Goal: Task Accomplishment & Management: Manage account settings

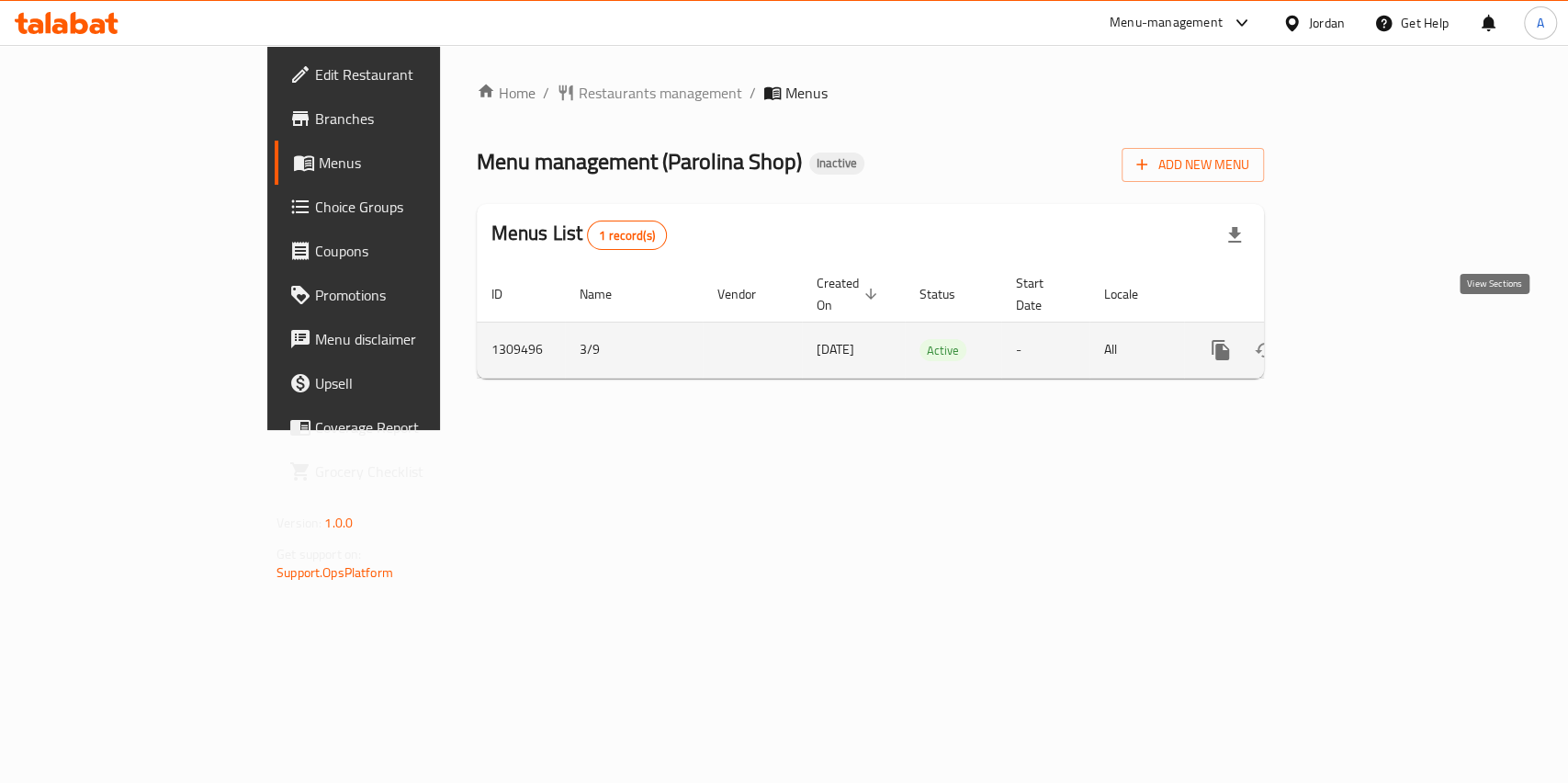
click at [1375, 328] on link "enhanced table" at bounding box center [1353, 350] width 44 height 44
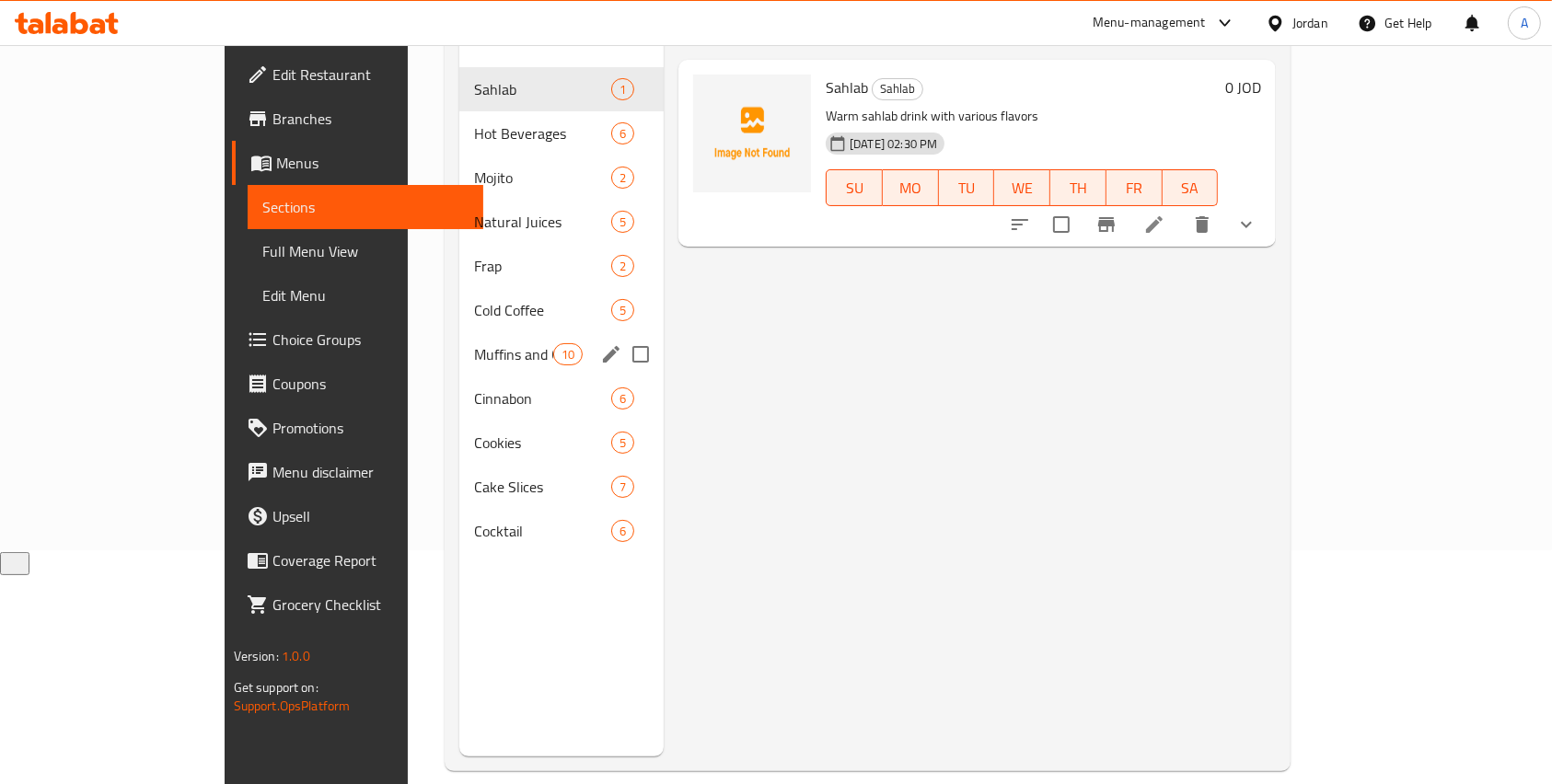
scroll to position [244, 0]
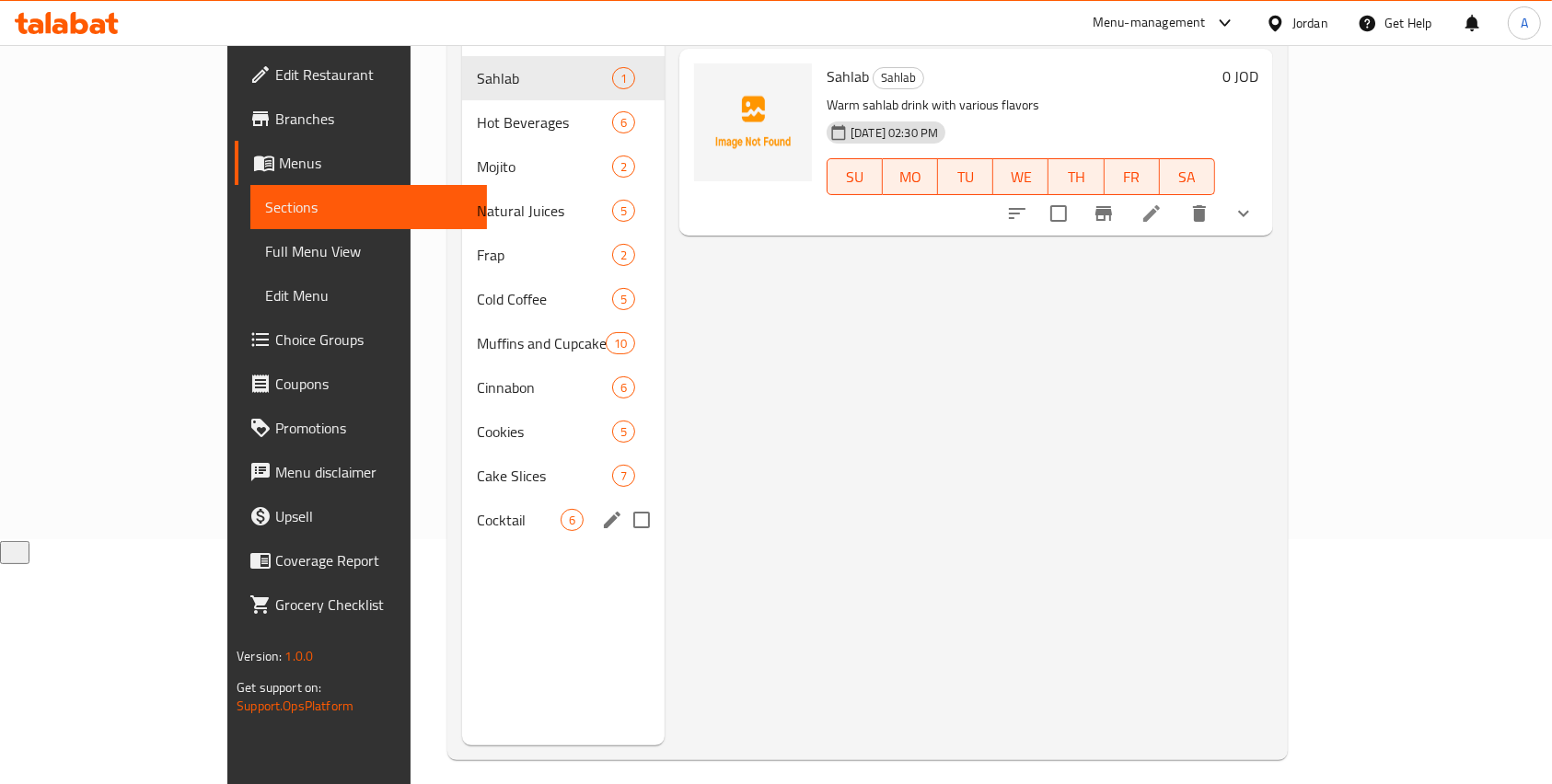
click at [462, 509] on div "Cocktail 6" at bounding box center [563, 520] width 203 height 44
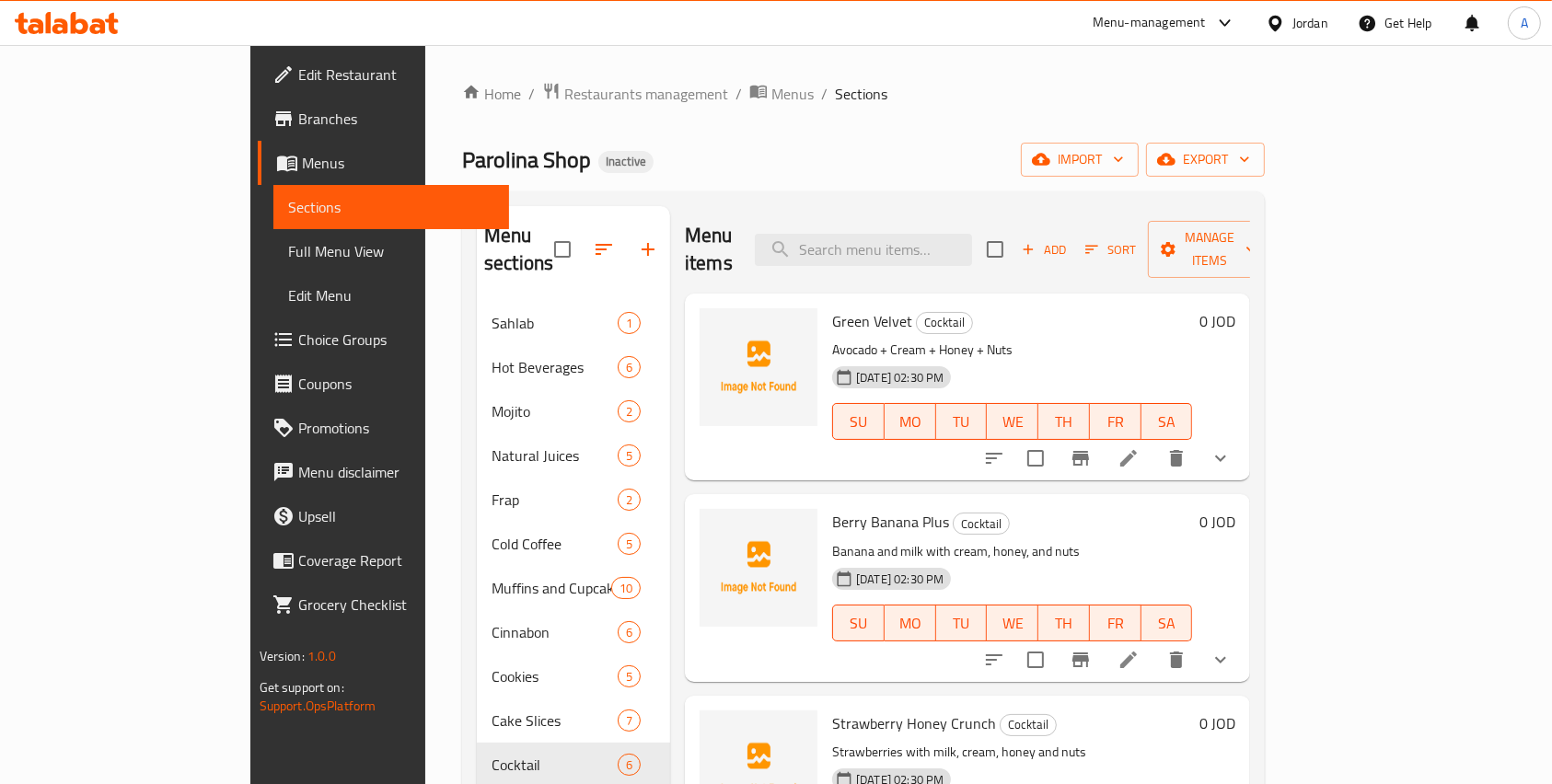
click at [642, 243] on icon "button" at bounding box center [648, 249] width 13 height 13
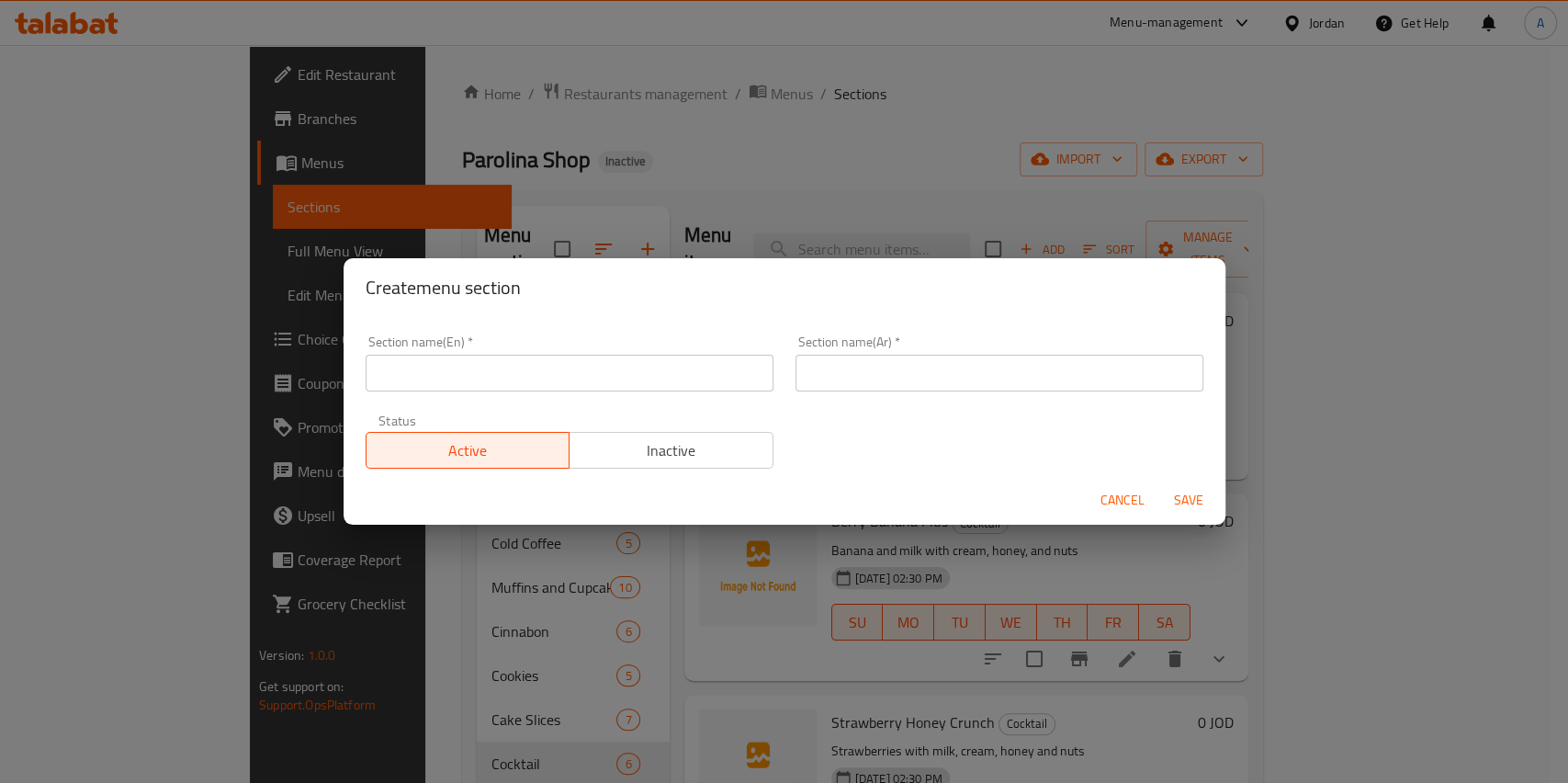
click at [480, 385] on input "text" at bounding box center [569, 373] width 407 height 37
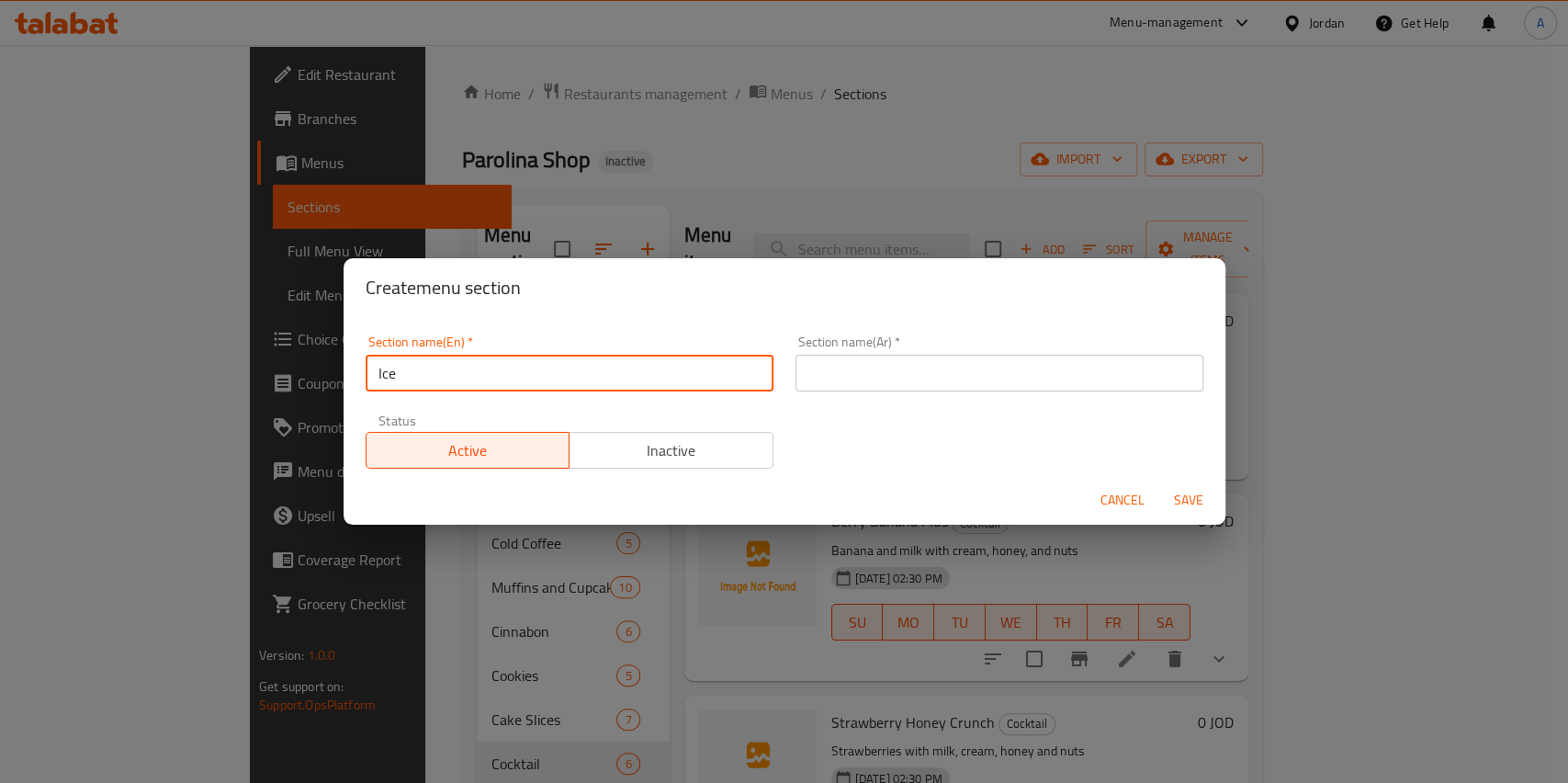
type input "Ice Cream"
click at [936, 367] on input "text" at bounding box center [999, 373] width 407 height 37
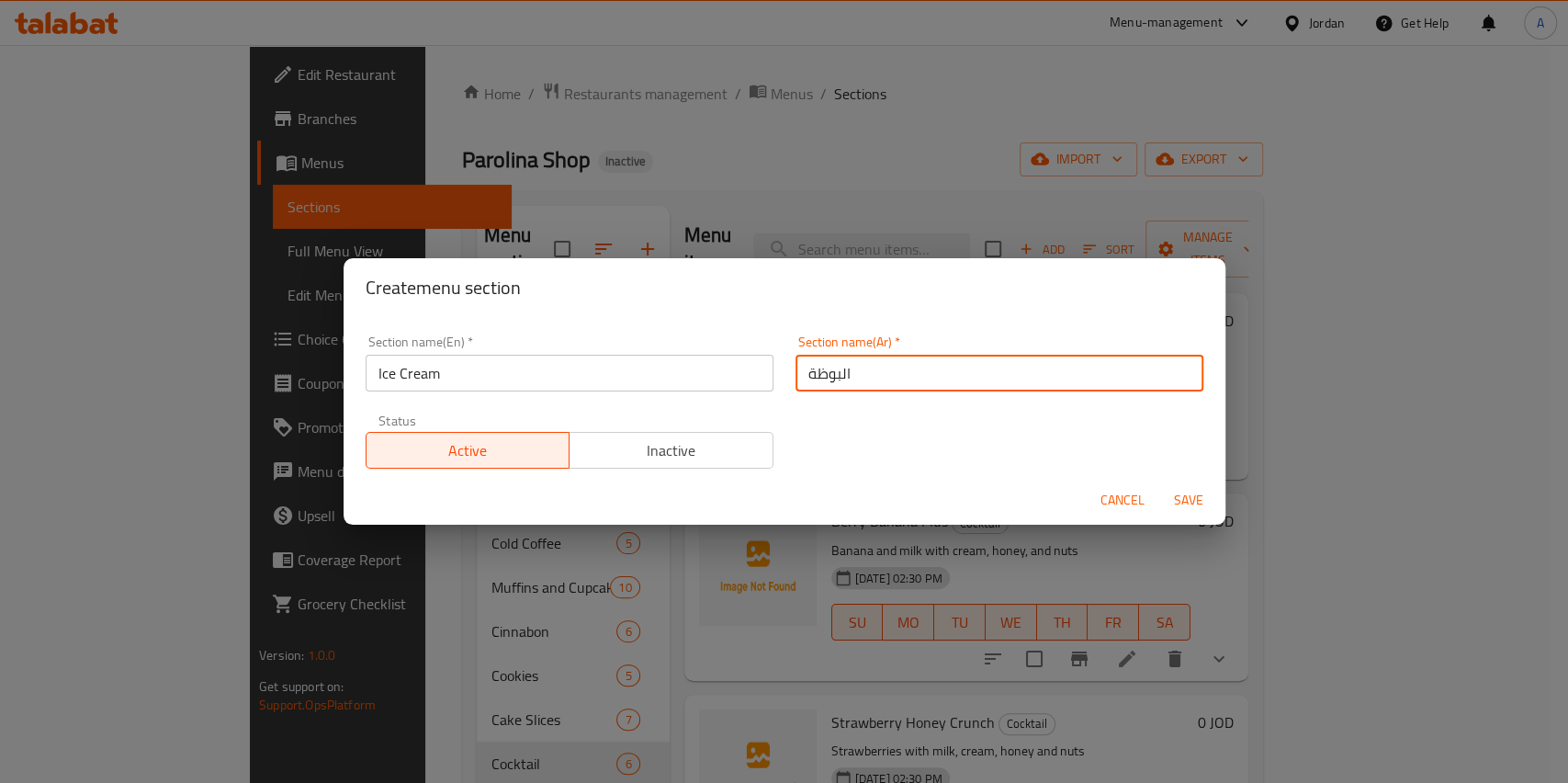
type input "البوظة"
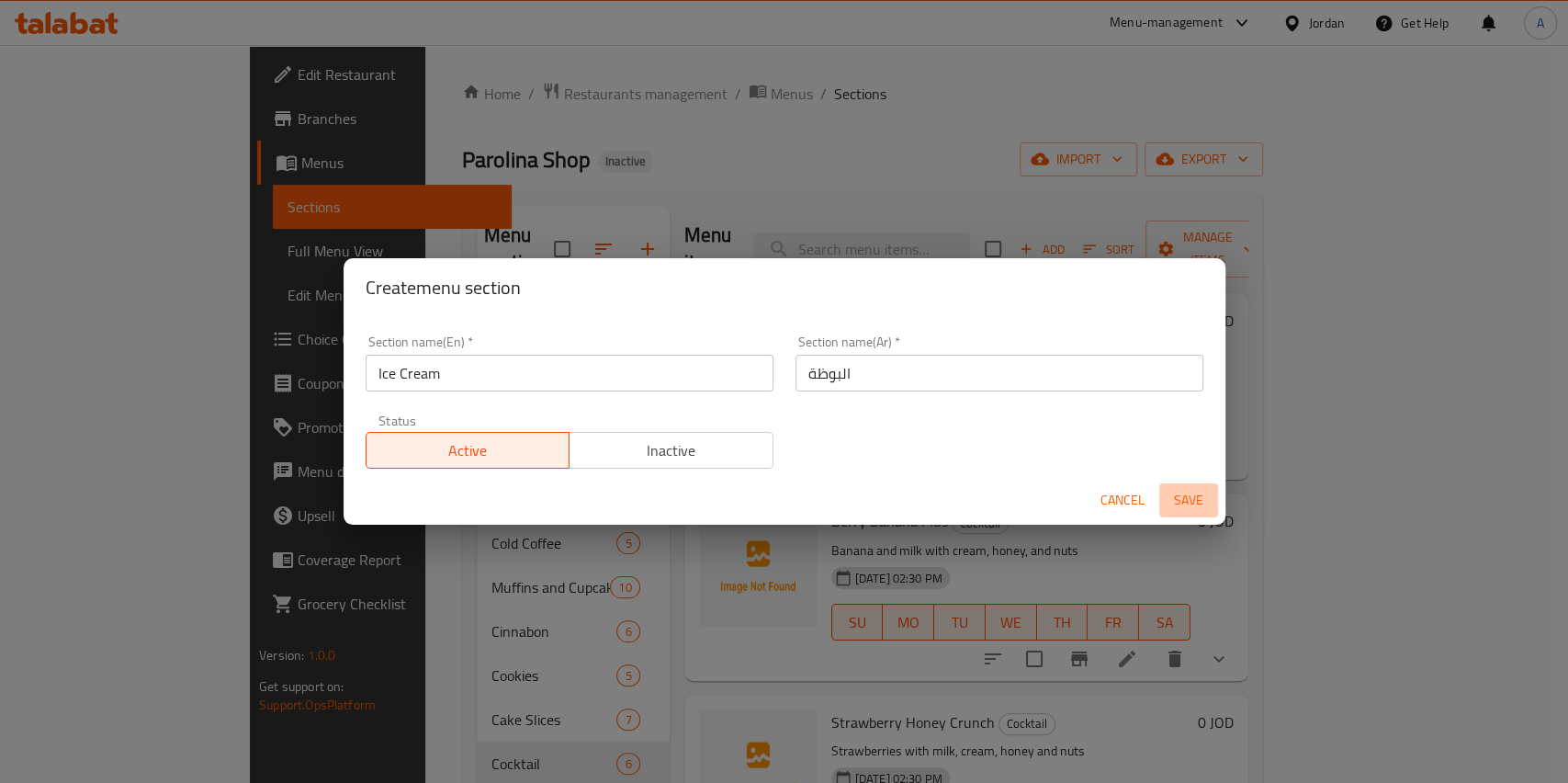
click at [1197, 508] on span "Save" at bounding box center [1188, 500] width 44 height 23
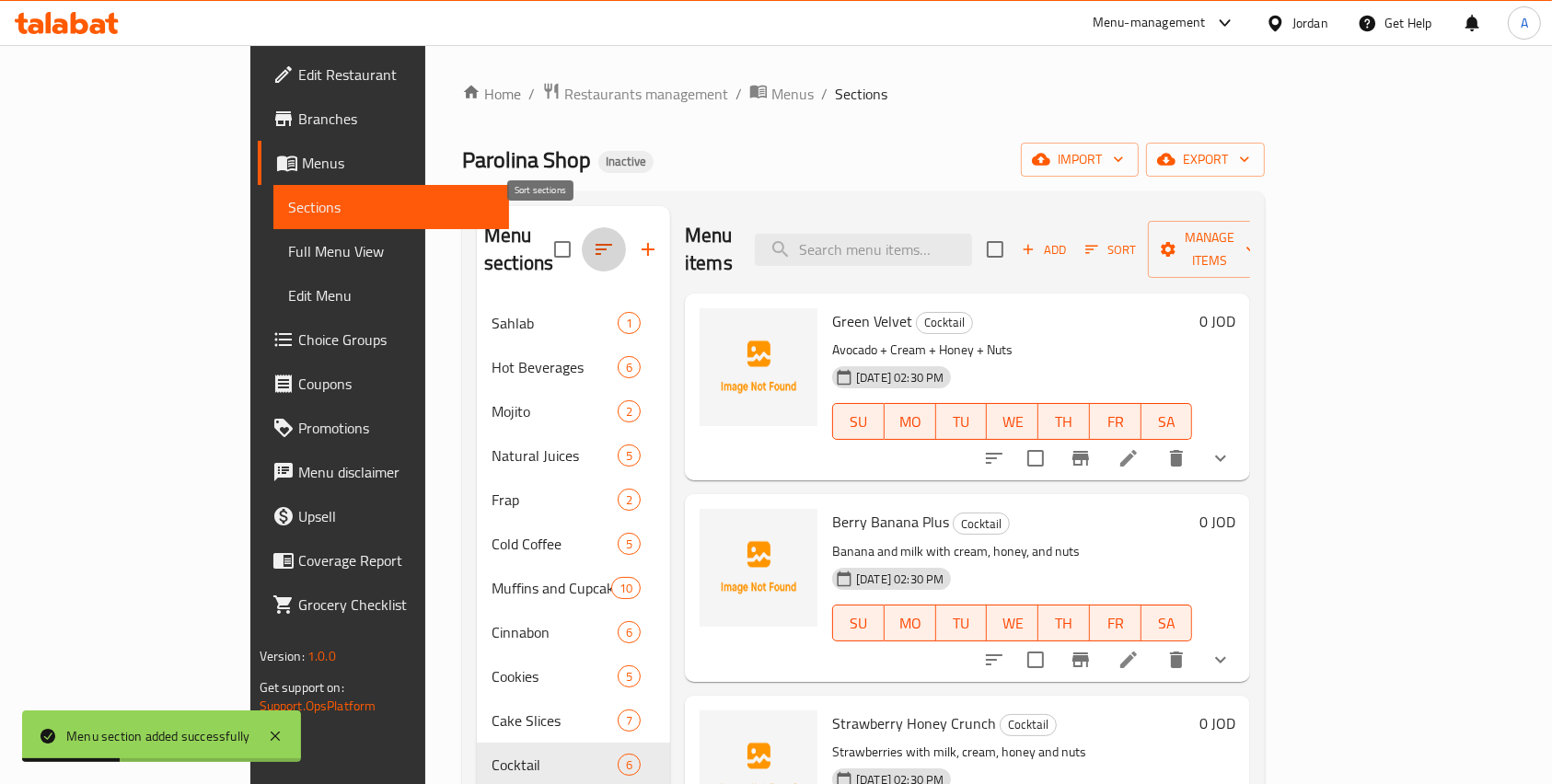
click at [593, 238] on icon "button" at bounding box center [604, 249] width 22 height 22
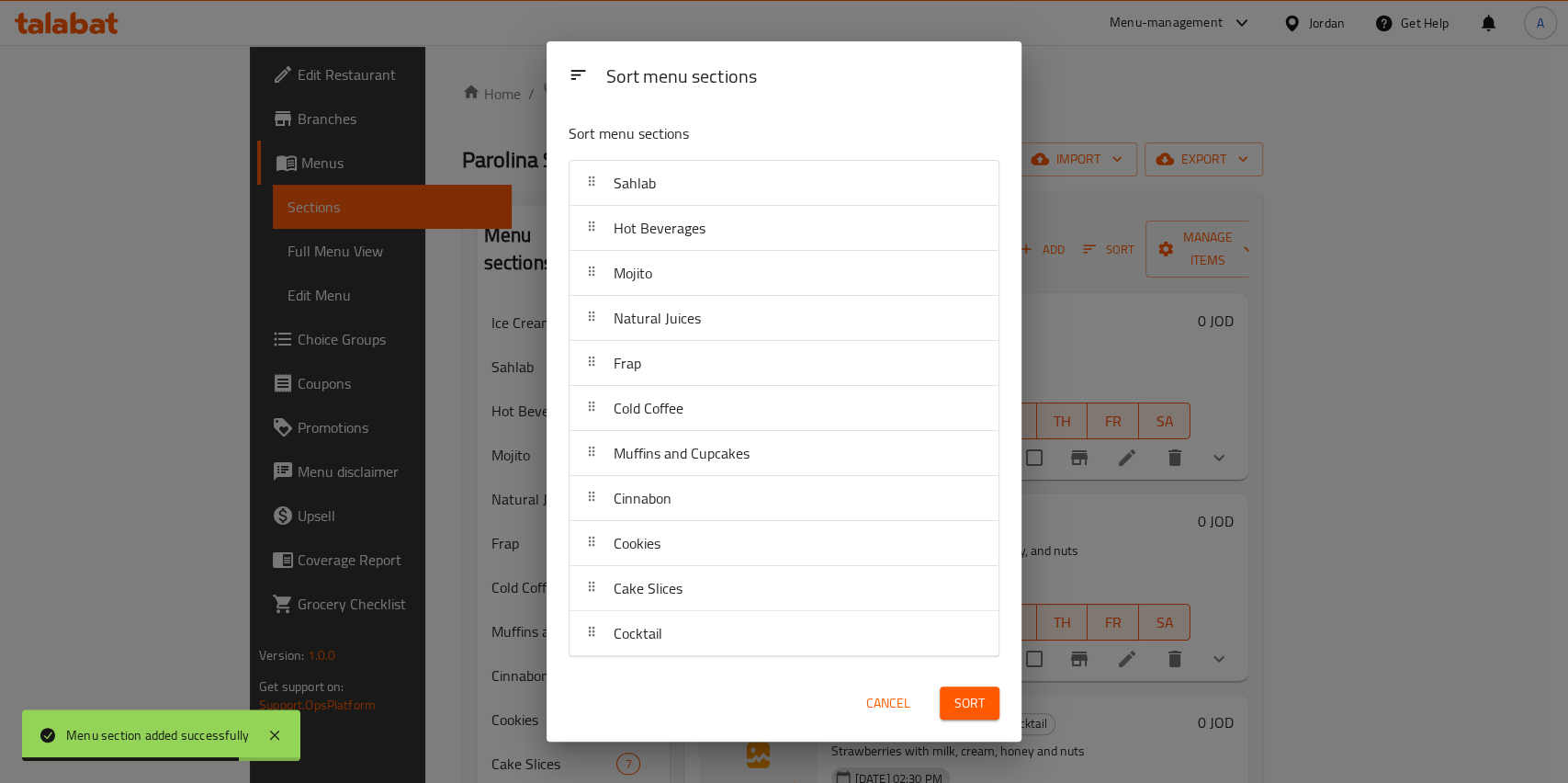
click at [899, 709] on span "Cancel" at bounding box center [888, 703] width 44 height 23
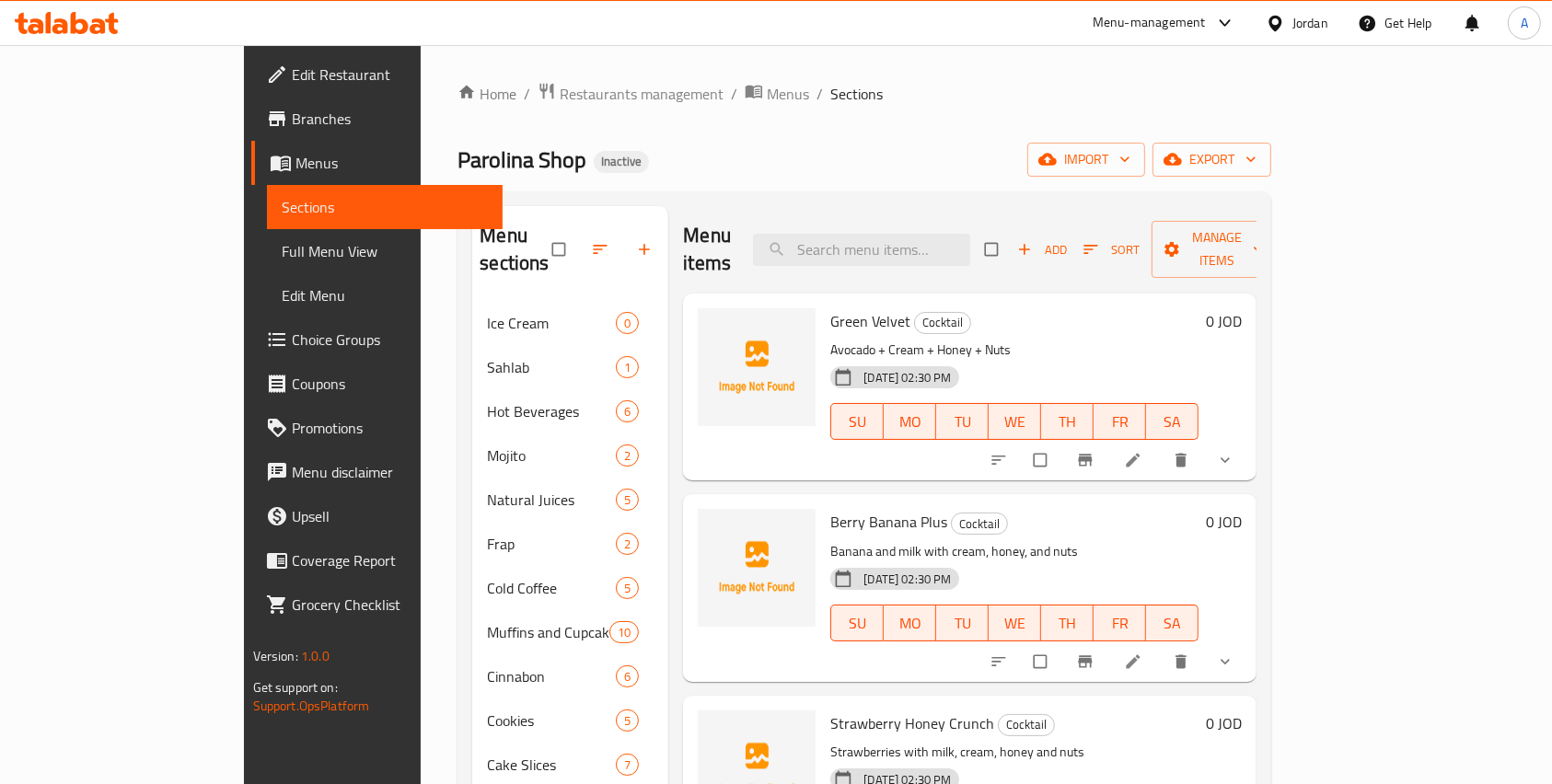
click at [594, 244] on icon "button" at bounding box center [600, 249] width 14 height 9
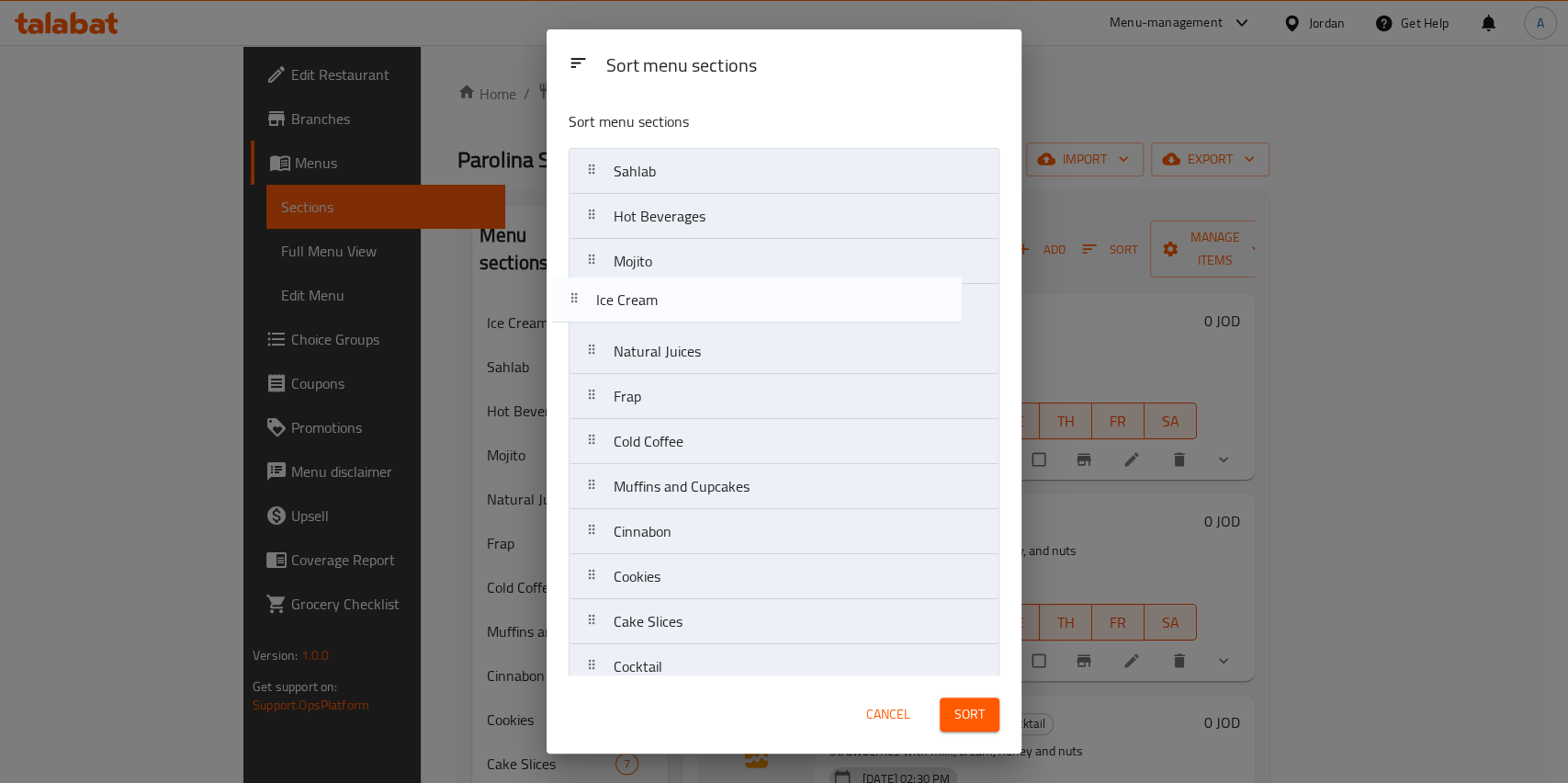
drag, startPoint x: 729, startPoint y: 181, endPoint x: 712, endPoint y: 315, distance: 135.1
click at [712, 315] on nav "Ice Cream Sahlab Hot Beverages Mojito Natural Juices Frap Cold Coffee Muffins a…" at bounding box center [784, 419] width 431 height 542
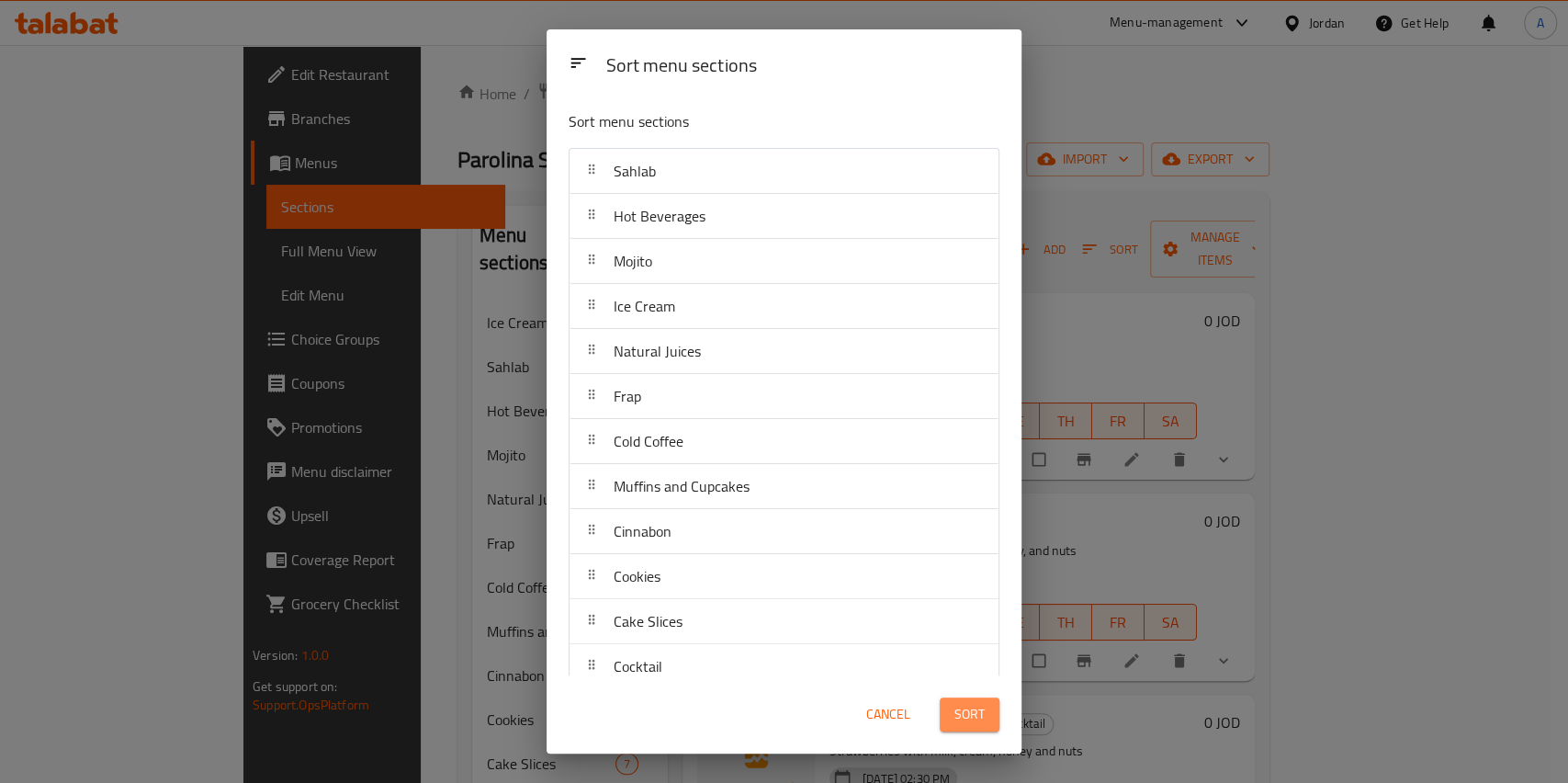
click at [963, 724] on span "Sort" at bounding box center [969, 714] width 30 height 23
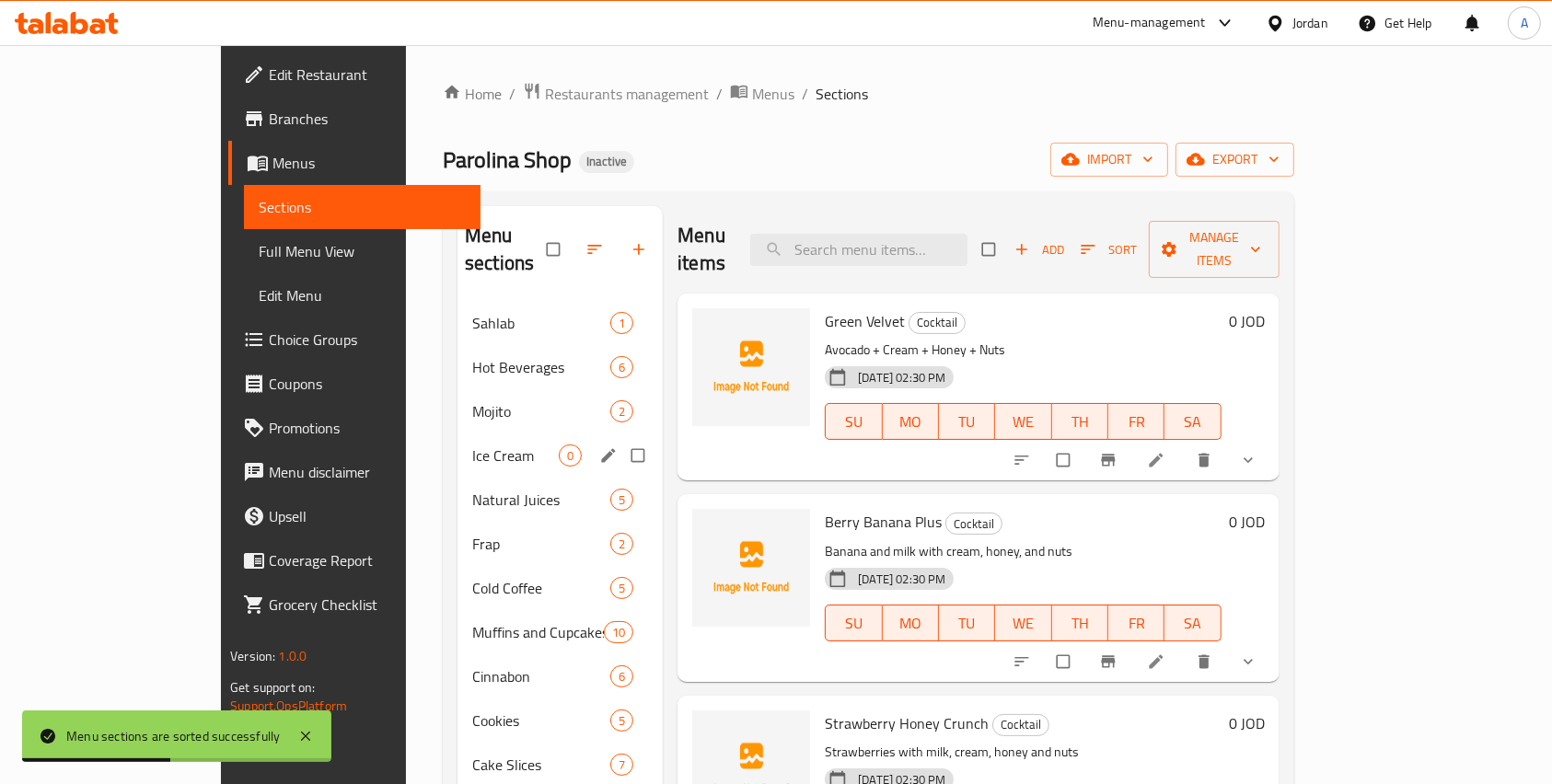
click at [457, 433] on div "Ice Cream 0" at bounding box center [560, 455] width 206 height 44
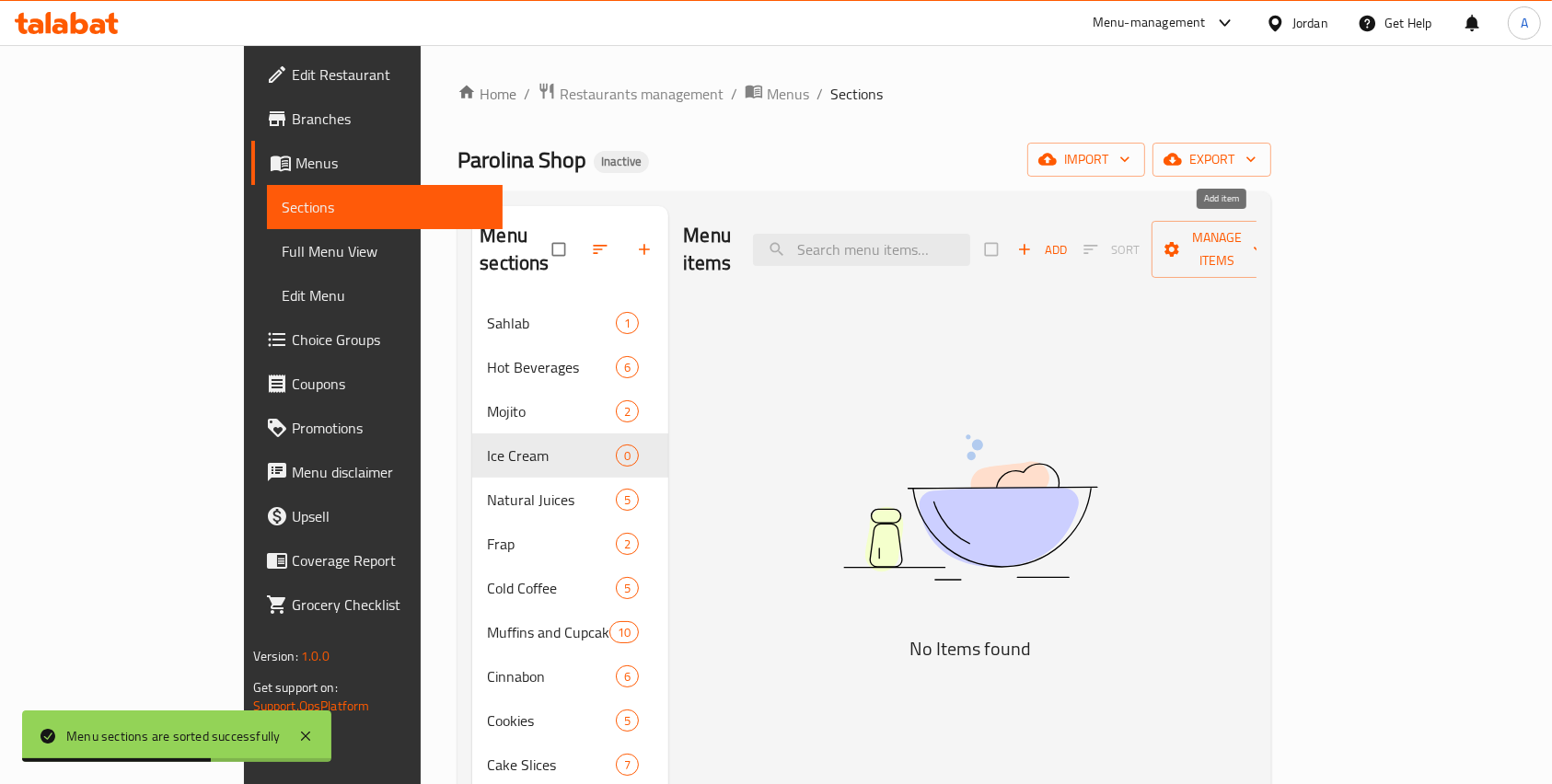
click at [1033, 240] on icon "button" at bounding box center [1024, 249] width 19 height 19
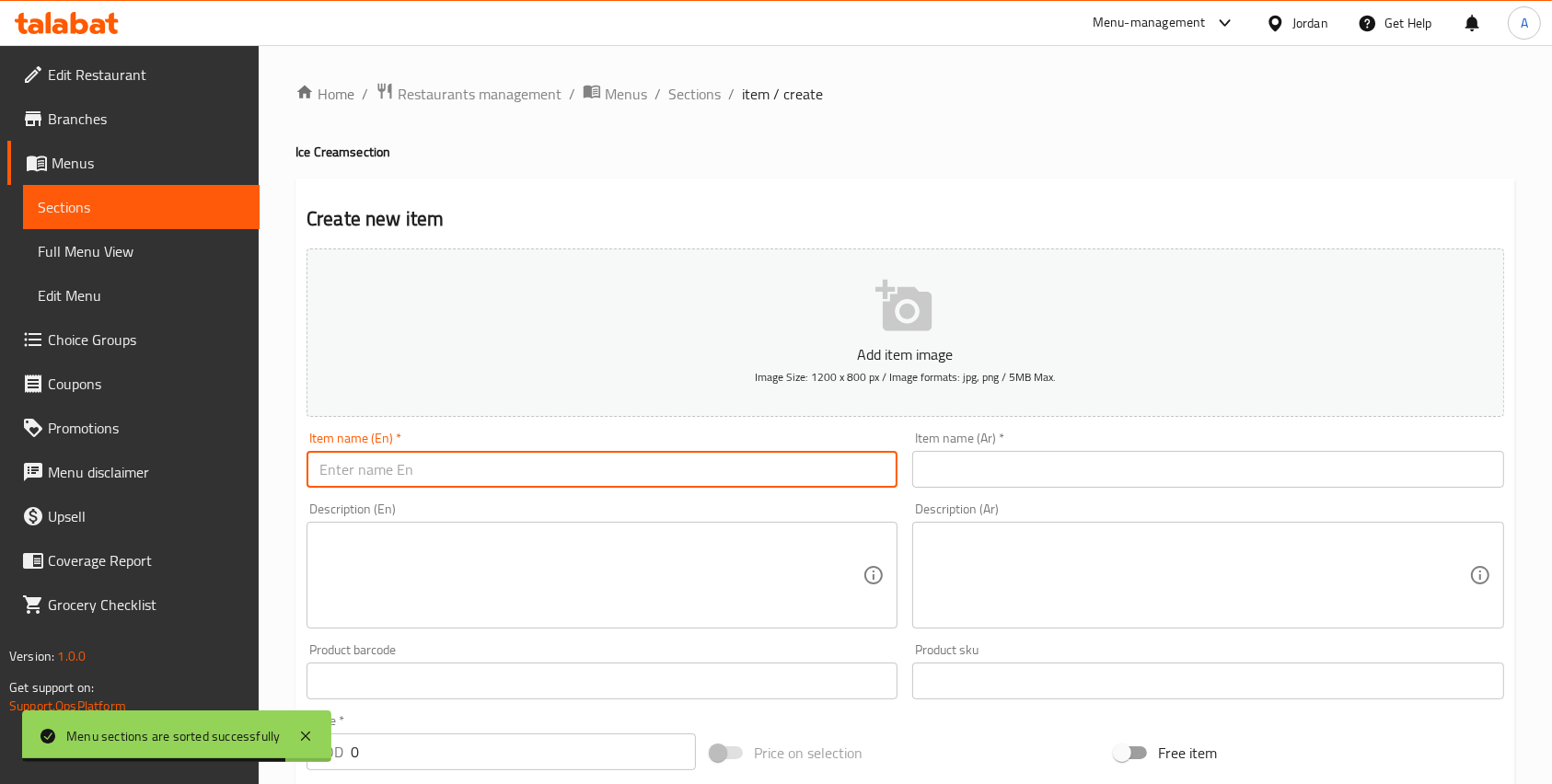
click at [400, 478] on input "text" at bounding box center [602, 469] width 591 height 37
paste input "Arabic Ice Cream With Aleppo Pistachios - Scoop"
type input "Arabic Ice Cream With Aleppo Pistachios - Scoop"
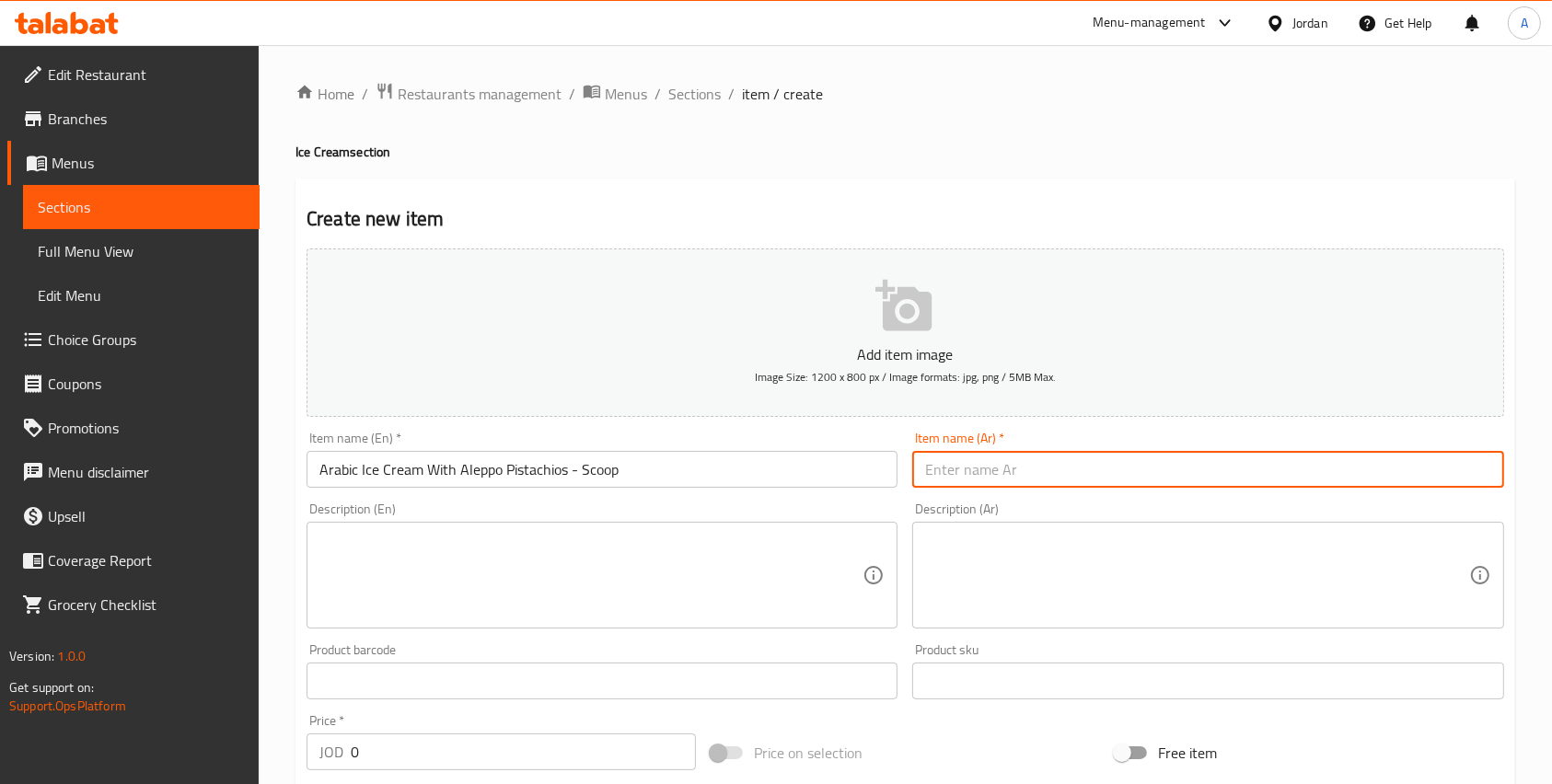
click at [1007, 482] on input "text" at bounding box center [1208, 469] width 591 height 37
paste input "بوظة عربية بالفستق الحلبي - سكوب"
click at [950, 468] on input "بوظة عربية بالفستق الحلبي - سكوب" at bounding box center [1208, 469] width 591 height 37
type input "بوظة عربية بالفستق الحلبي -"
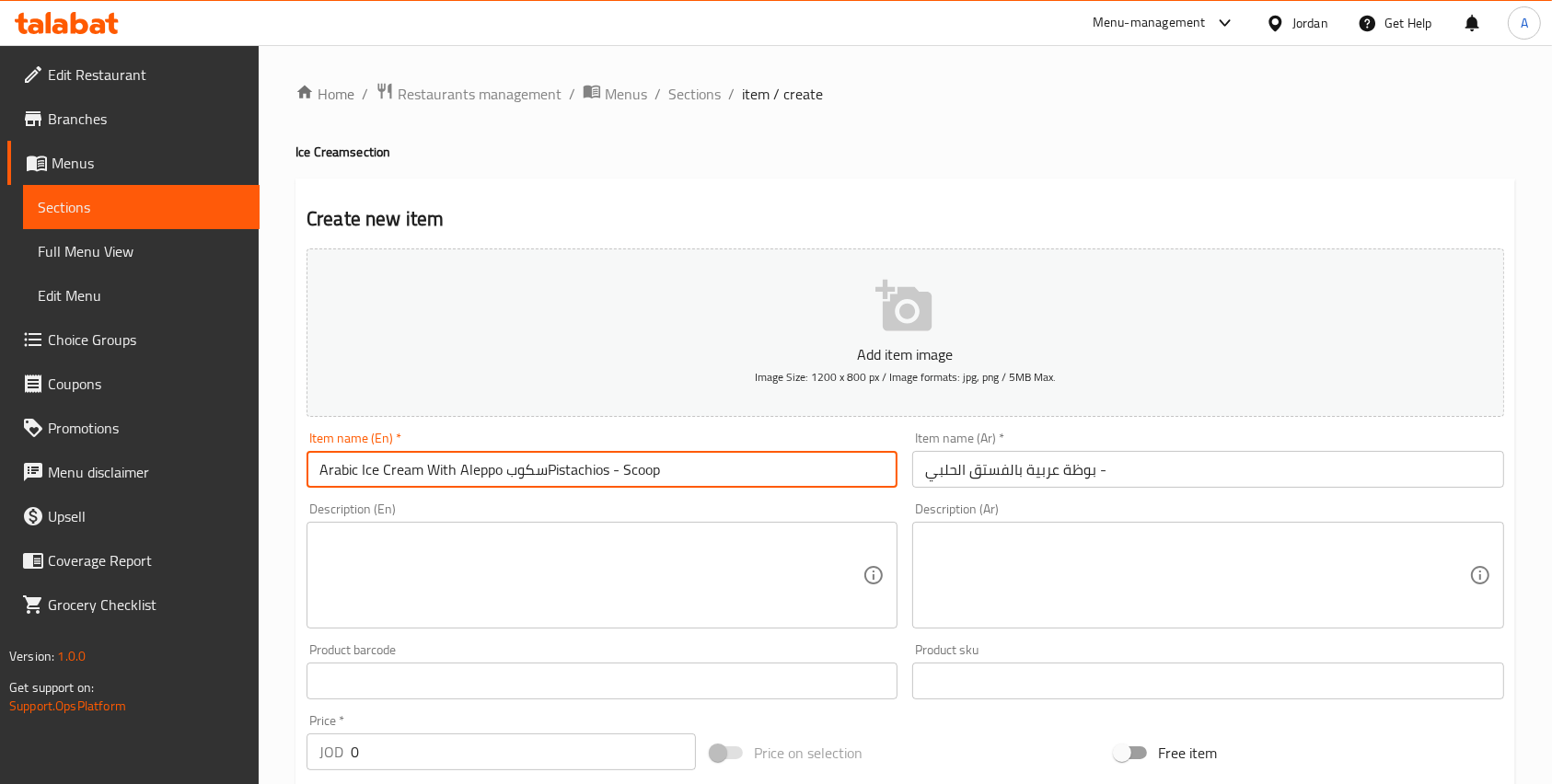
type input "Arabic Ice Cream With Aleppo Pistachios - Scoop"
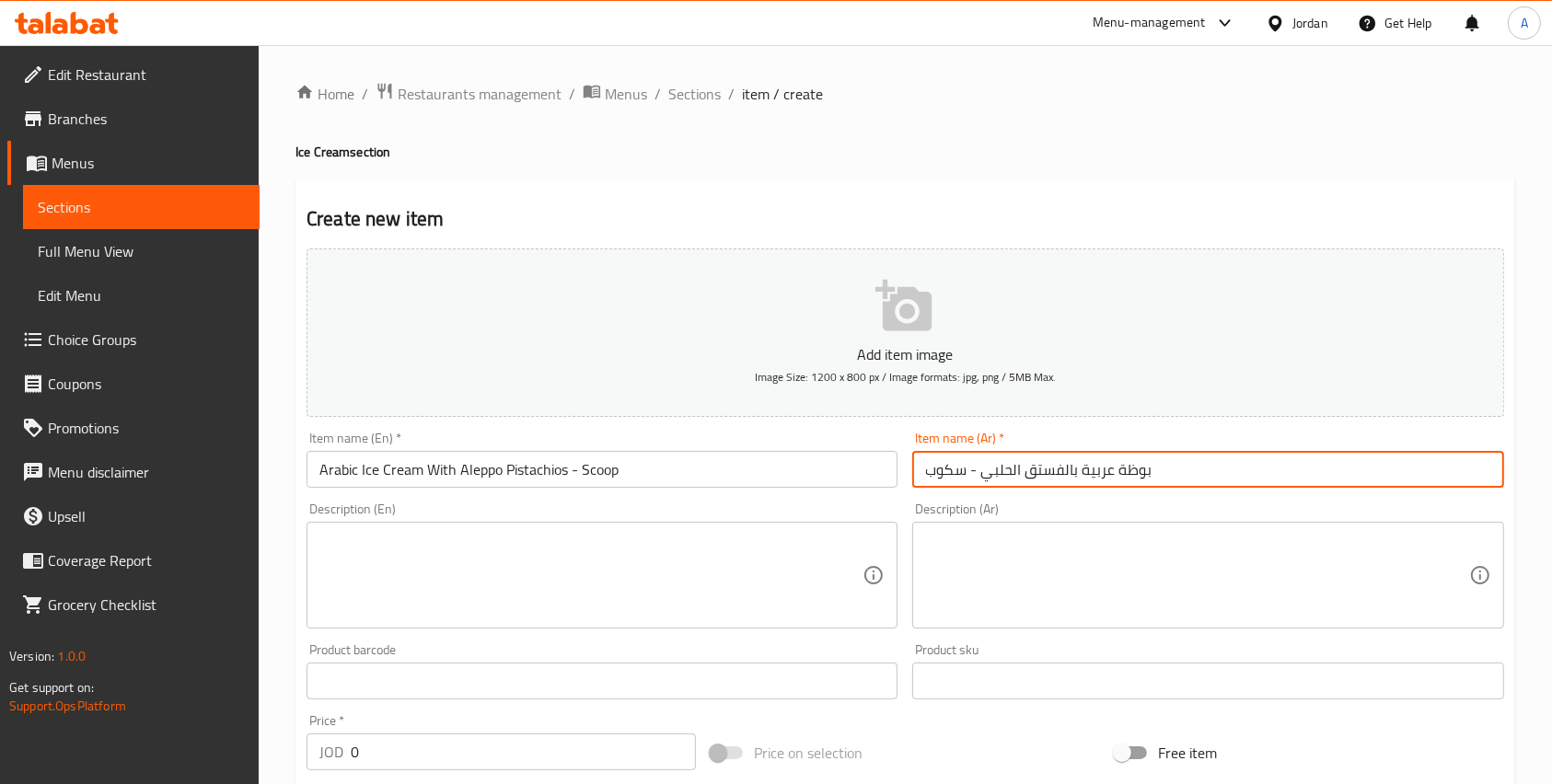
click at [950, 471] on input "بوظة عربية بالفستق الحلبي - سكوب" at bounding box center [1208, 469] width 591 height 37
paste input "ولة"
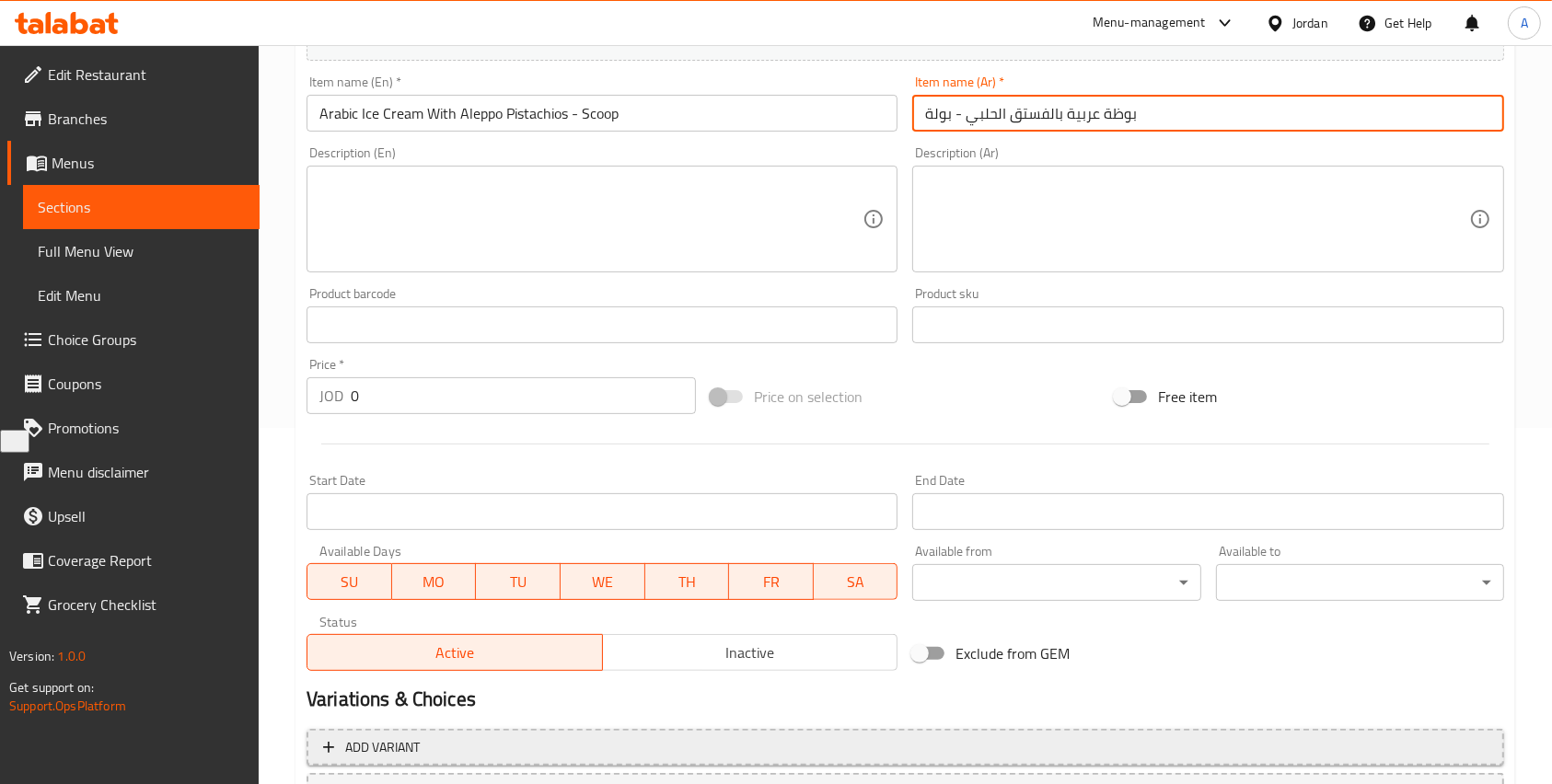
scroll to position [516, 0]
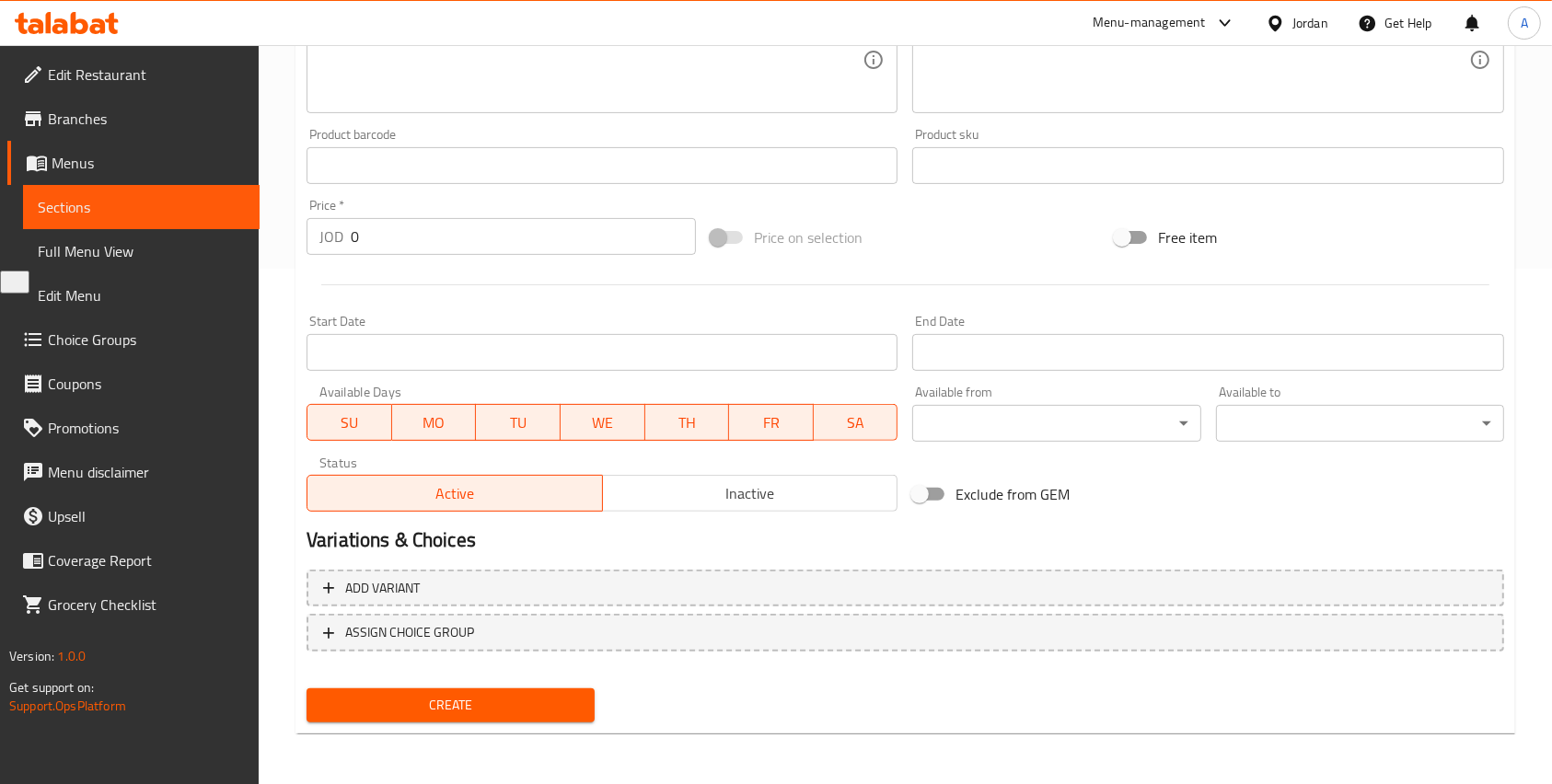
type input "بوظة عربية بالفستق الحلبي - بولة"
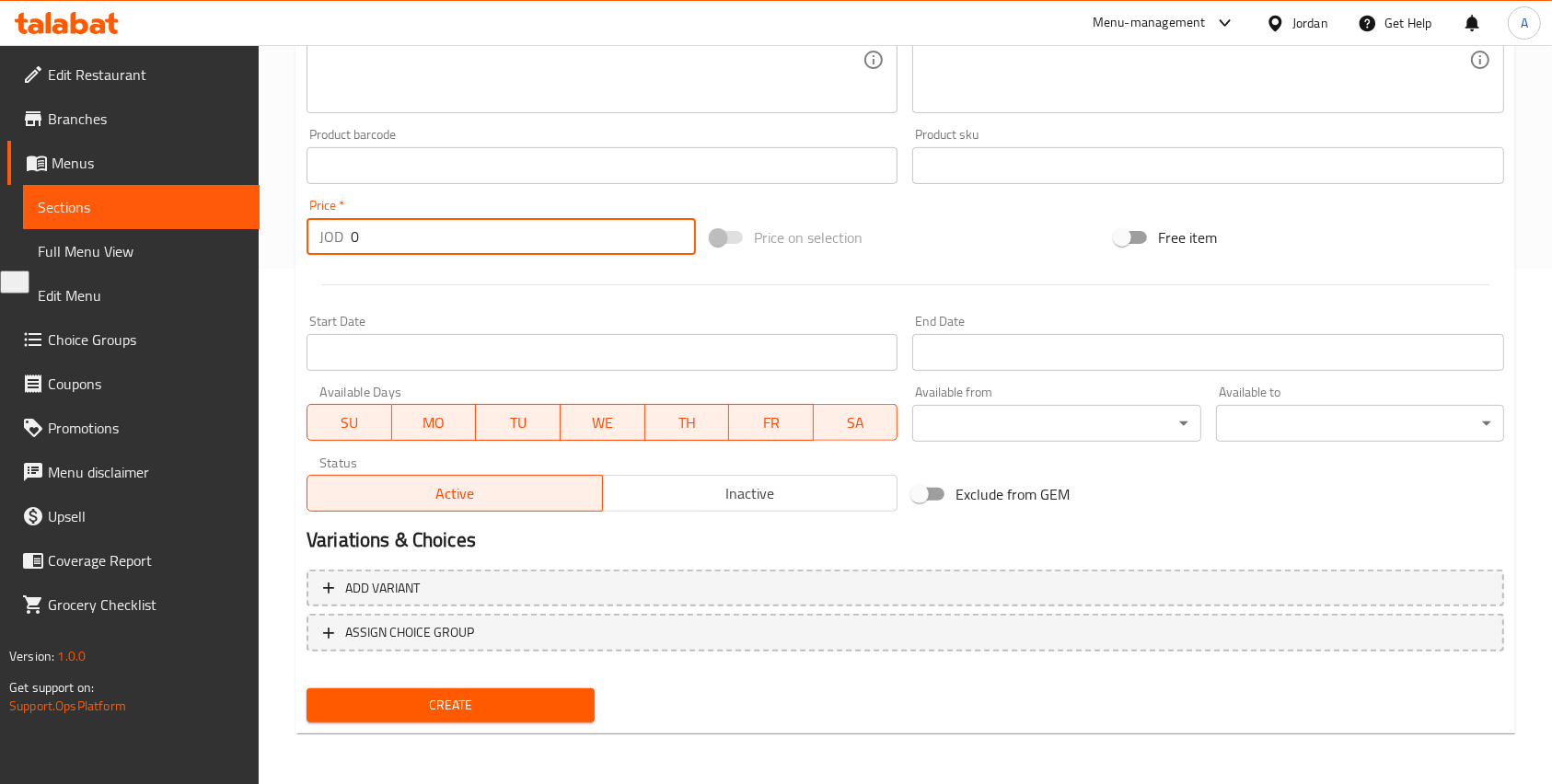
drag, startPoint x: 398, startPoint y: 235, endPoint x: 261, endPoint y: 235, distance: 137.0
click at [261, 235] on div "Home / Restaurants management / Menus / Sections / item / create Ice Cream sect…" at bounding box center [905, 157] width 1294 height 1255
type input "1"
click at [427, 735] on div "Home / Restaurants management / Menus / Sections / item / create Ice Cream sect…" at bounding box center [905, 157] width 1220 height 1181
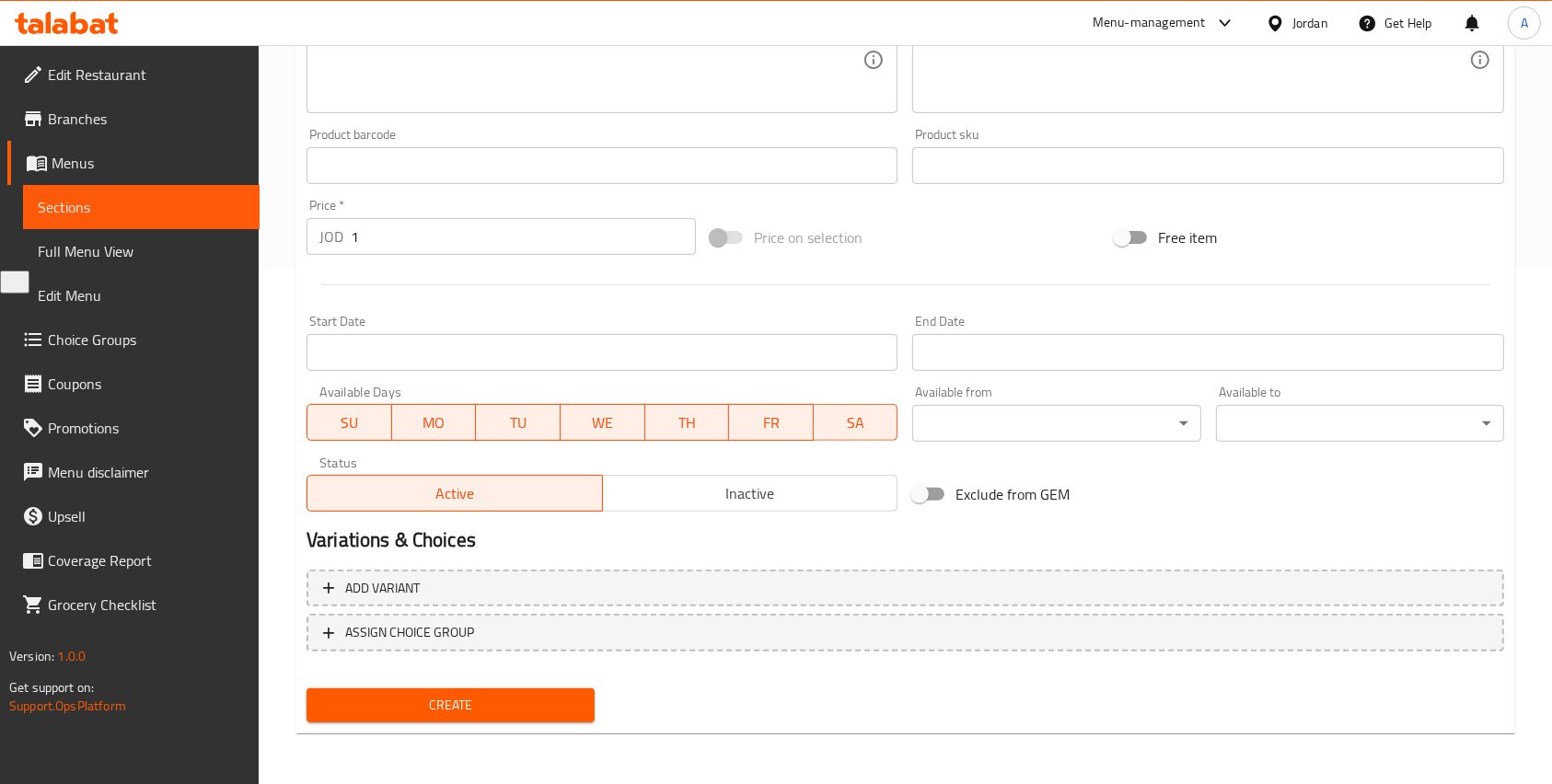
click at [415, 728] on div "Create" at bounding box center [450, 705] width 303 height 49
click at [417, 716] on button "Create" at bounding box center [450, 705] width 288 height 34
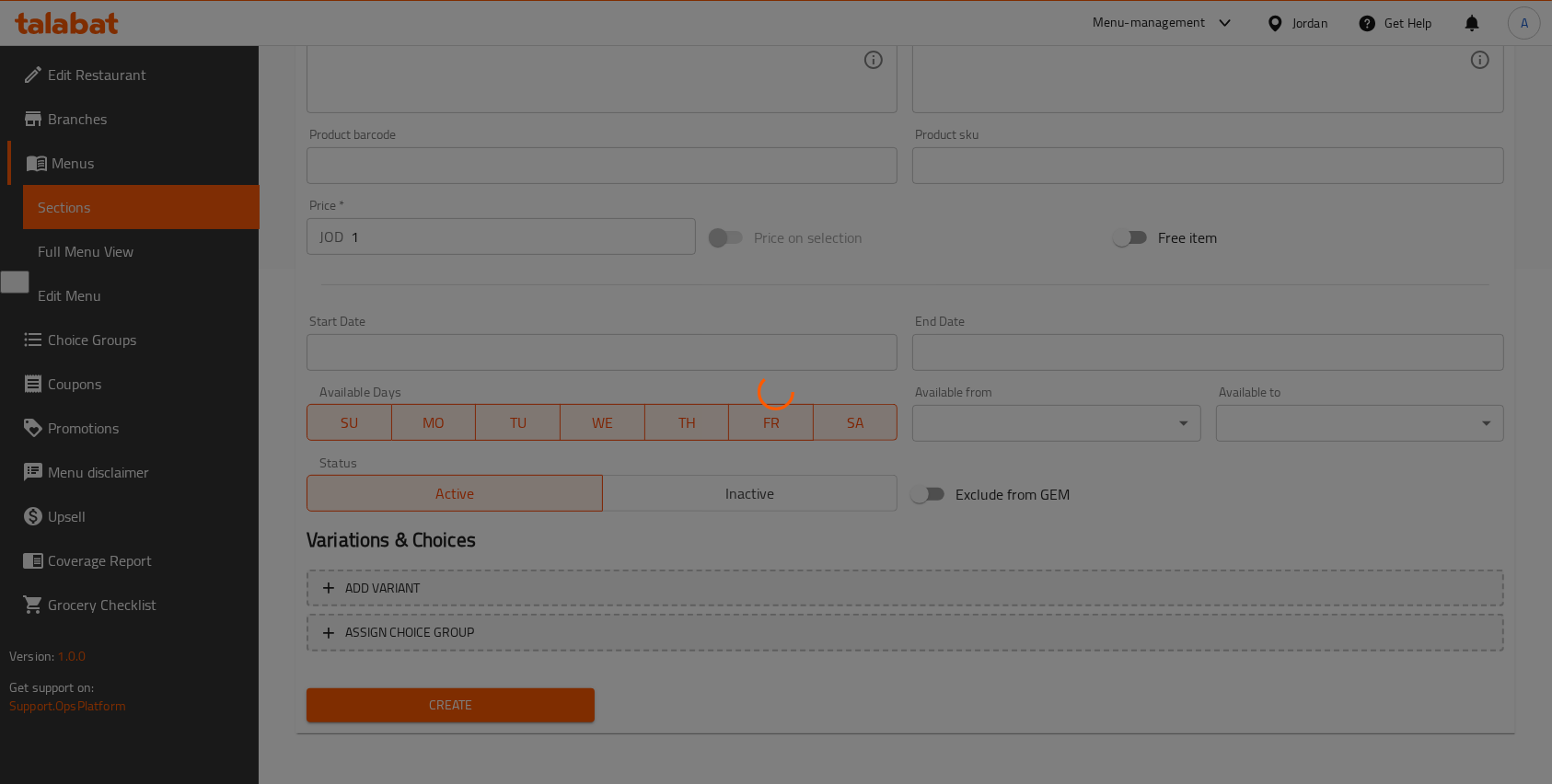
type input "0"
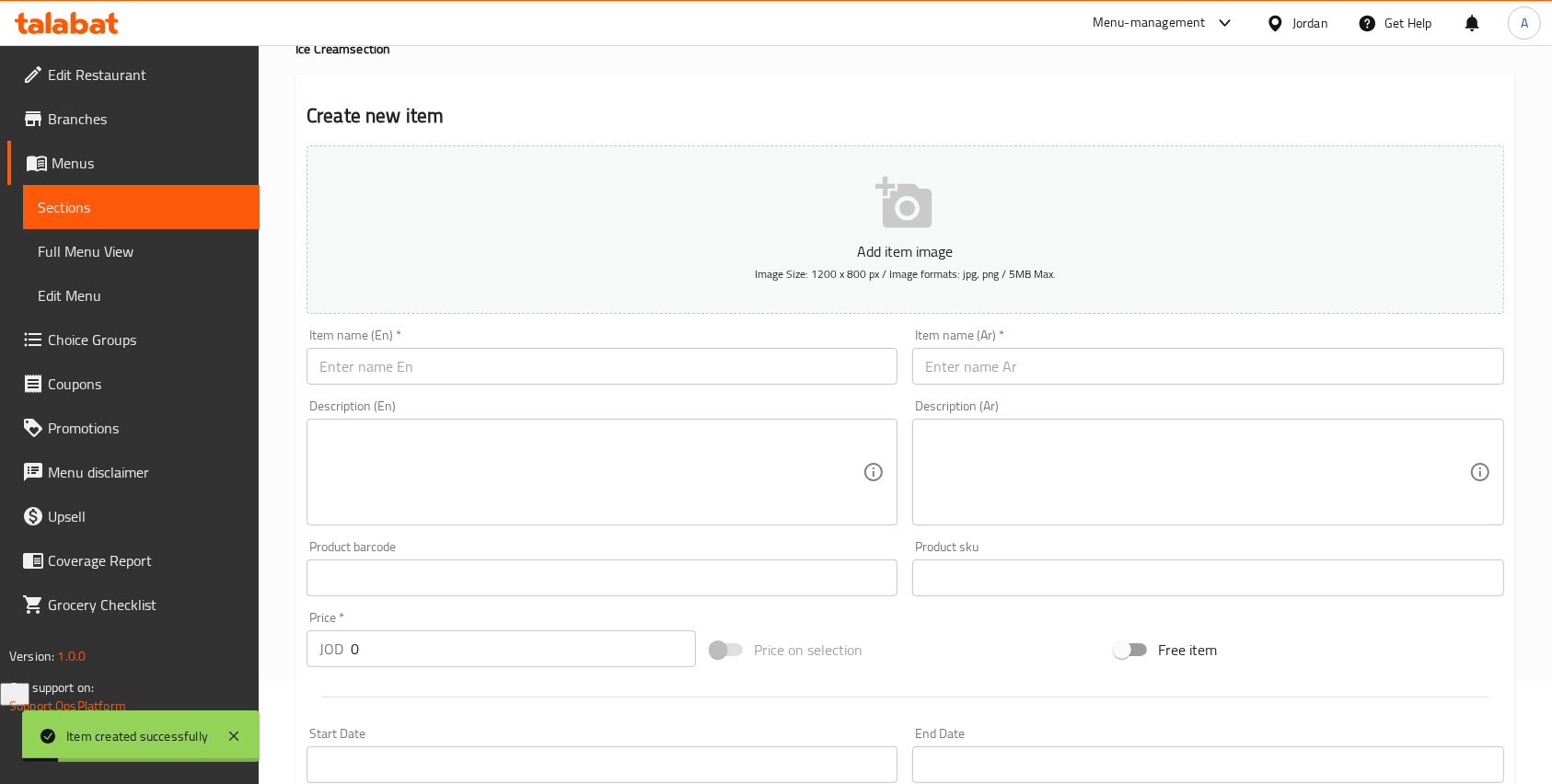
scroll to position [25, 0]
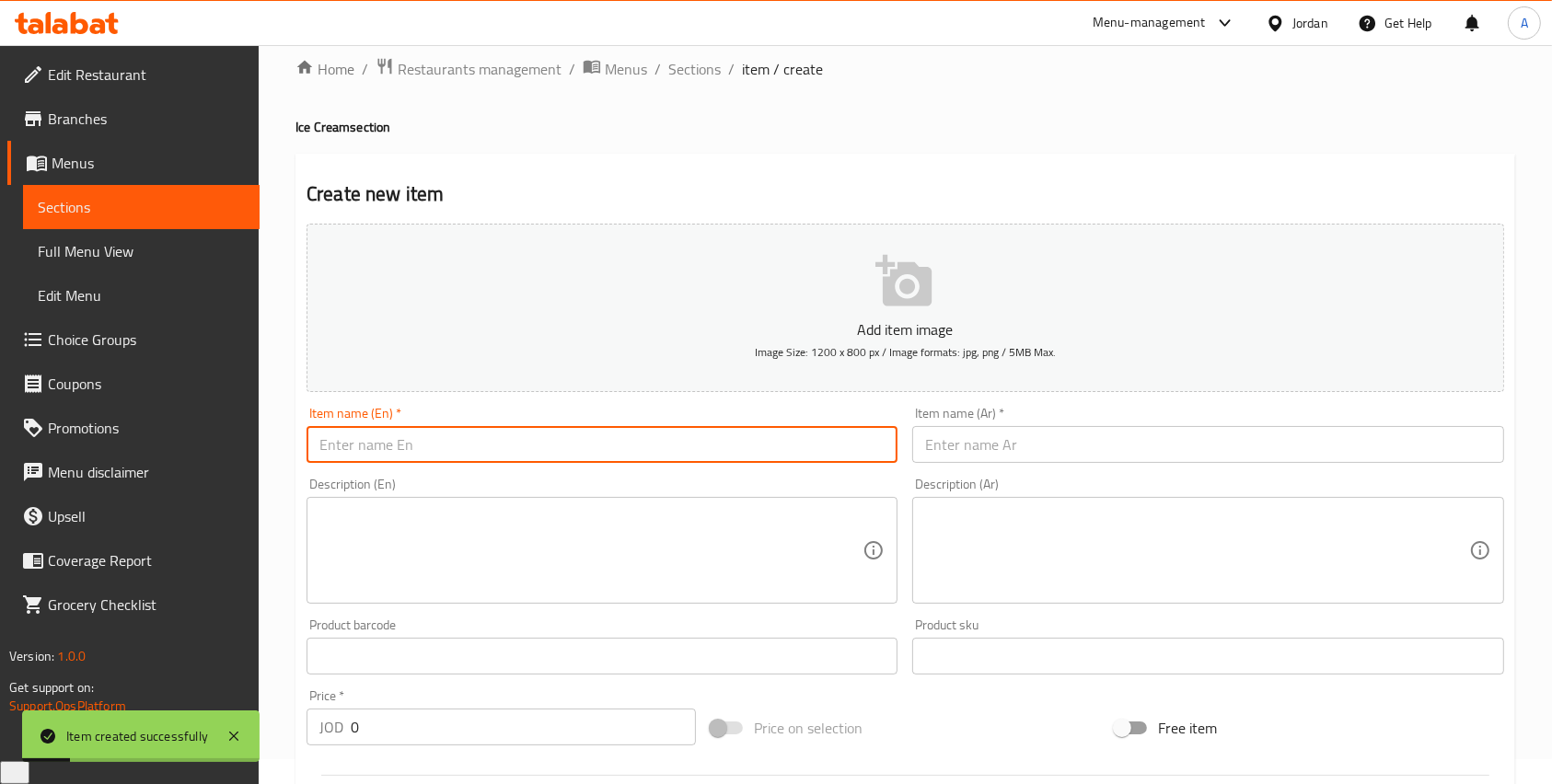
click at [491, 440] on input "text" at bounding box center [602, 444] width 591 height 37
paste input "Snickers Ice Cream - Scoop"
type input "Snickers Ice Cream - Scoop"
click at [1002, 446] on input "text" at bounding box center [1208, 444] width 591 height 37
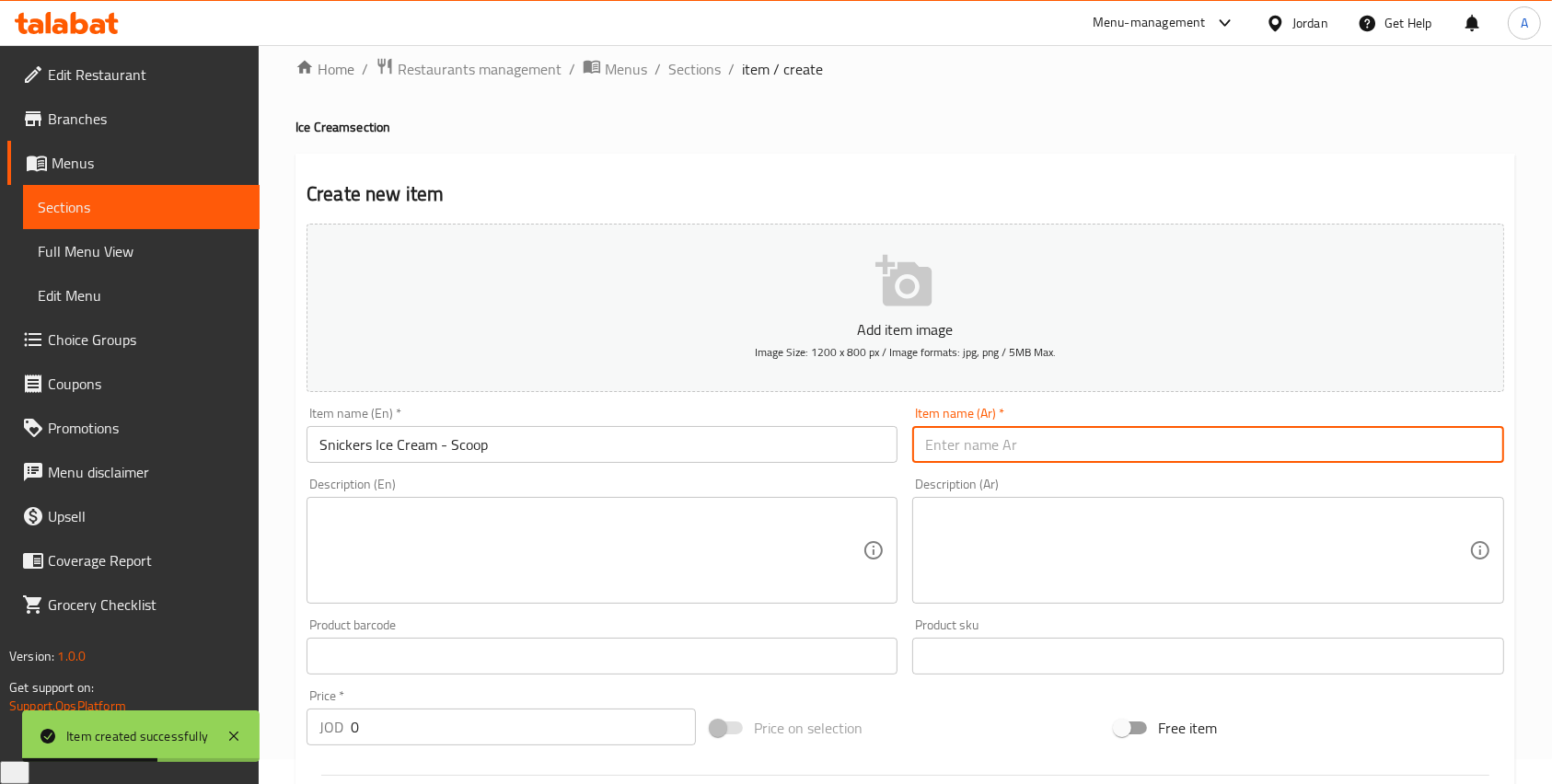
paste input "بوظة سنكيرز - بولة"
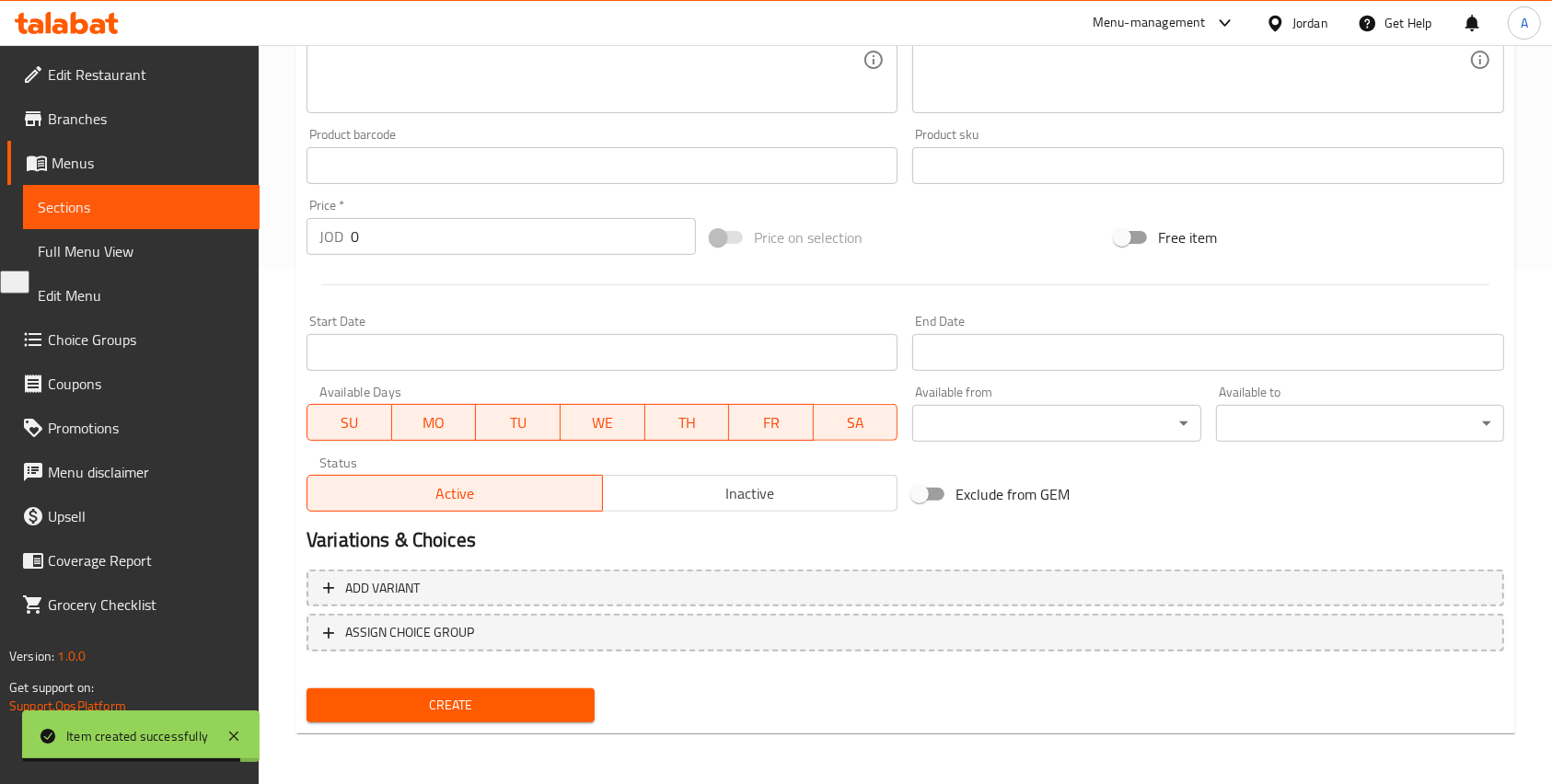
type input "بوظة سنكيرز - بولة"
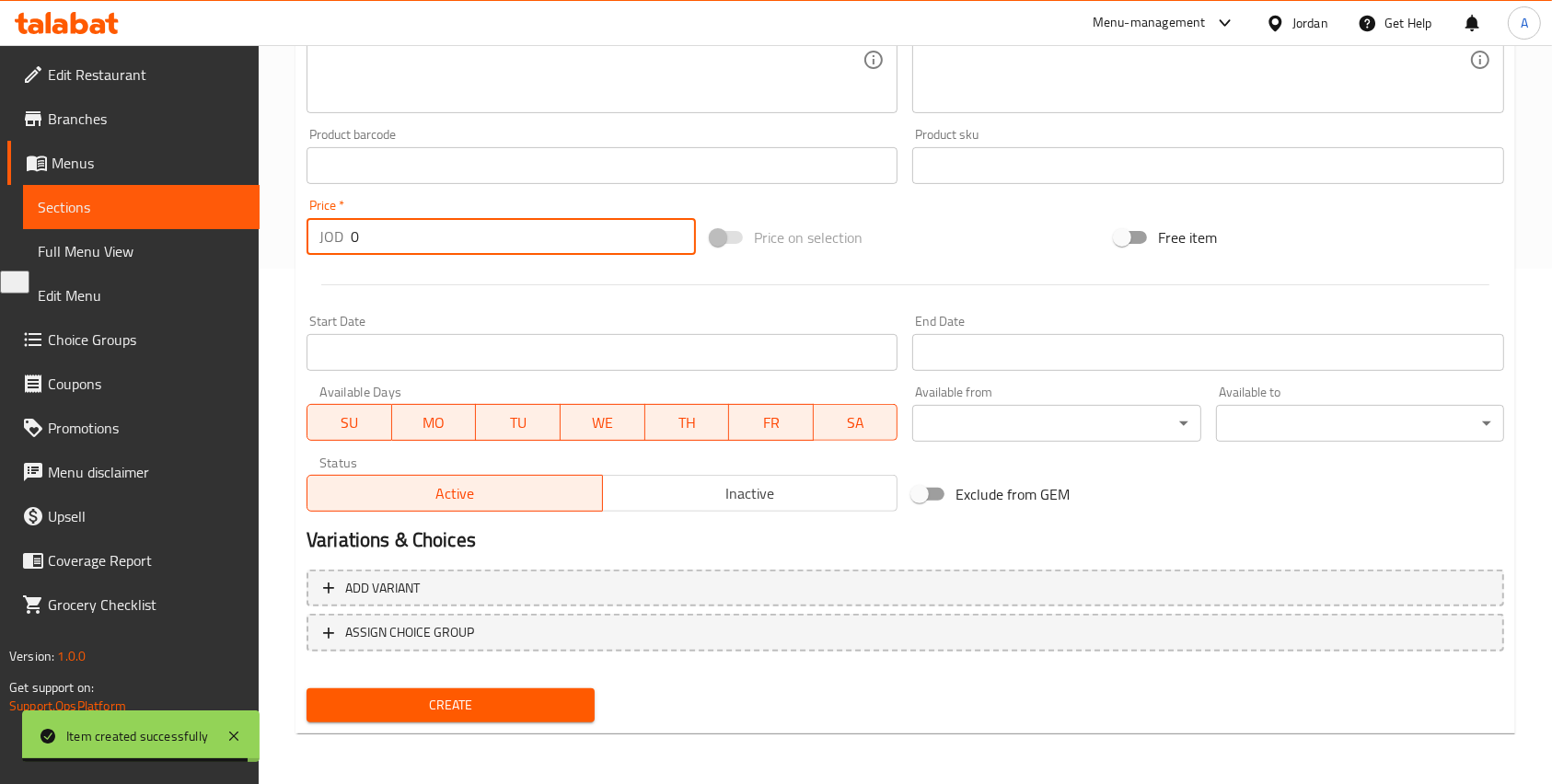
drag, startPoint x: 388, startPoint y: 238, endPoint x: 251, endPoint y: 225, distance: 137.6
click at [251, 225] on div "Edit Restaurant Branches Menus Sections Full Menu View Edit Menu Choice Groups …" at bounding box center [776, 157] width 1552 height 1255
type input "1"
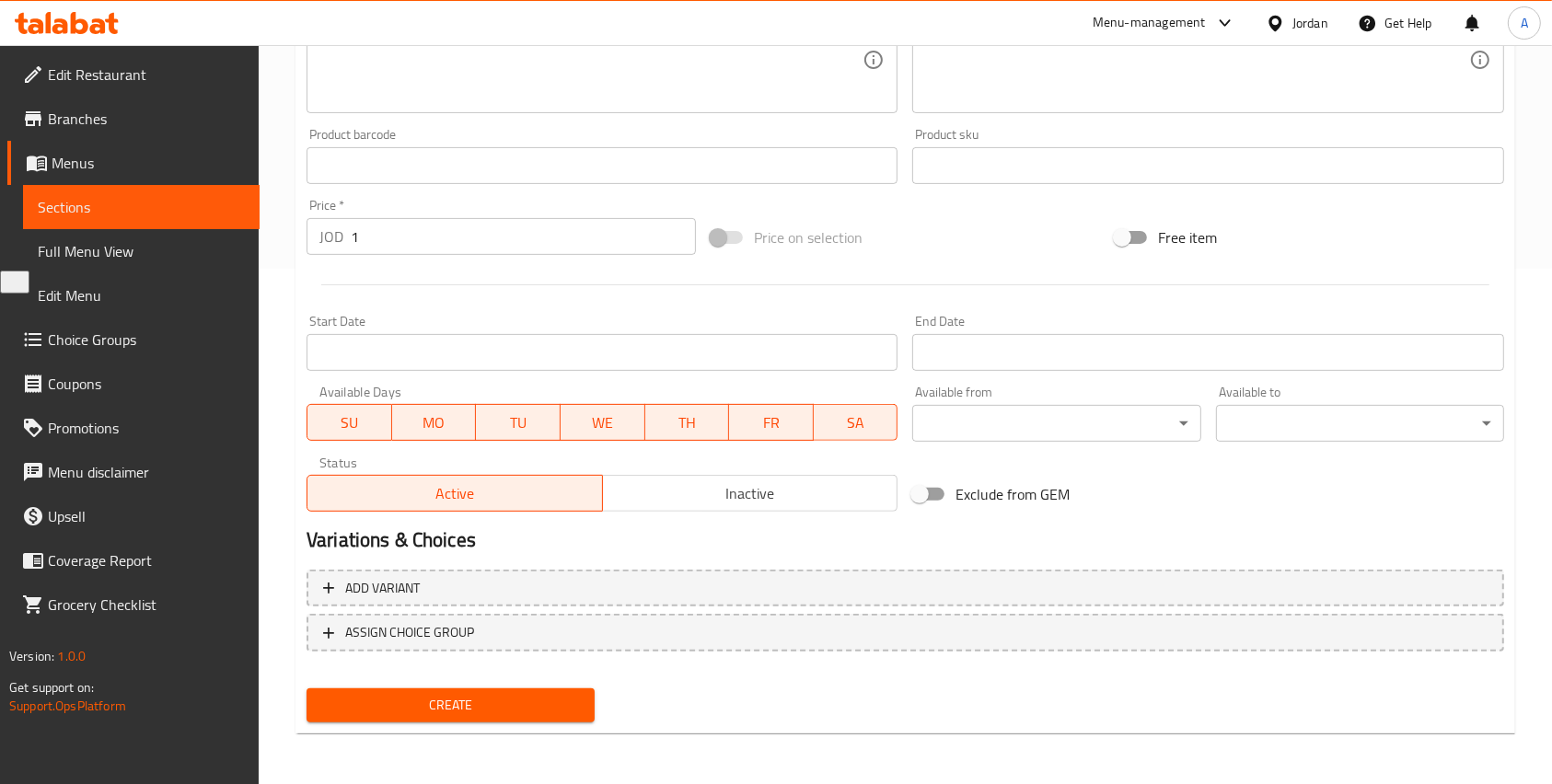
click at [447, 740] on div "Home / Restaurants management / Menus / Sections / item / create Ice Cream sect…" at bounding box center [905, 157] width 1220 height 1181
click at [450, 712] on span "Create" at bounding box center [450, 705] width 258 height 23
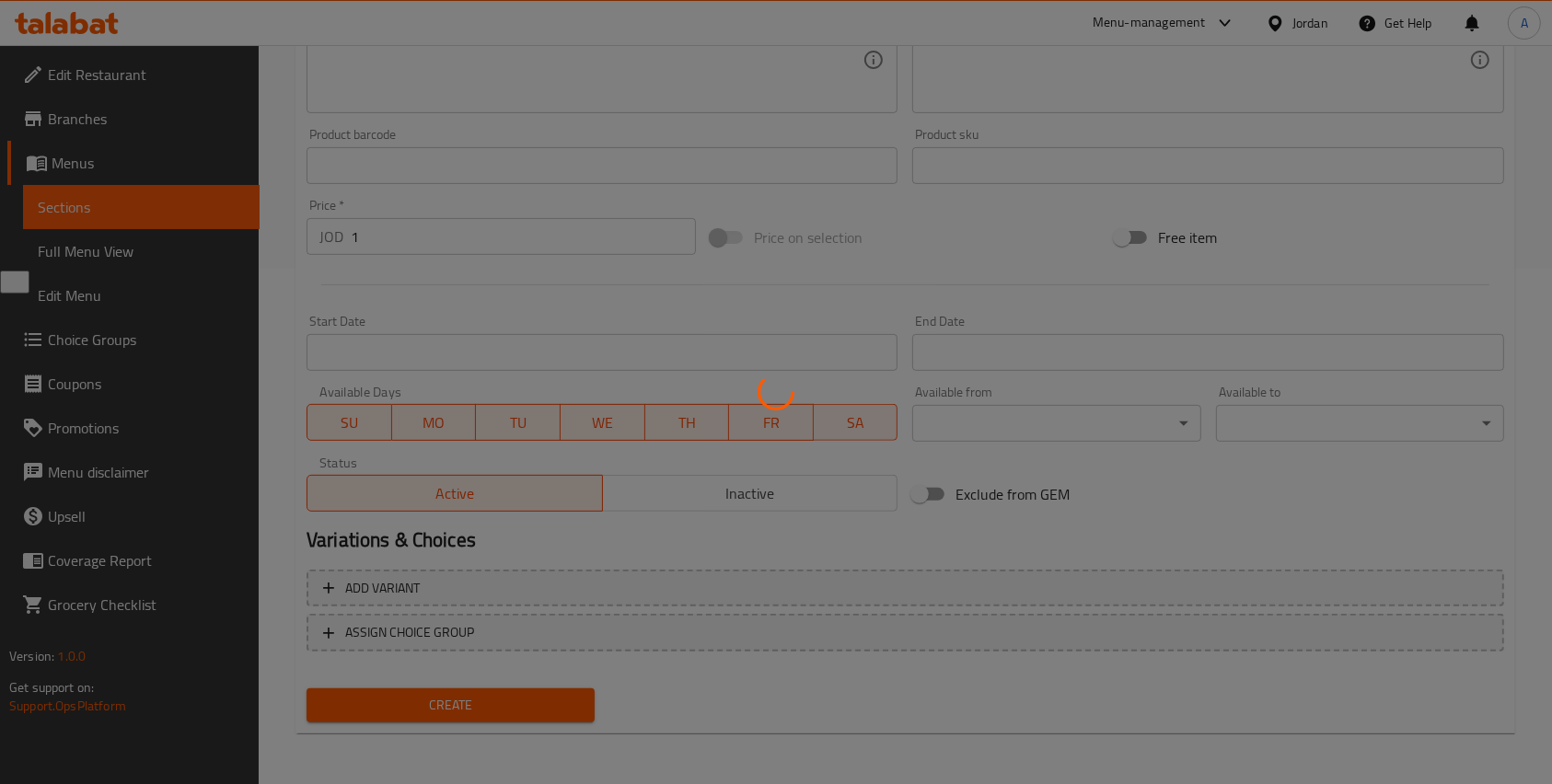
type input "0"
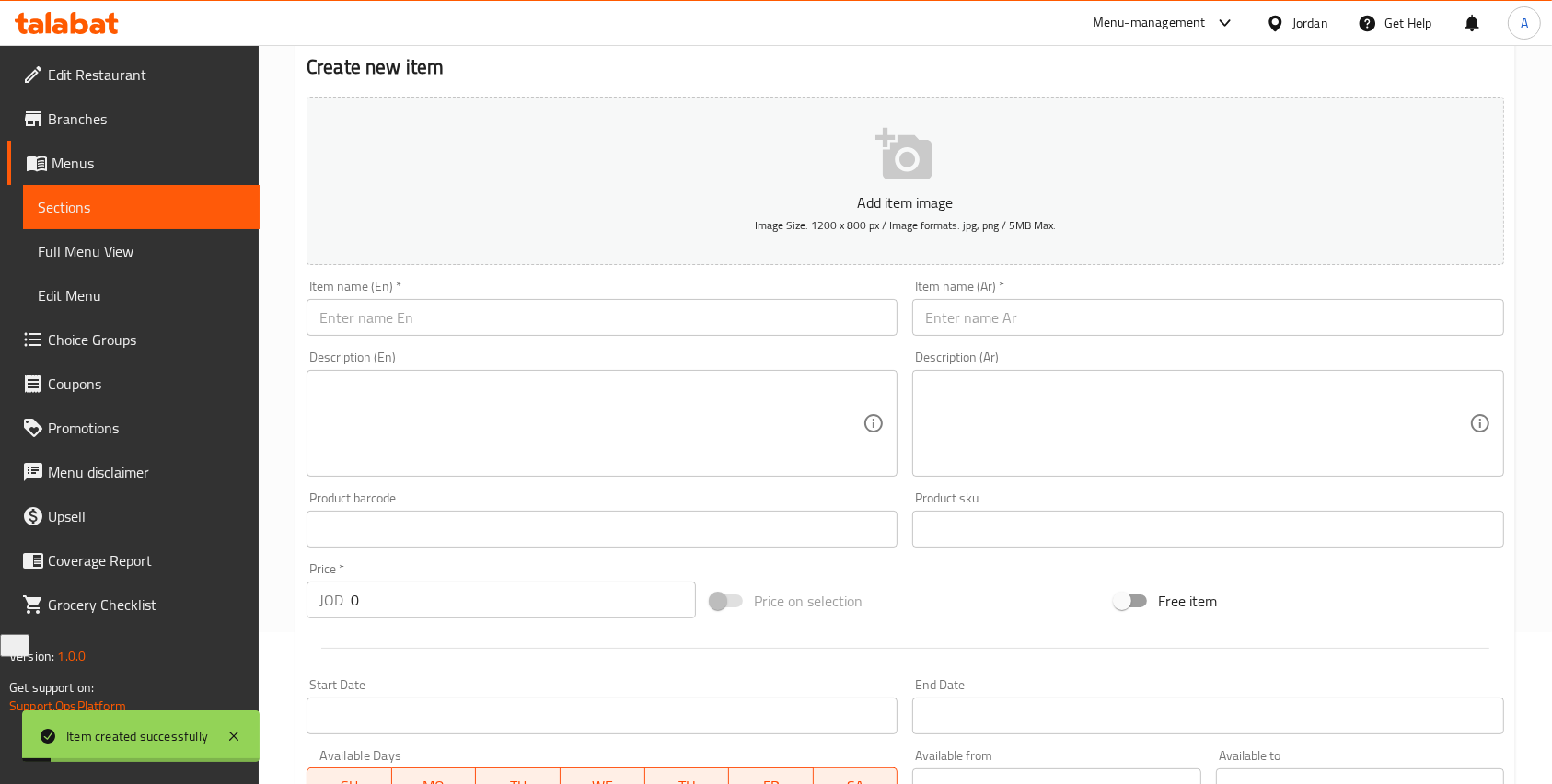
scroll to position [25, 0]
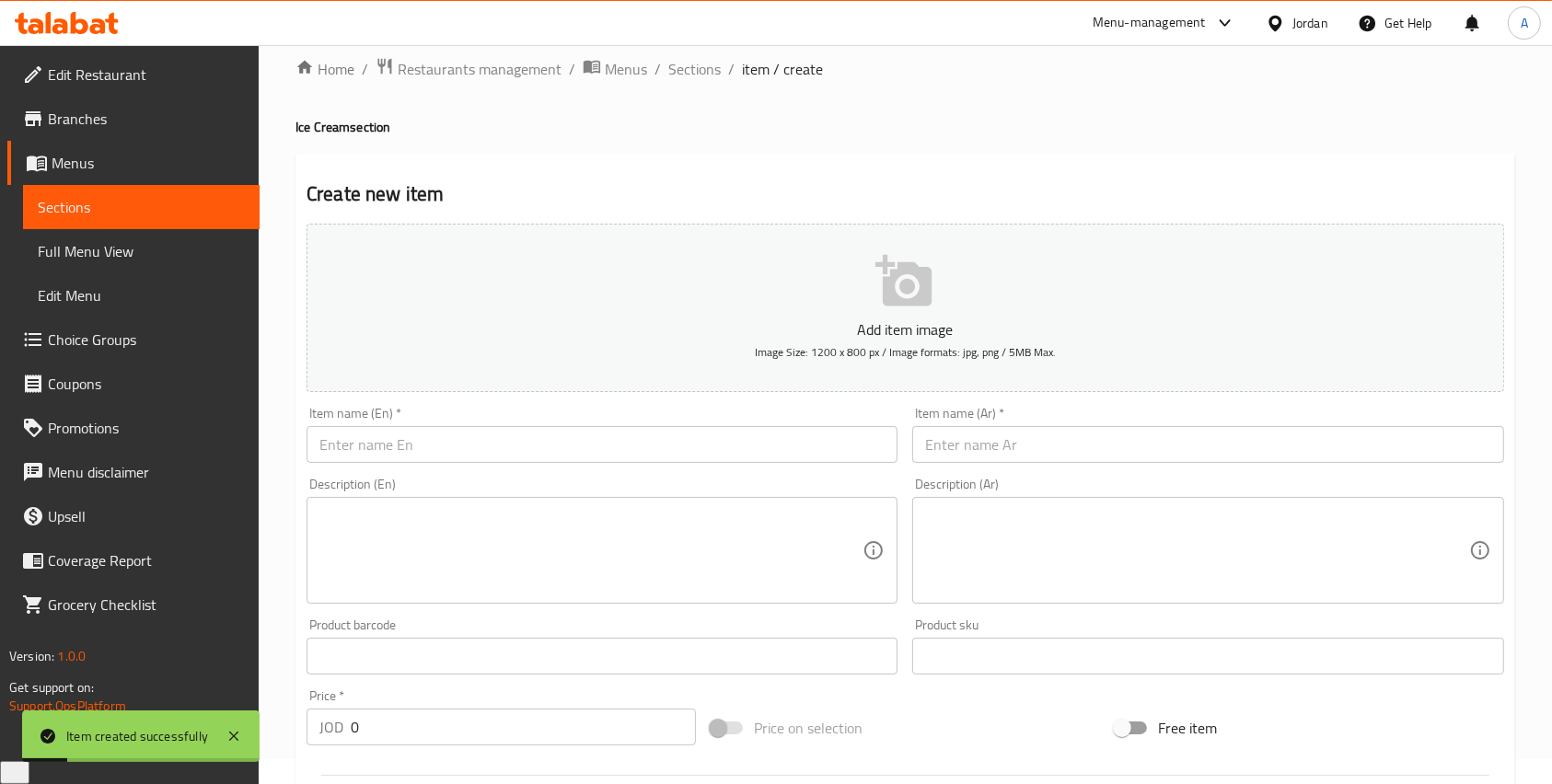
click at [519, 448] on input "text" at bounding box center [602, 444] width 591 height 37
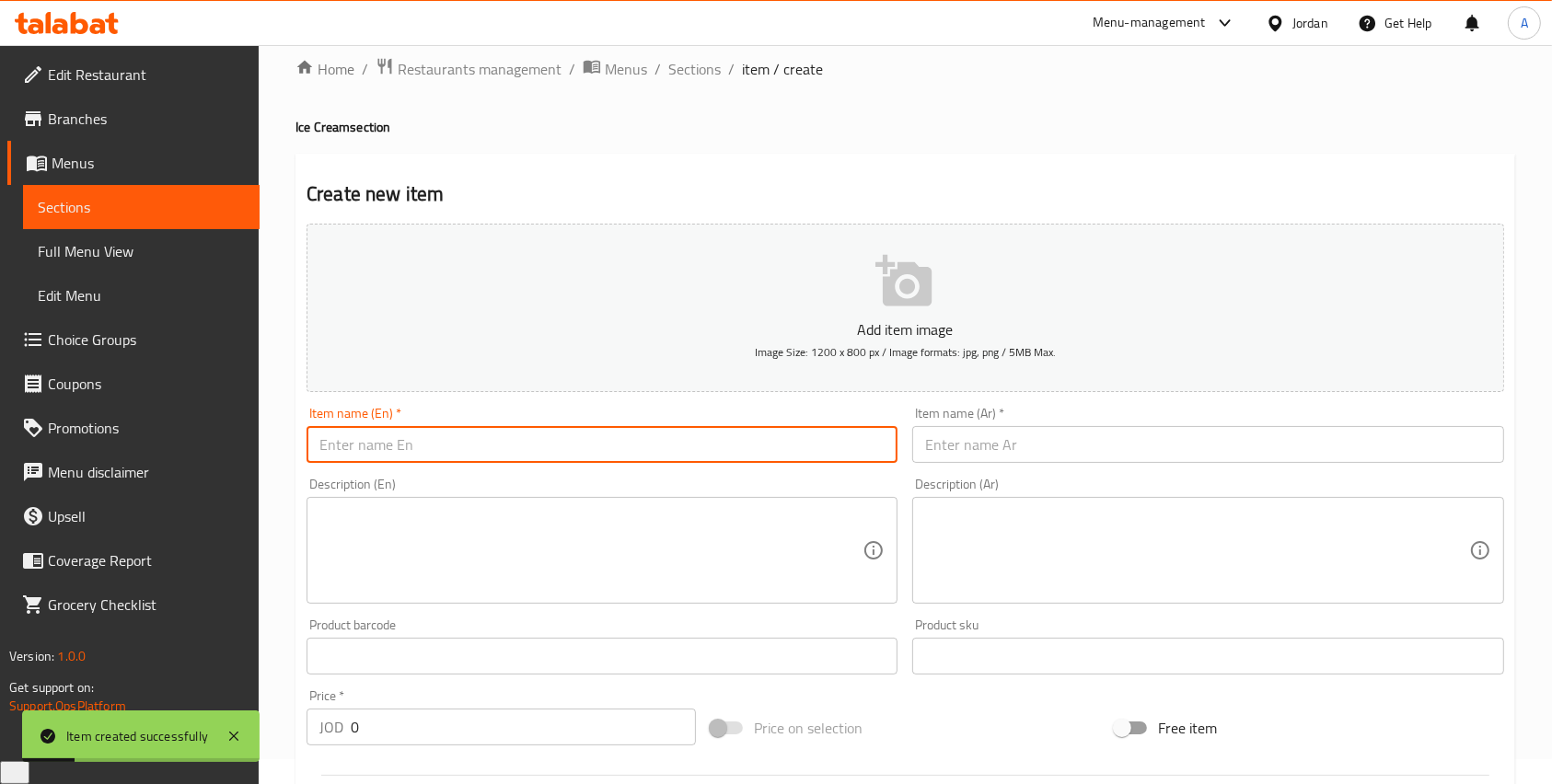
paste input "Lotus And Biscuit Ice Cream - Scoop"
type input "Lotus And Biscuit Ice Cream - Scoop"
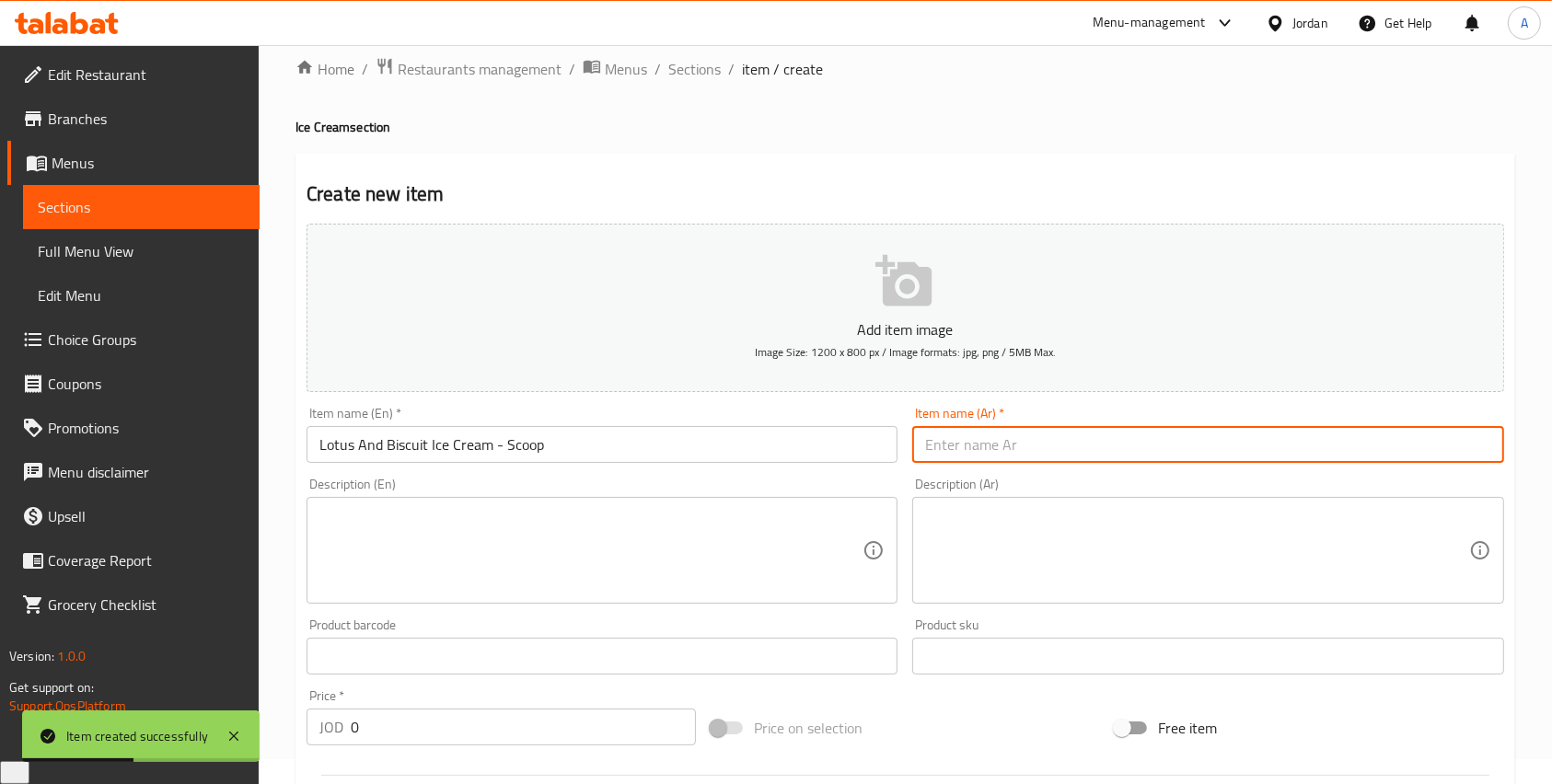
click at [1033, 429] on input "text" at bounding box center [1208, 444] width 591 height 37
paste input "بوظة باللوتس و البسكويت - بولة"
type input "بوظة باللوتس و البسكويت - بولة"
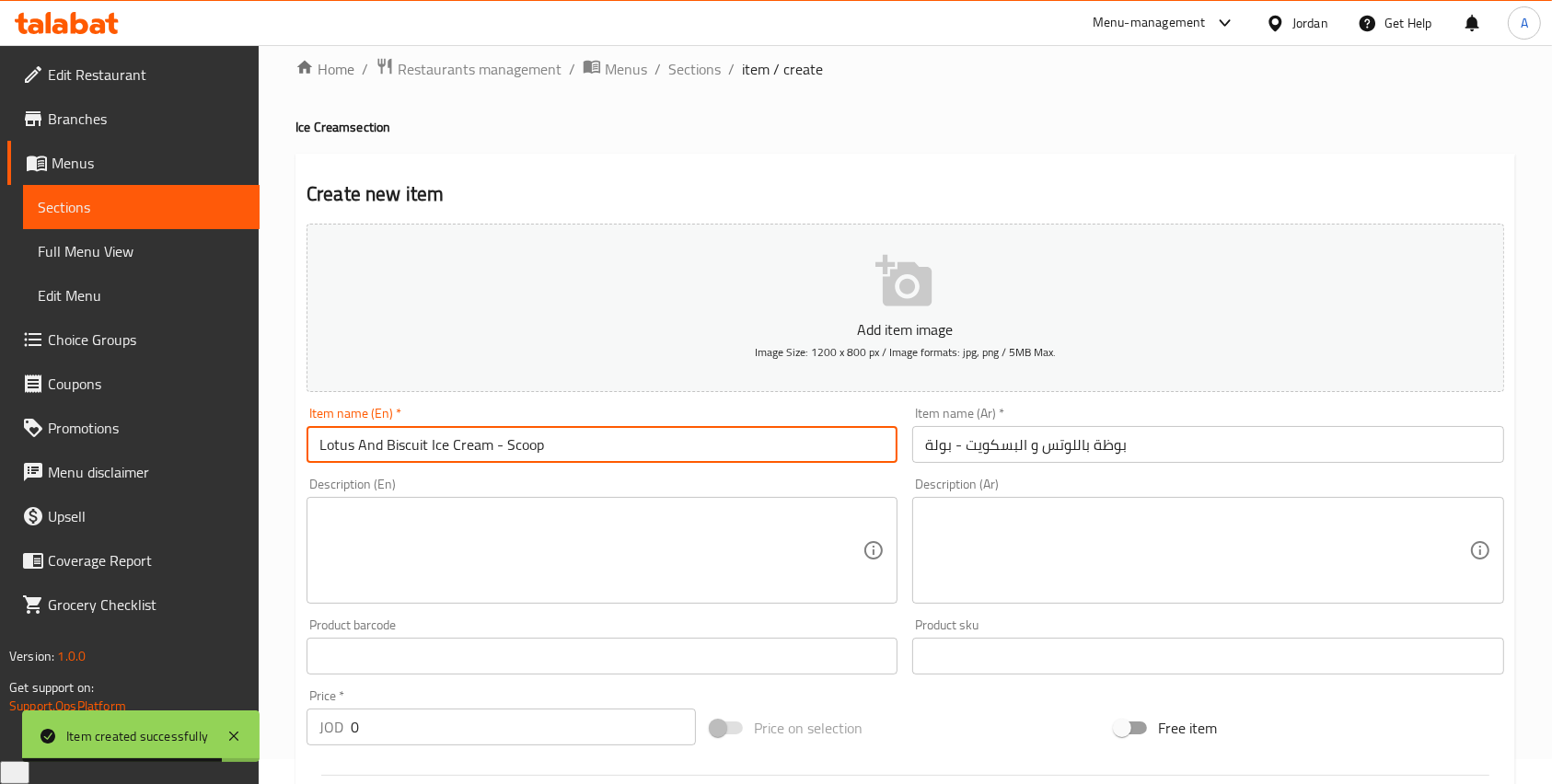
click at [501, 450] on input "Lotus And Biscuit Ice Cream - Scoop" at bounding box center [602, 444] width 591 height 37
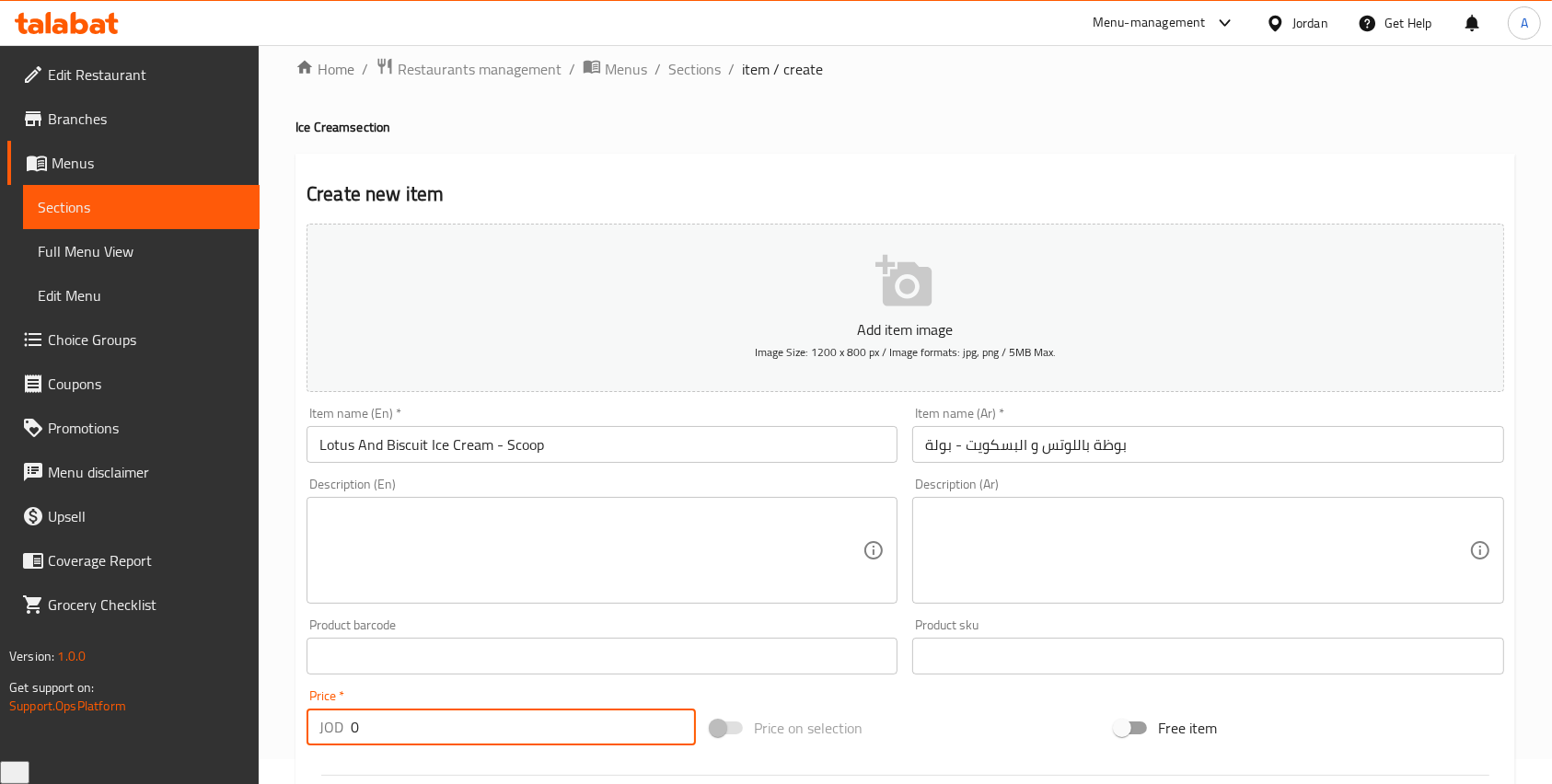
drag, startPoint x: 414, startPoint y: 722, endPoint x: 270, endPoint y: 717, distance: 144.1
click at [272, 717] on div "Home / Restaurants management / Menus / Sections / item / create Ice Cream sect…" at bounding box center [905, 648] width 1294 height 1255
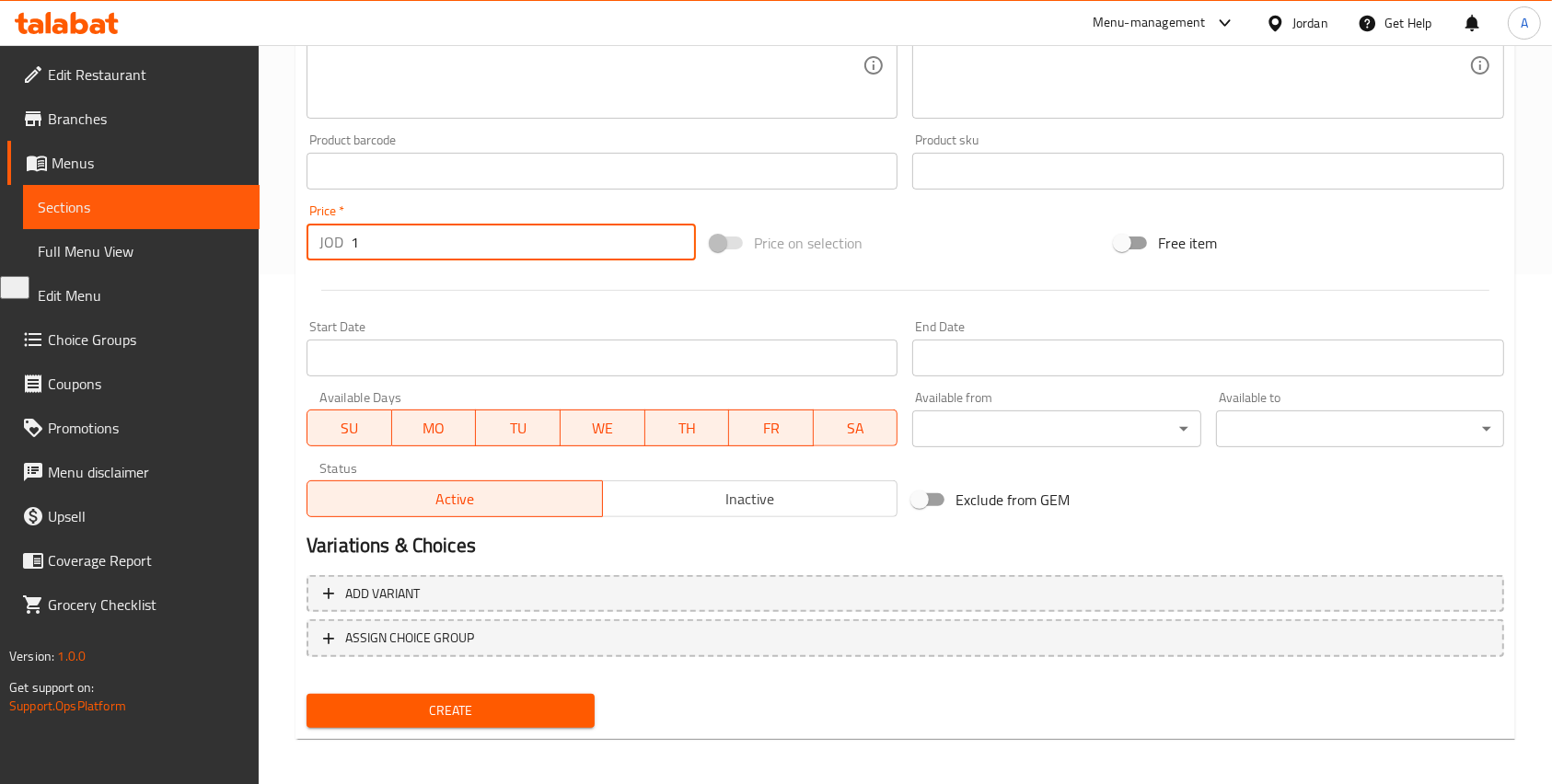
scroll to position [516, 0]
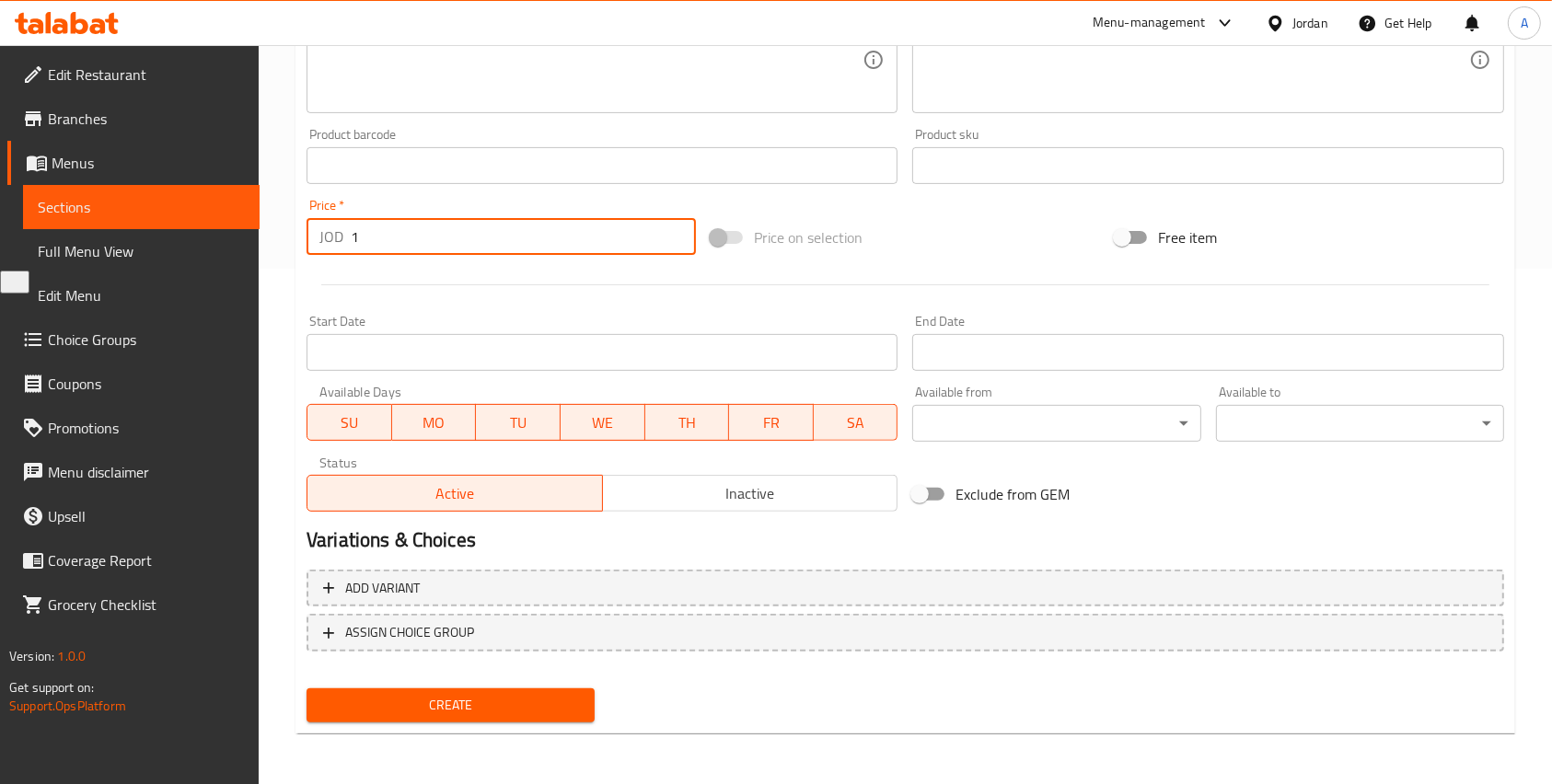
type input "1"
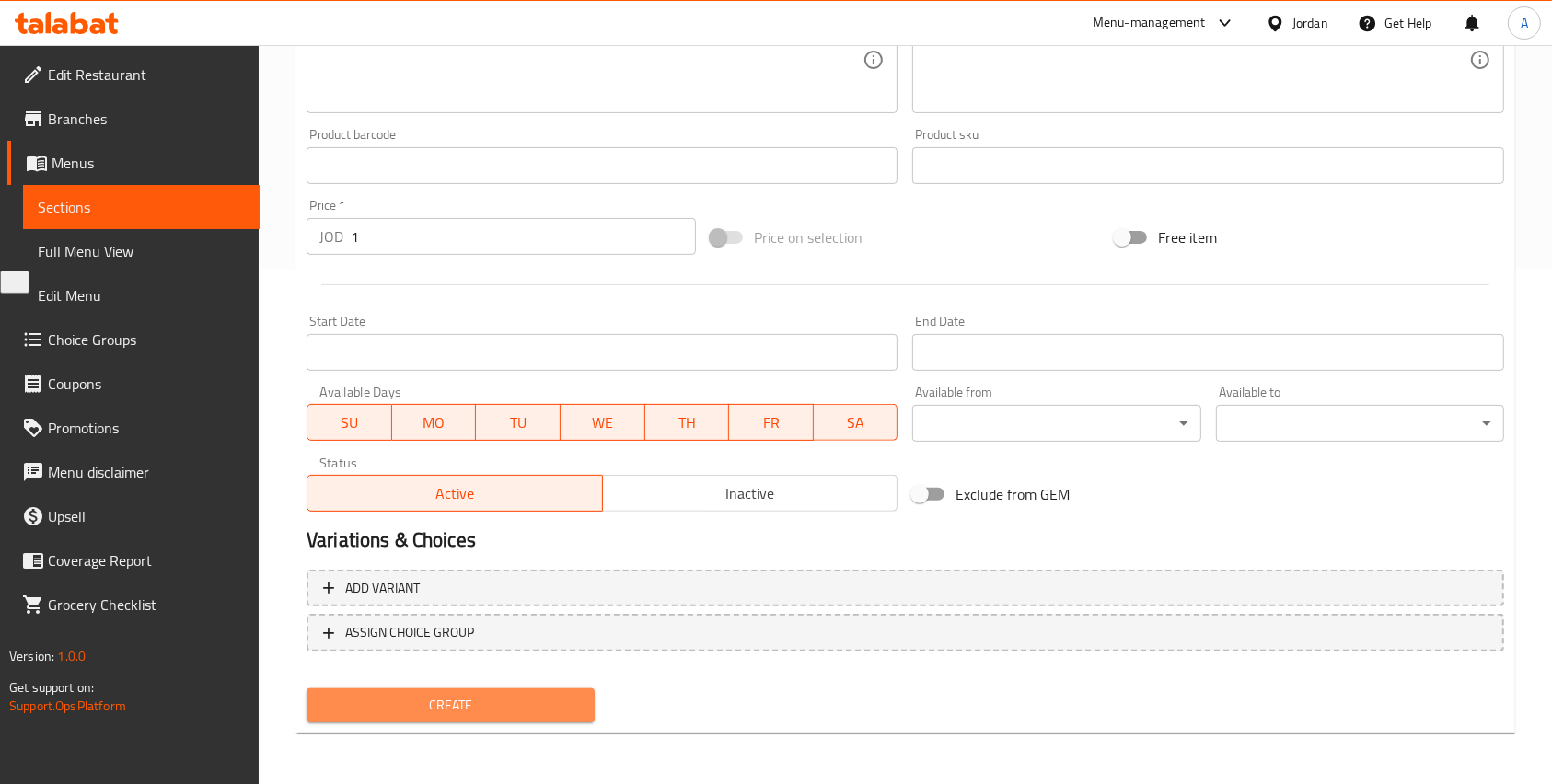
click at [504, 708] on span "Create" at bounding box center [450, 705] width 258 height 23
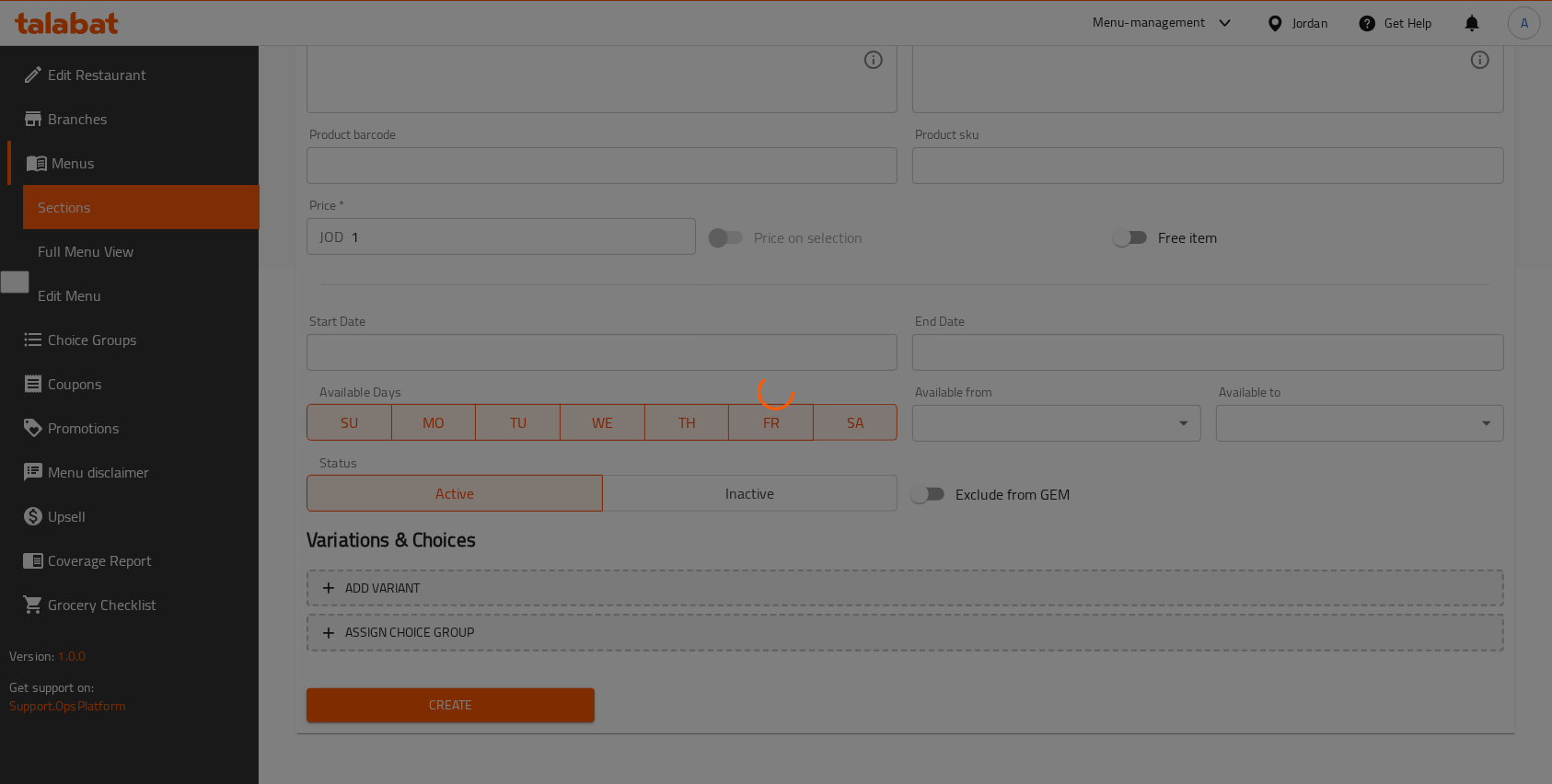
type input "0"
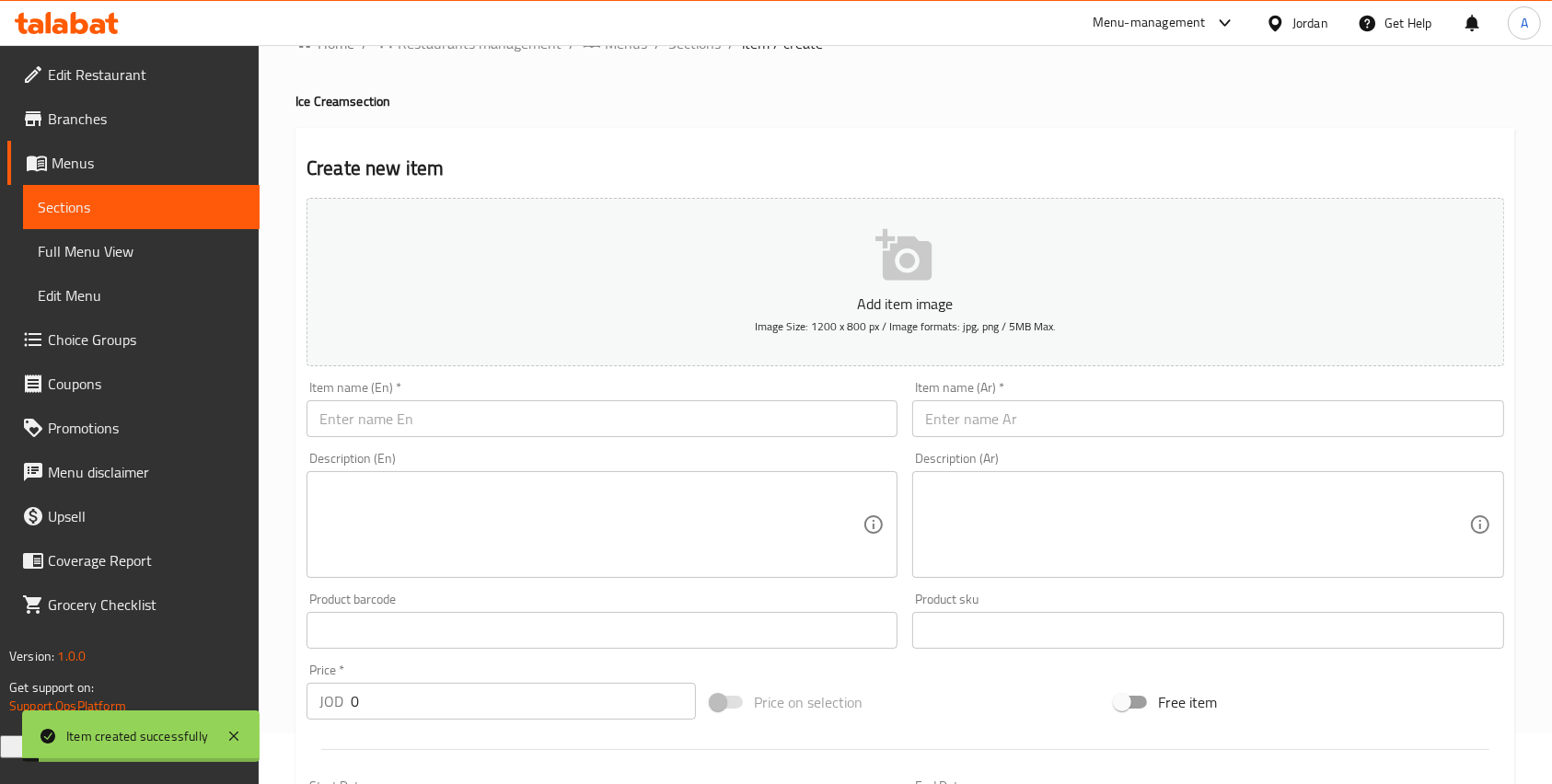
scroll to position [0, 0]
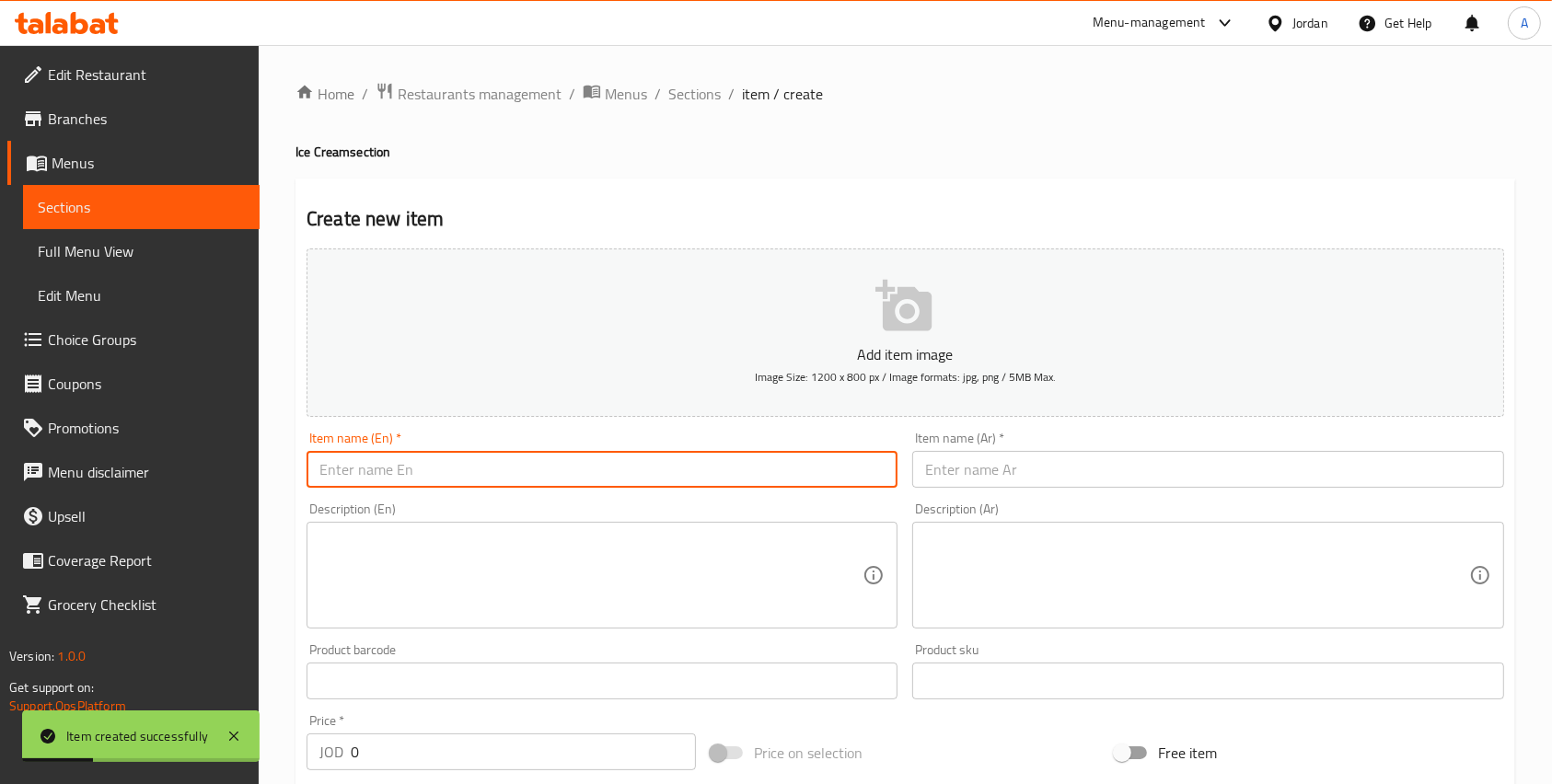
click at [439, 467] on input "text" at bounding box center [602, 469] width 591 height 37
paste input "Chocolate Ice Cream With Chocolate Pieces - Scoop"
type input "Chocolate Ice Cream With Chocolate Pieces - Scoop"
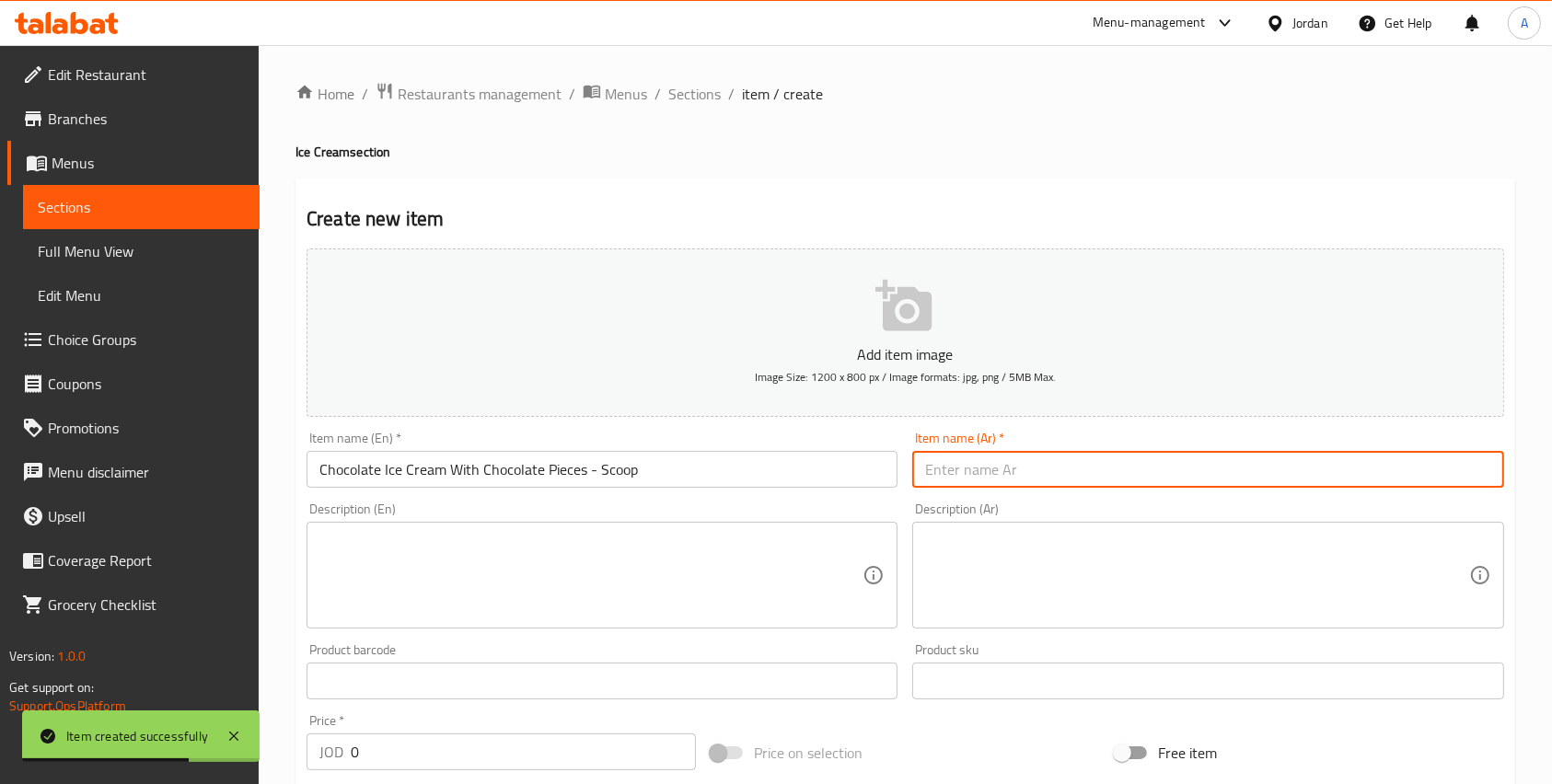
click at [1078, 482] on input "text" at bounding box center [1208, 469] width 591 height 37
paste input "بوظة بالشوكولا وقطع الشوكولاتة - بولة"
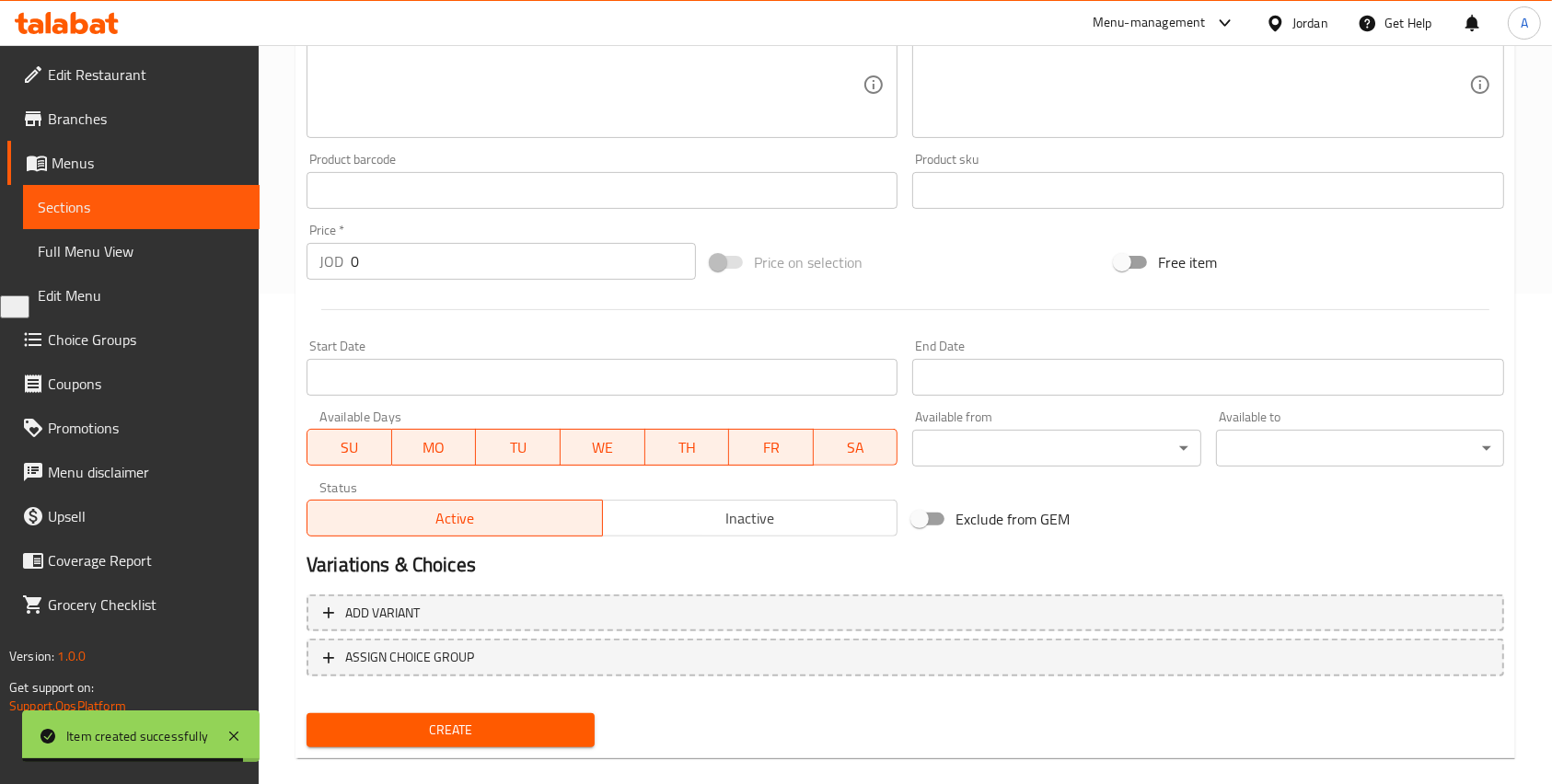
type input "بوظة بالشوكولا وقطع الشوكولاتة - بولة"
drag, startPoint x: 373, startPoint y: 247, endPoint x: 332, endPoint y: 248, distance: 41.0
click at [332, 248] on div "JOD 0 Price *" at bounding box center [501, 261] width 389 height 37
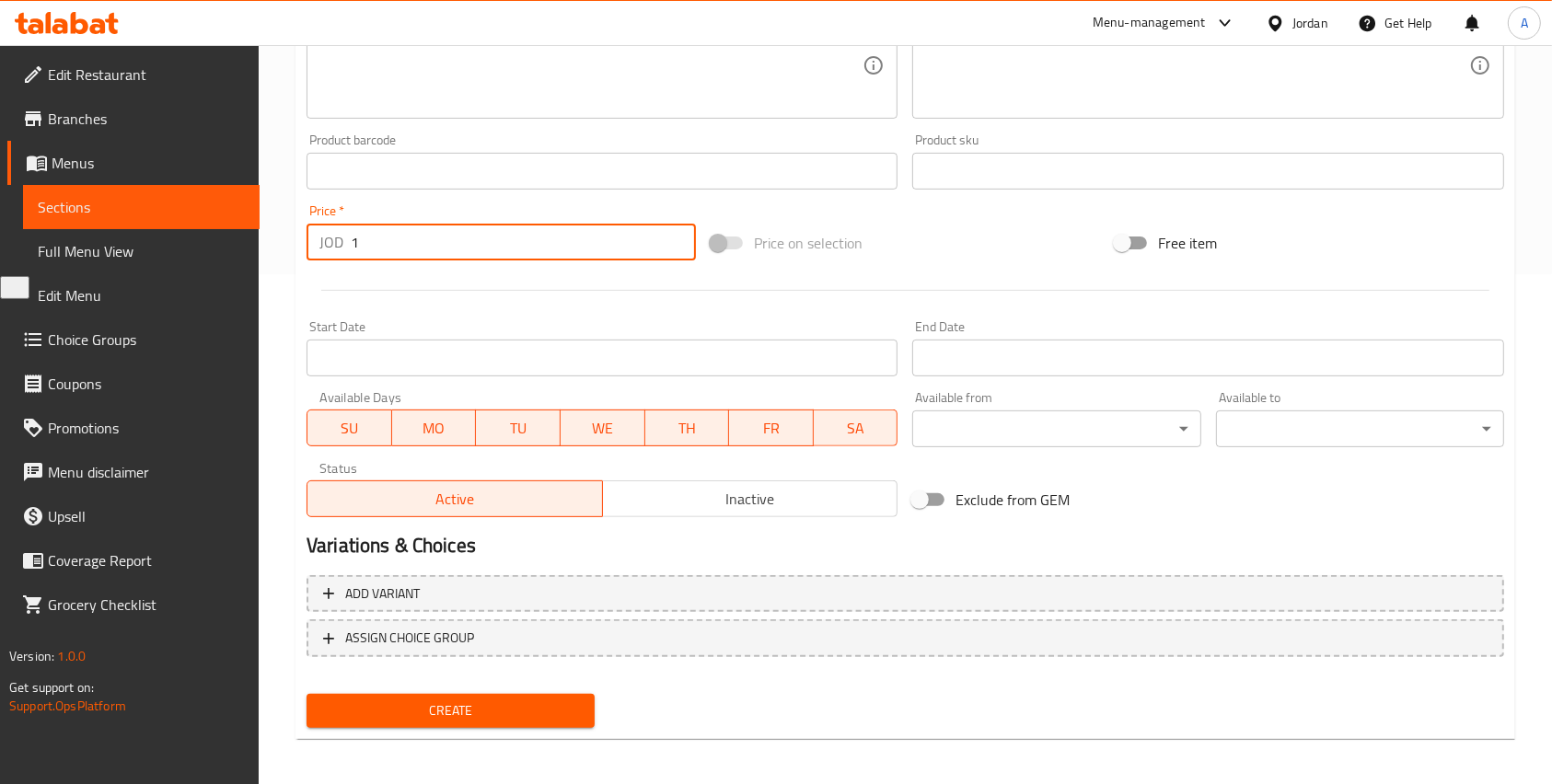
scroll to position [516, 0]
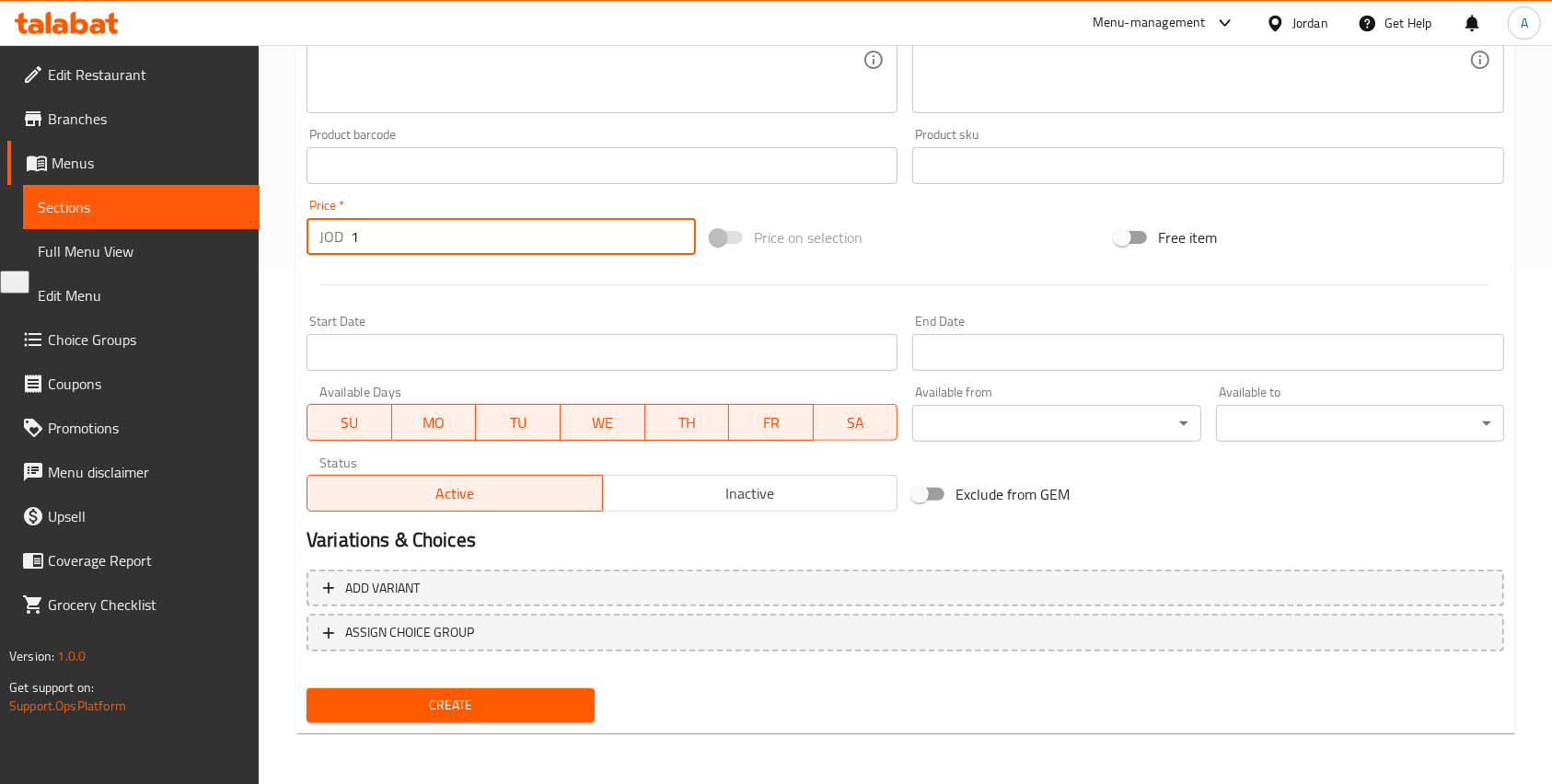
type input "1"
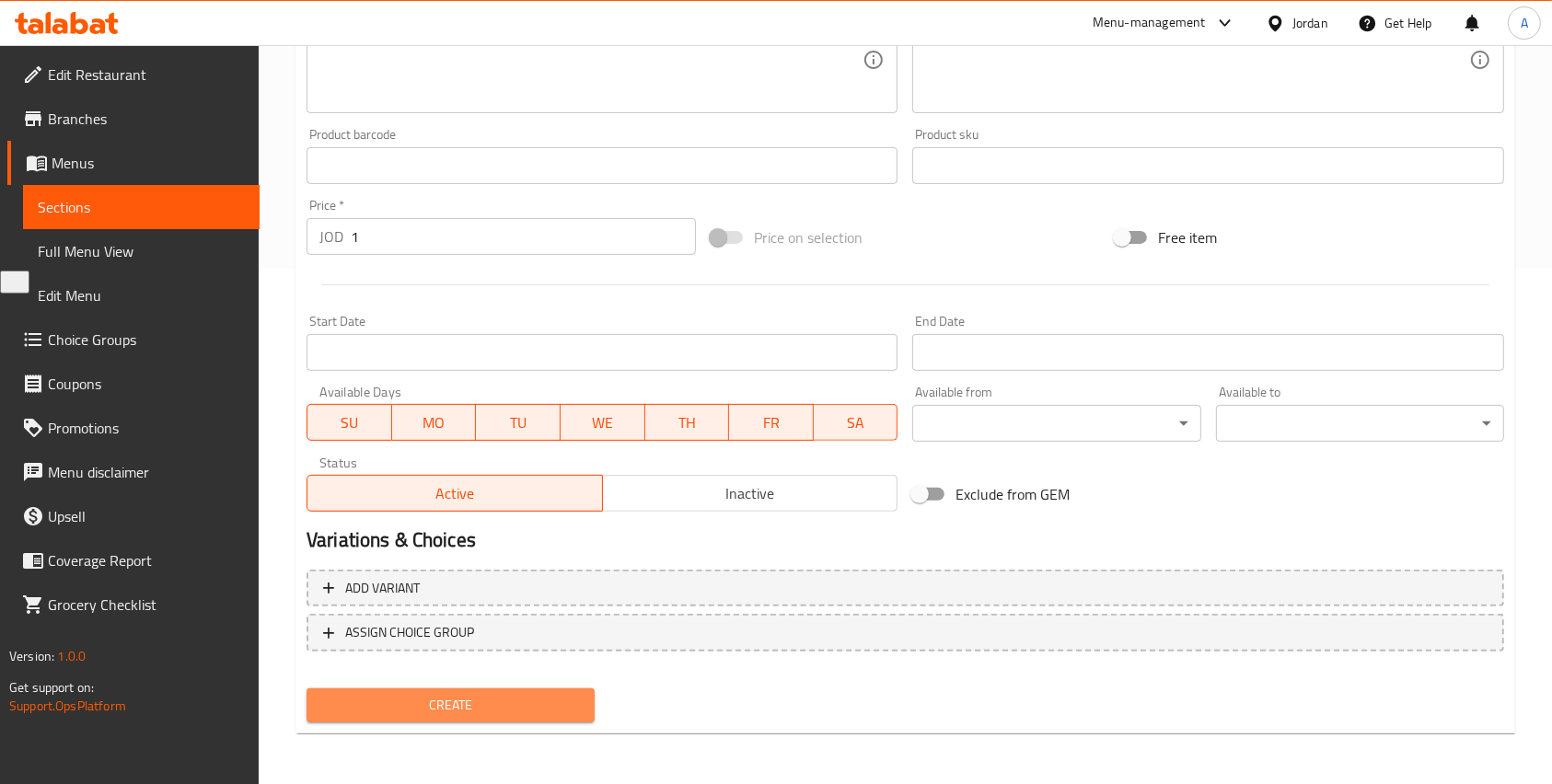
click at [488, 699] on span "Create" at bounding box center [450, 705] width 258 height 23
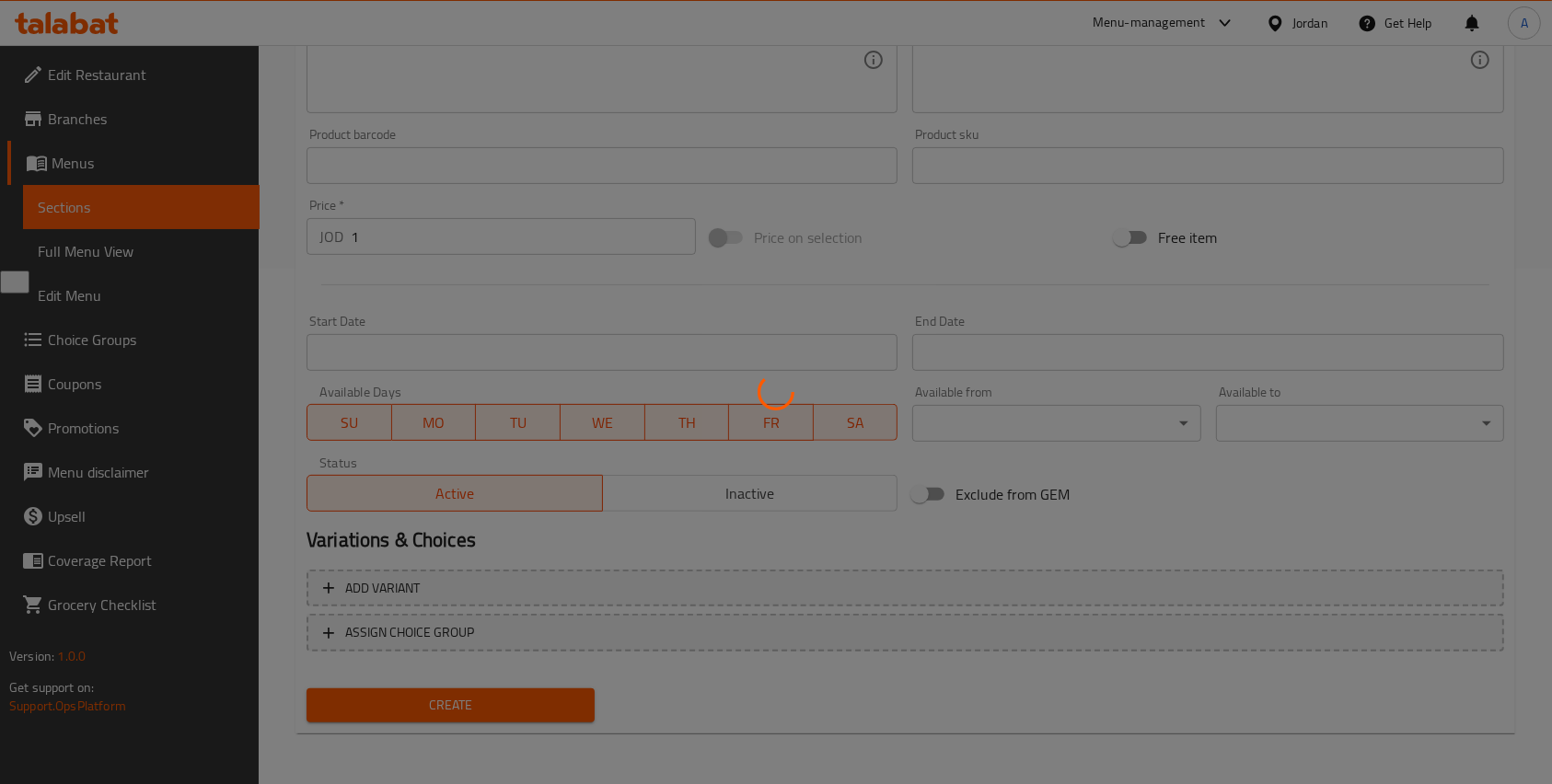
type input "0"
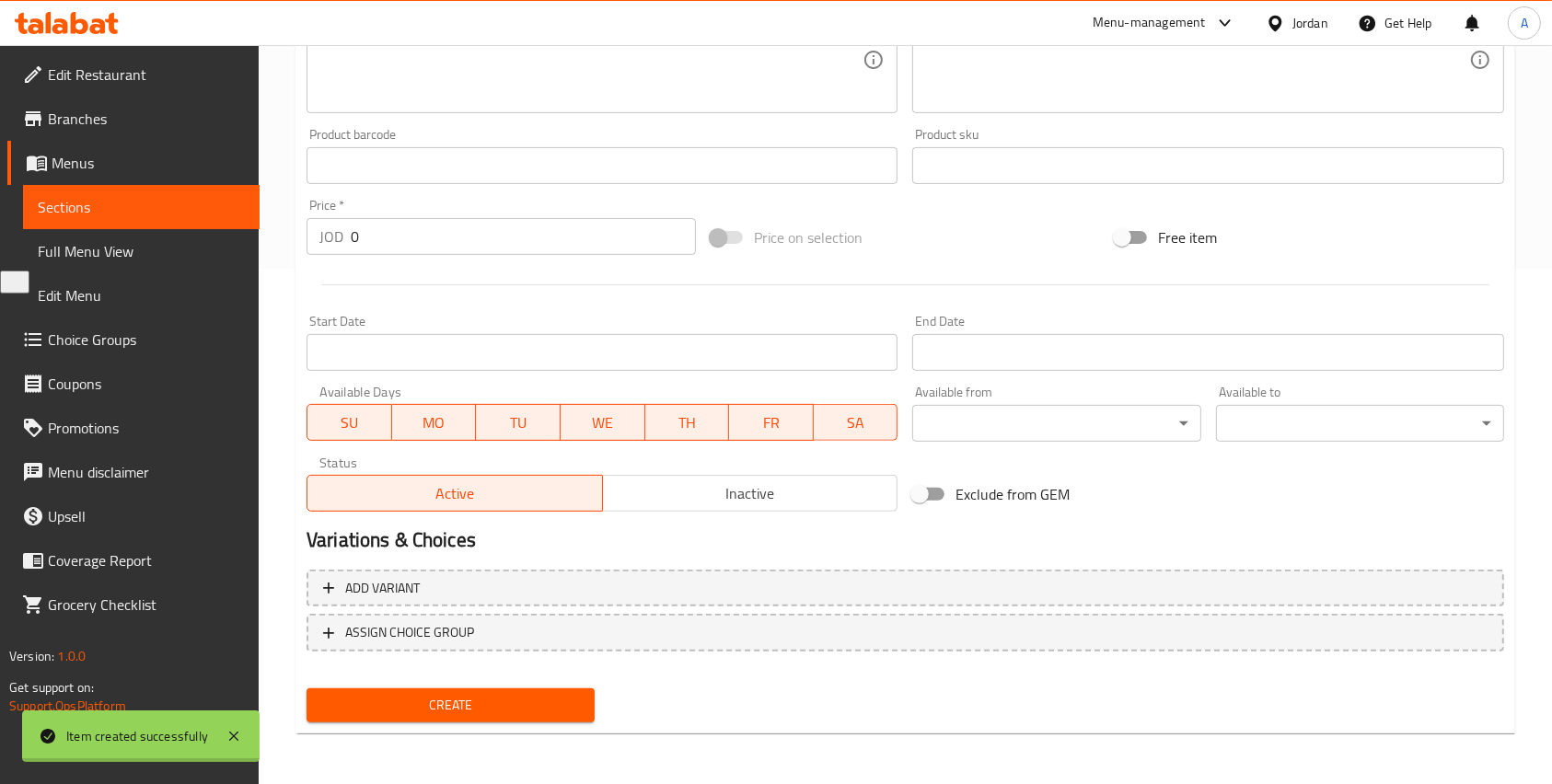
scroll to position [0, 0]
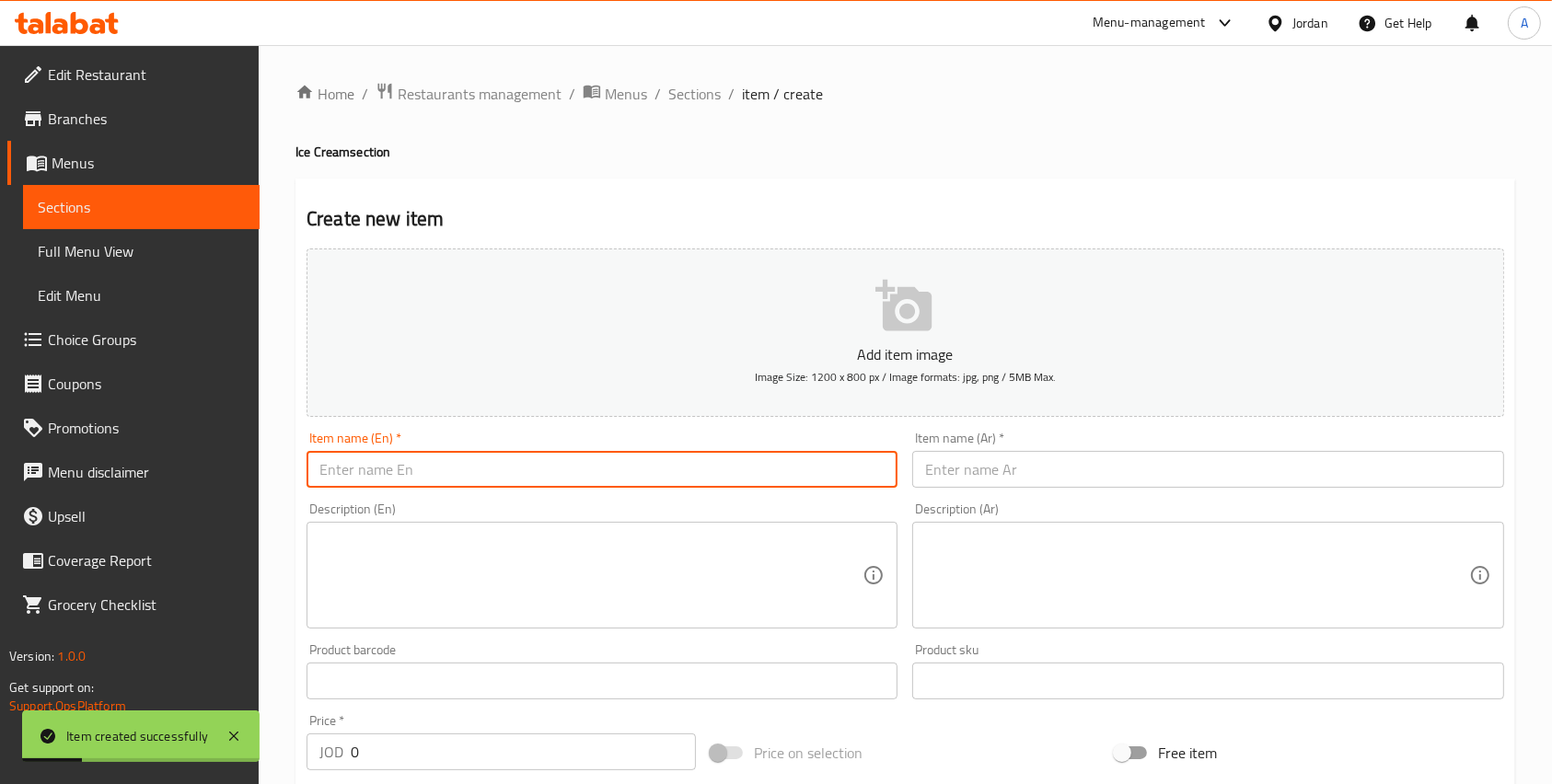
click at [444, 477] on input "text" at bounding box center [602, 469] width 591 height 37
paste input "Caramel And Nut Ice Cream - Scoop"
type input "Caramel And Nut Ice Cream - Scoop"
click at [1010, 454] on input "text" at bounding box center [1208, 469] width 591 height 37
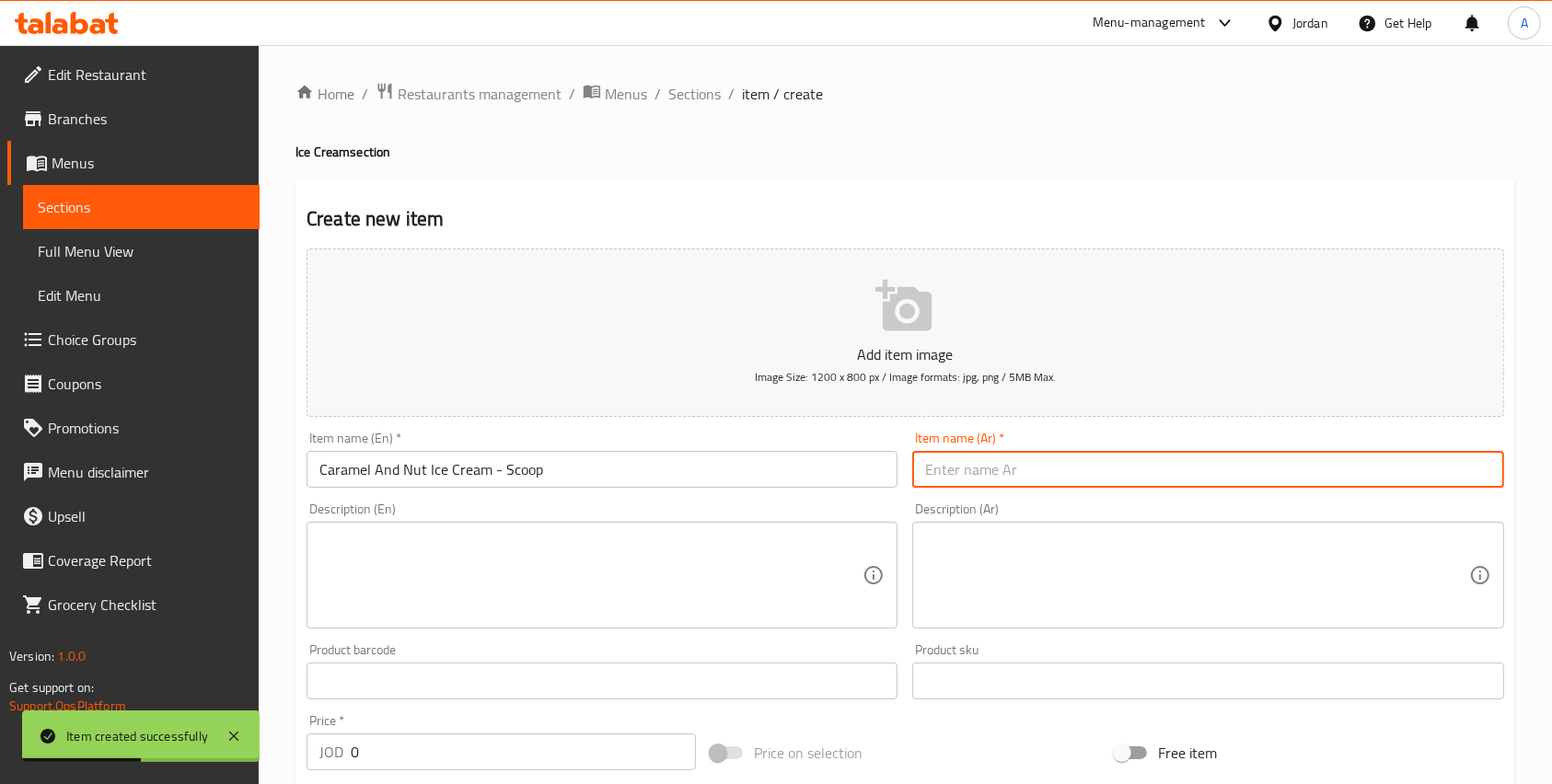
paste input "بوظة بالكراميل و المكسرات - بولة"
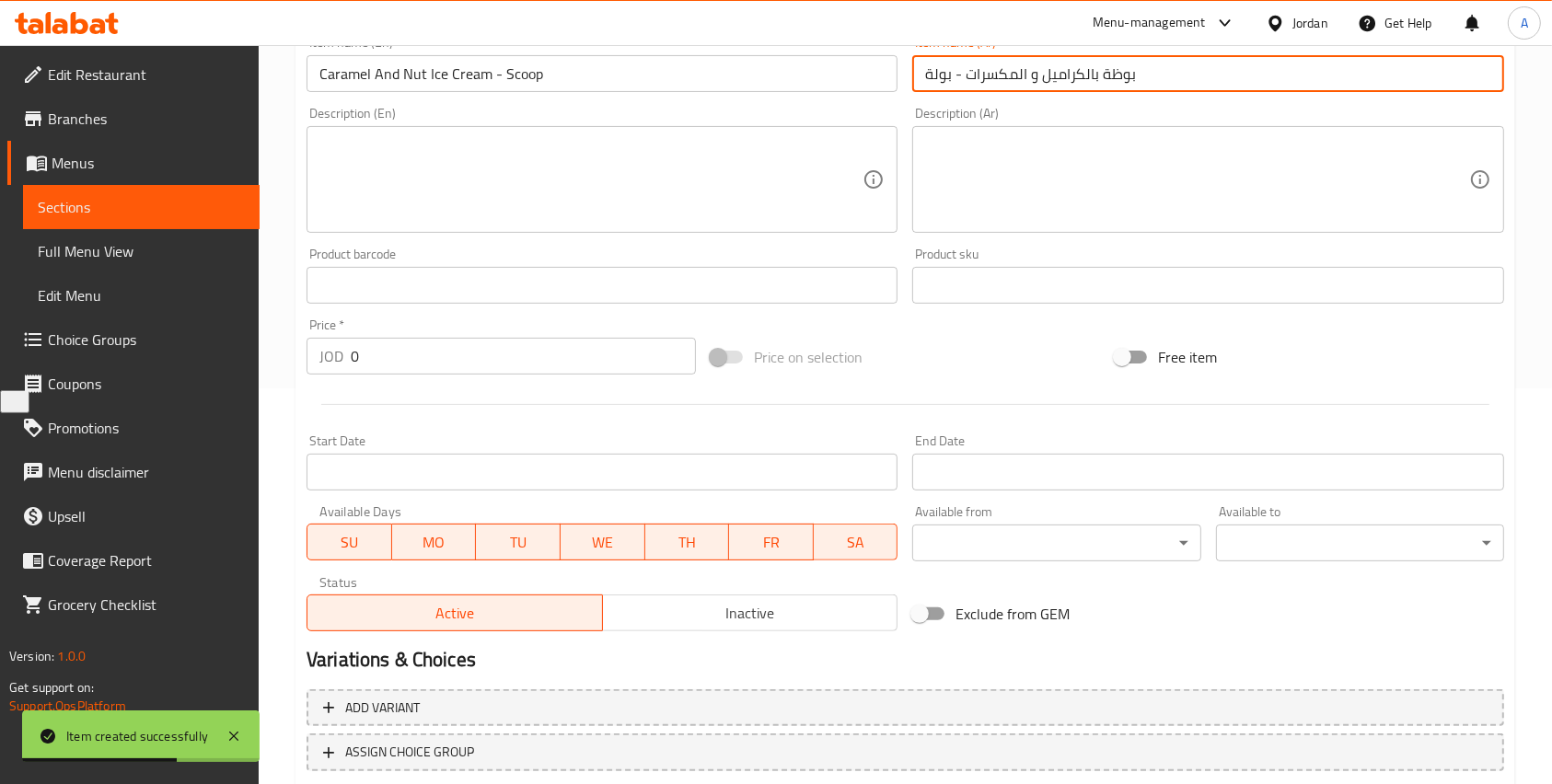
scroll to position [516, 0]
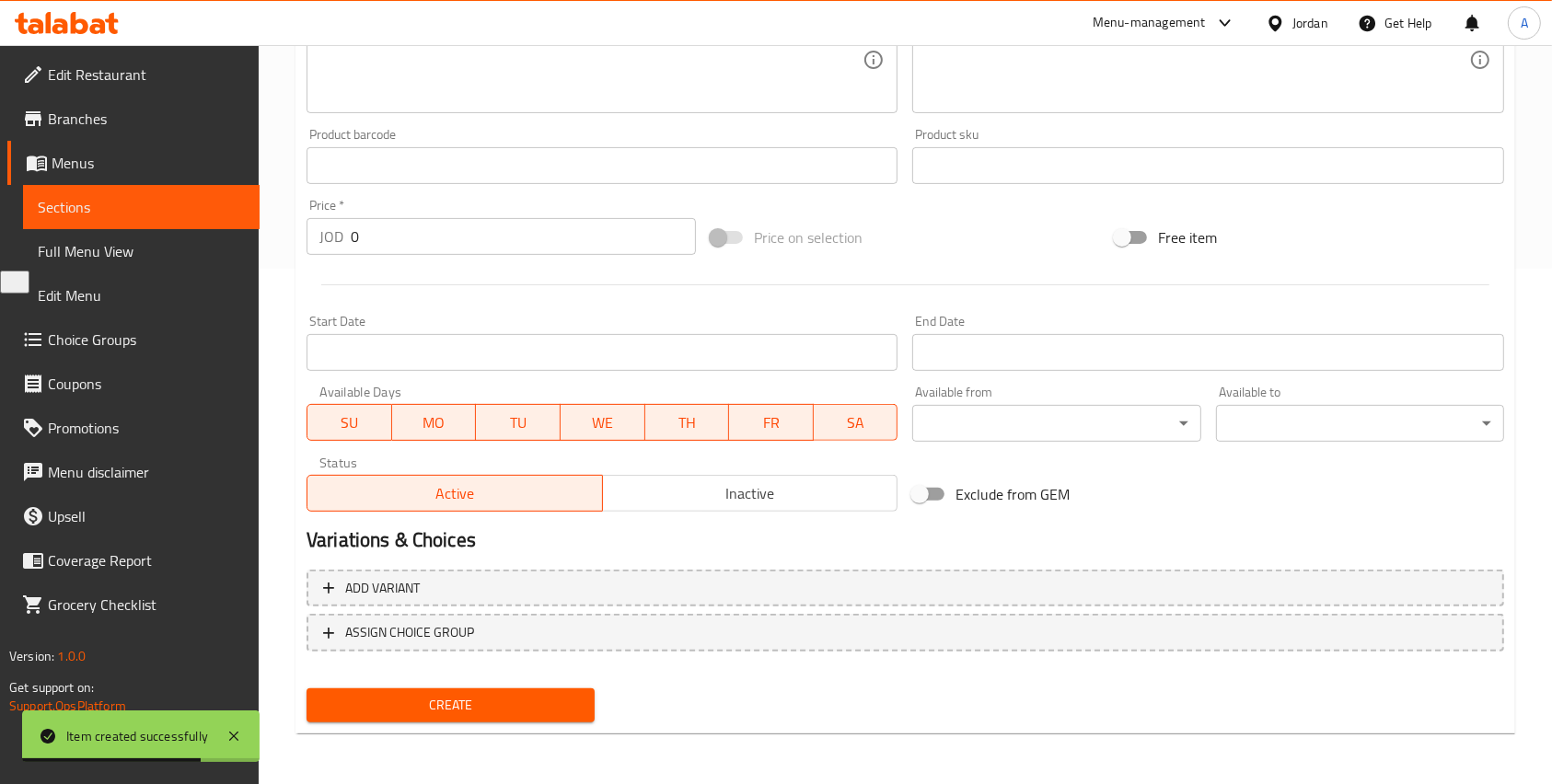
type input "بوظة بالكراميل و المكسرات - بولة"
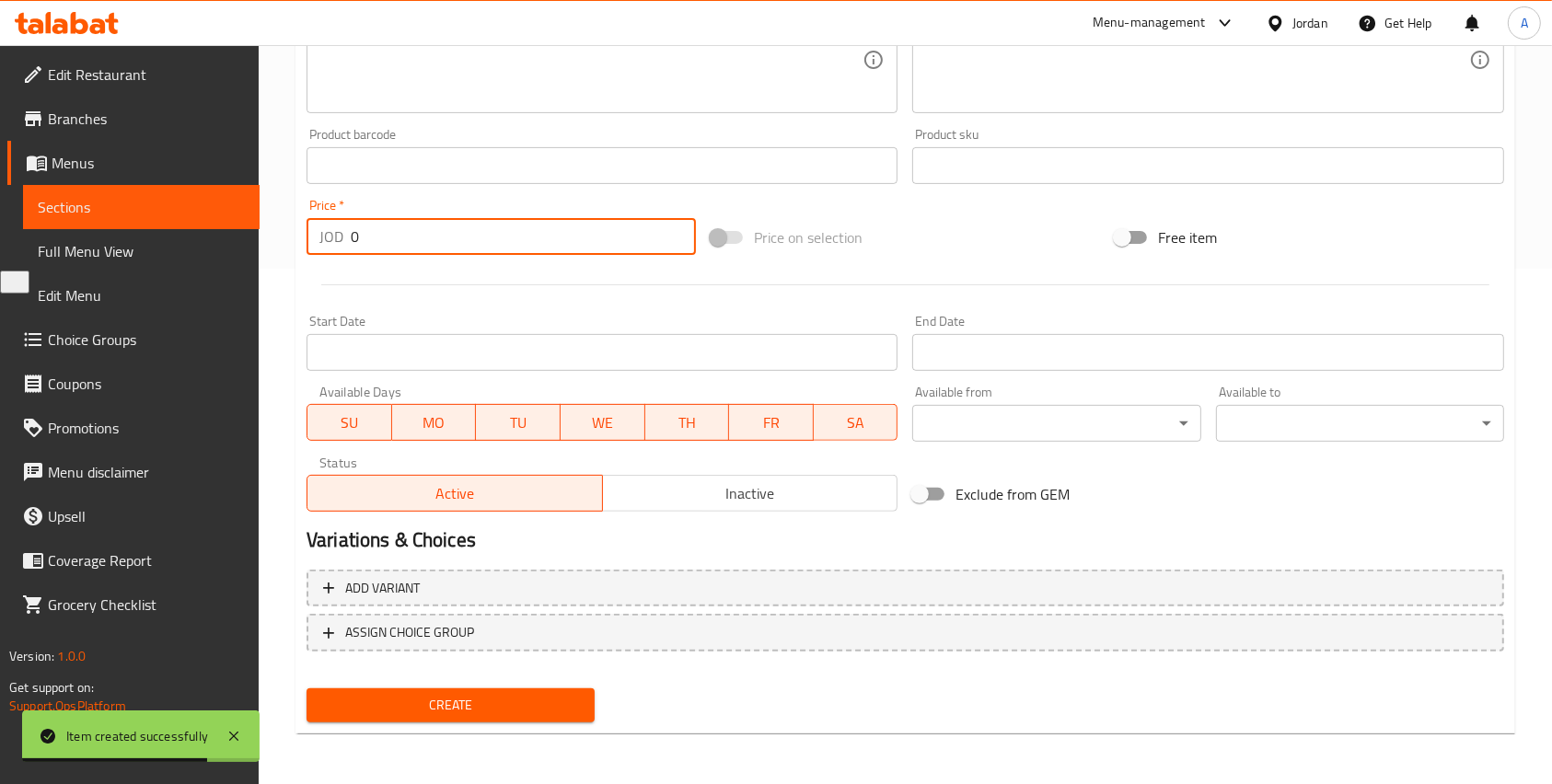
drag, startPoint x: 407, startPoint y: 254, endPoint x: 280, endPoint y: 254, distance: 127.0
click at [280, 254] on div "Home / Restaurants management / Menus / Sections / item / create Ice Cream sect…" at bounding box center [905, 157] width 1294 height 1255
type input "1"
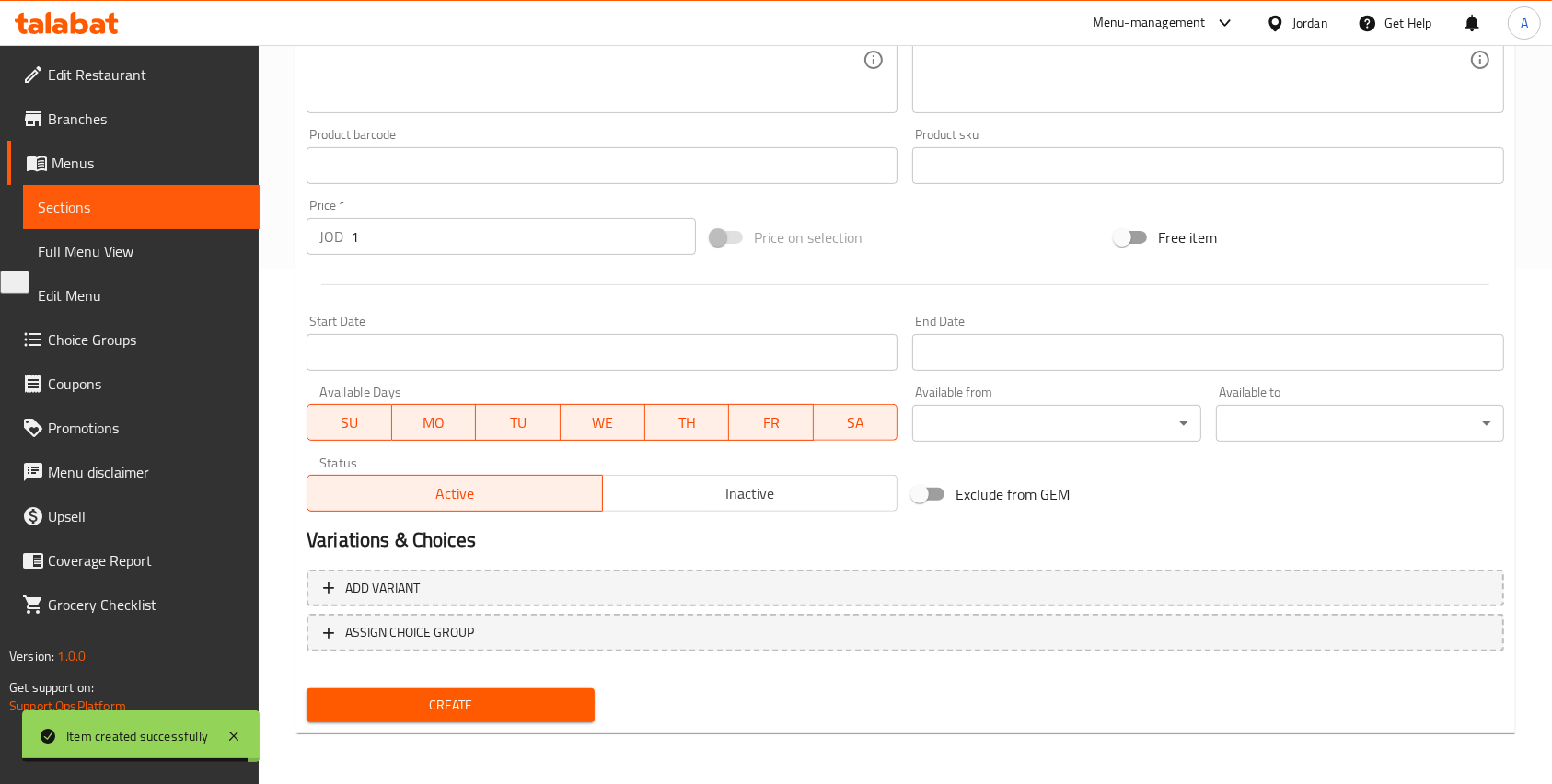
click at [492, 723] on div "Create" at bounding box center [450, 705] width 303 height 49
click at [492, 710] on span "Create" at bounding box center [450, 705] width 258 height 23
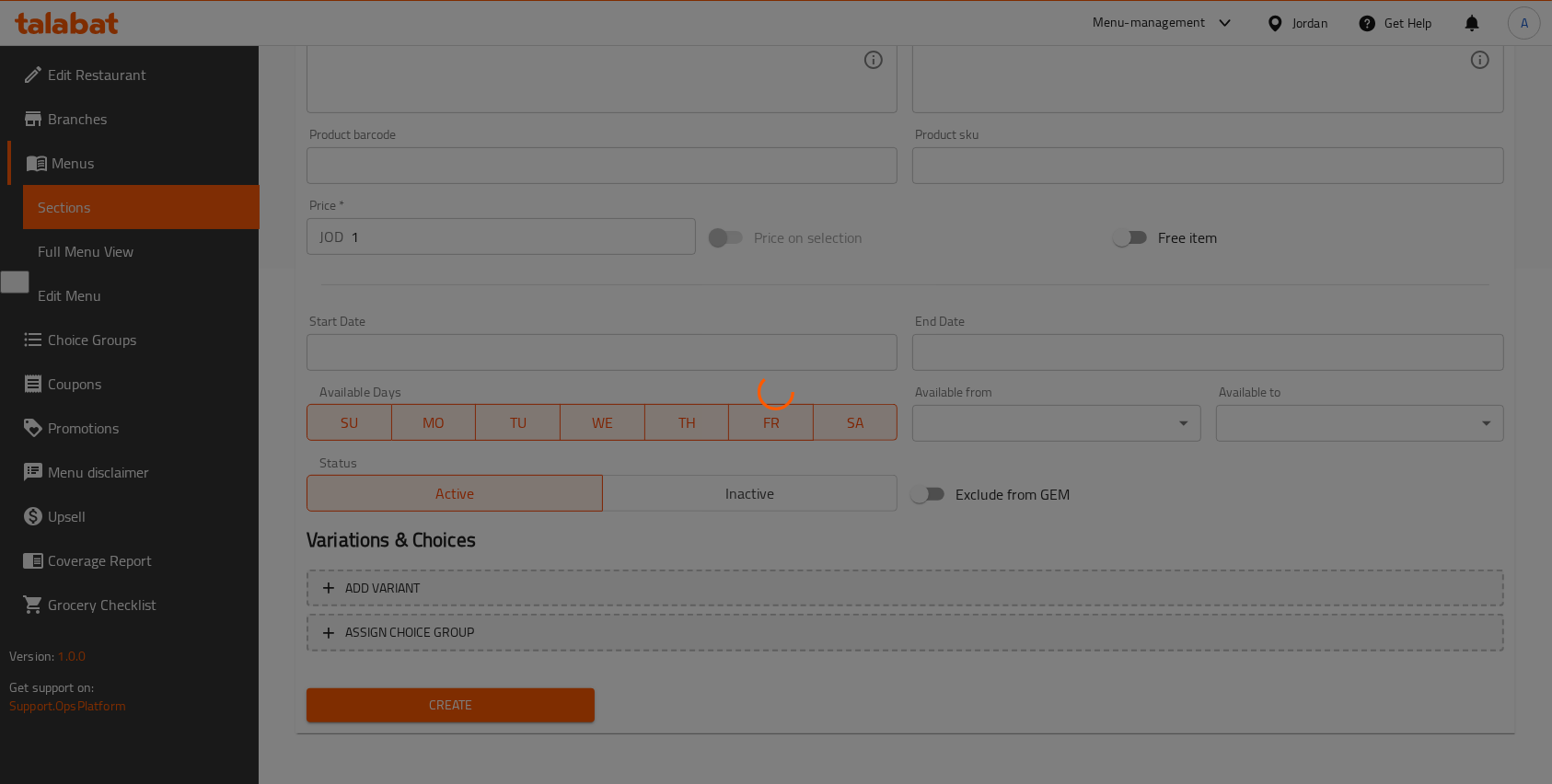
type input "0"
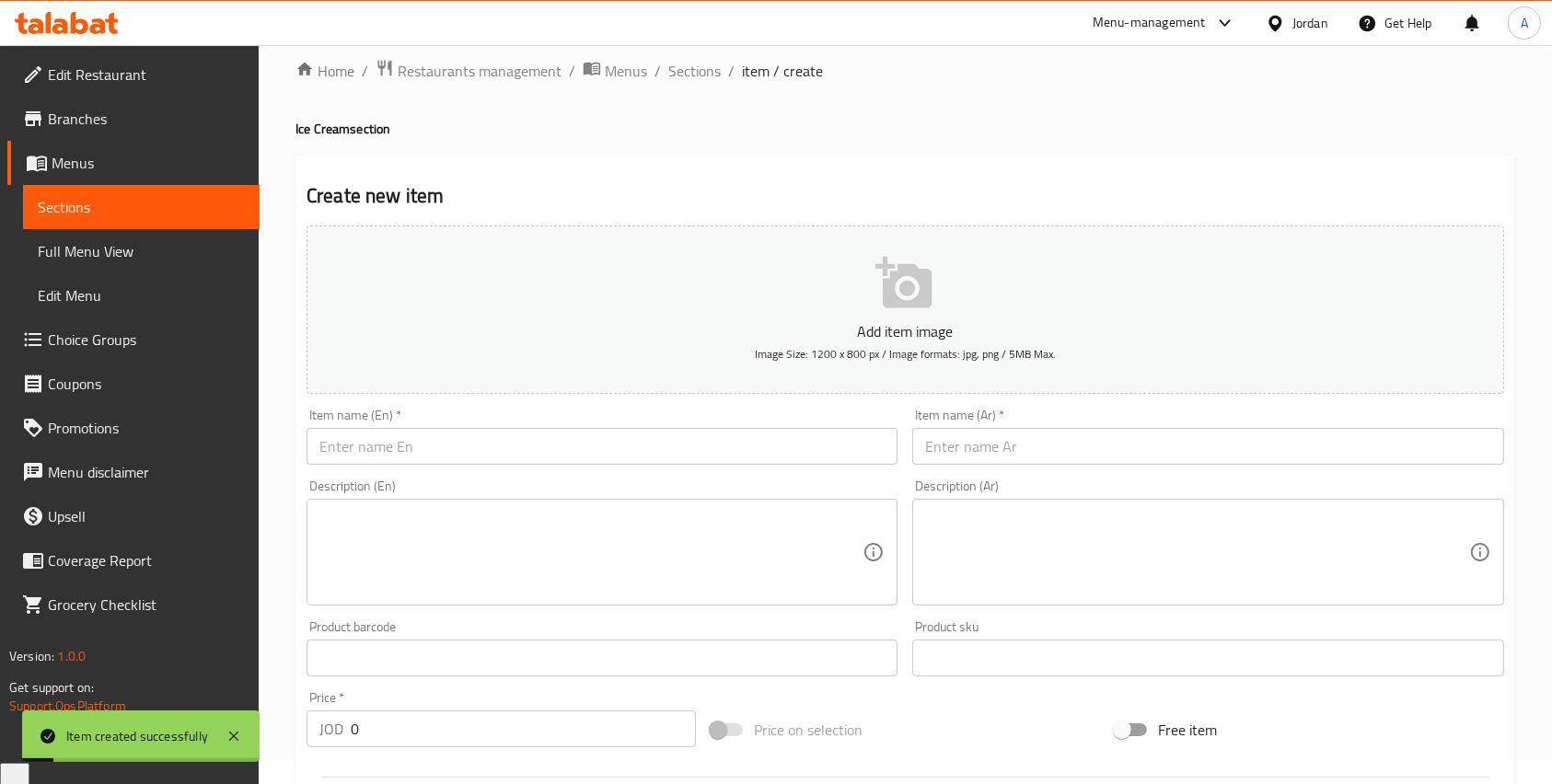
scroll to position [0, 0]
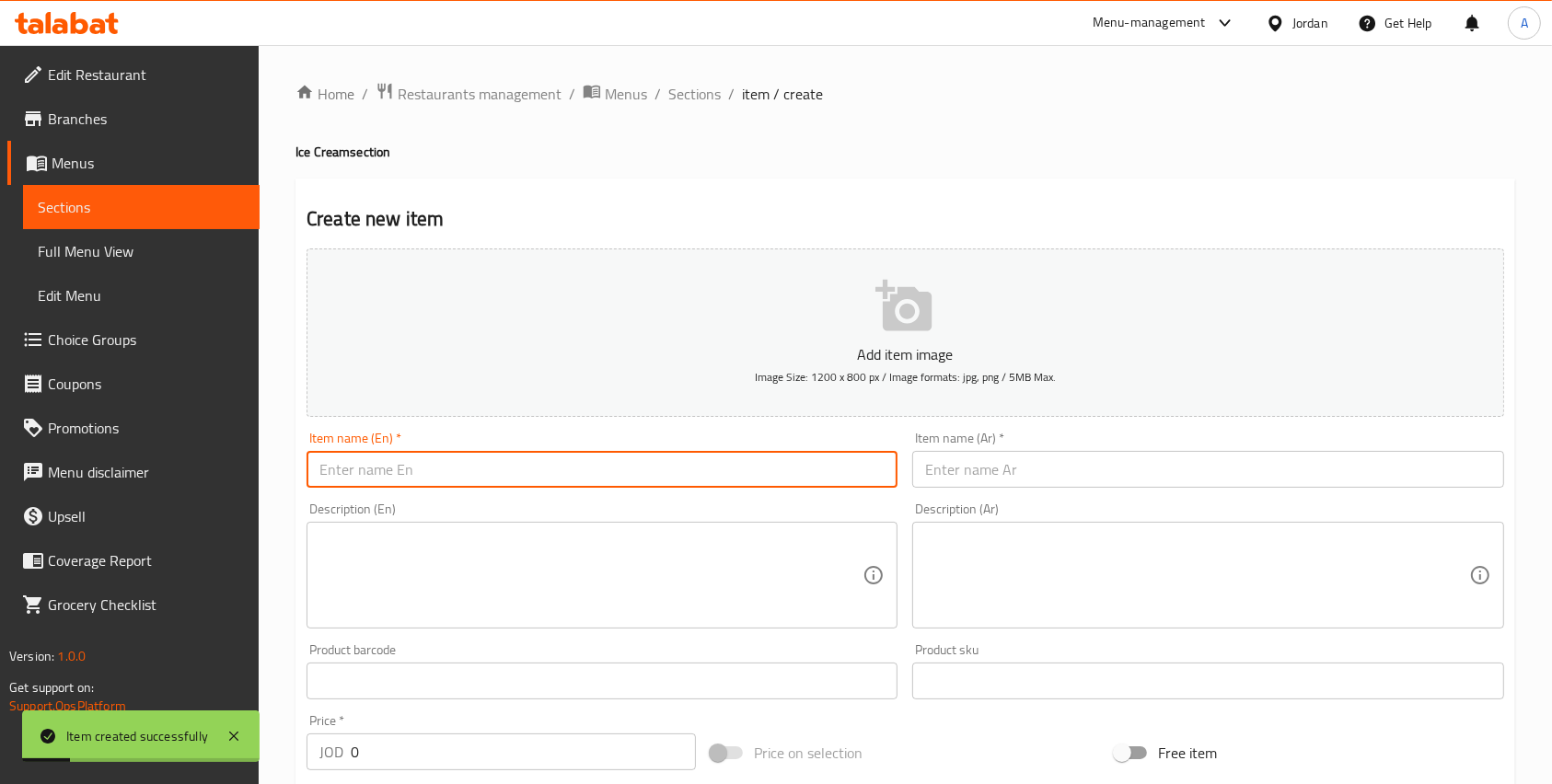
click at [546, 454] on input "text" at bounding box center [602, 469] width 591 height 37
paste input "Strawberry Ice Cream With Strawberry Pieces - Scoop"
type input "Strawberry Ice Cream With Strawberry Pieces - Scoop"
click at [1022, 474] on input "text" at bounding box center [1208, 469] width 591 height 37
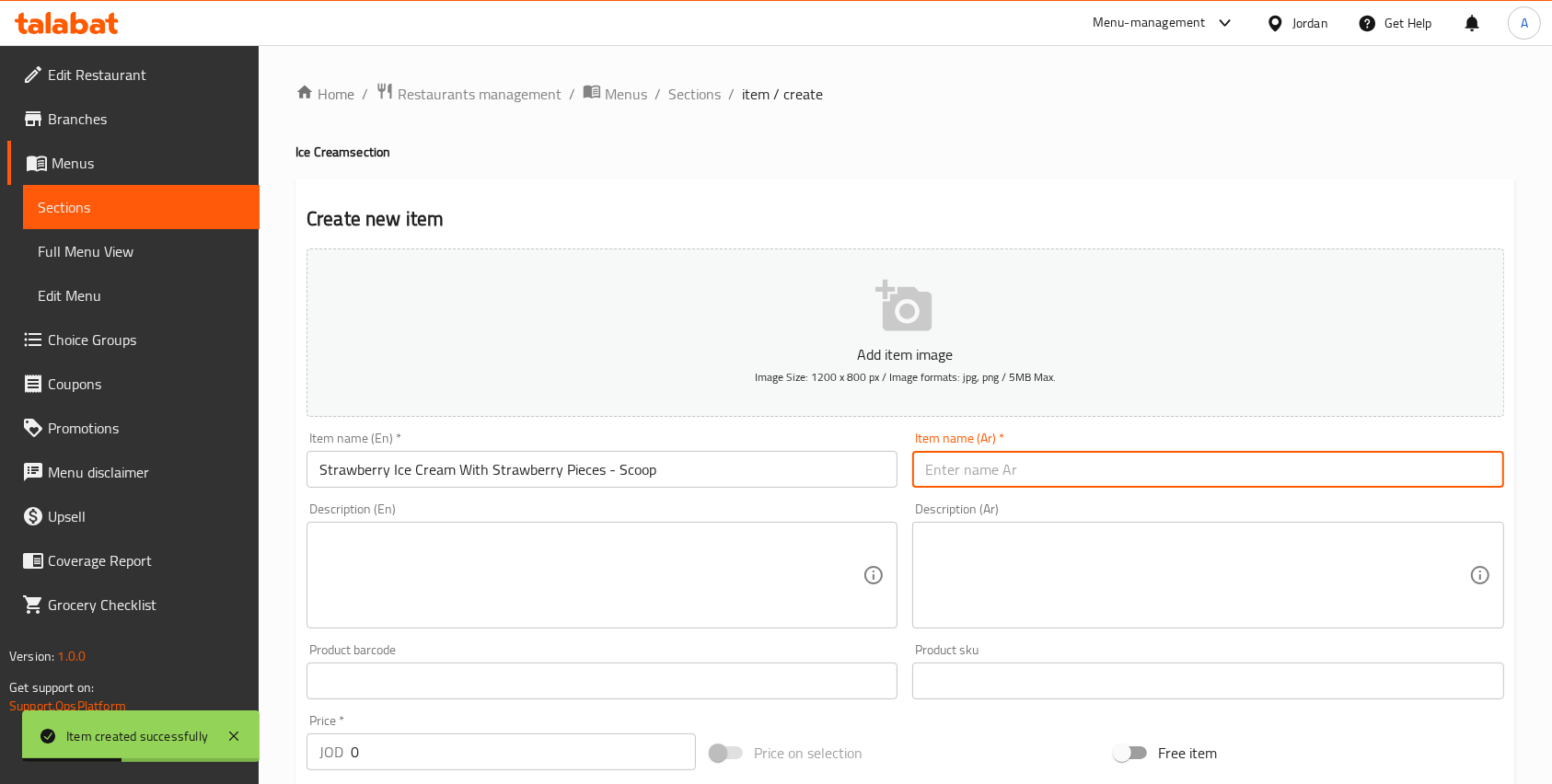
paste input "بوظة بالفراولة وقطع الفراولة - بولة"
type input "بوظة بالفراولة وقطع الفراولة - بولة"
drag, startPoint x: 369, startPoint y: 739, endPoint x: 248, endPoint y: 716, distance: 123.2
click at [252, 718] on body "Item created successfully ​ Menu-management Jordan Get Help A Edit Restaurant B…" at bounding box center [776, 415] width 1552 height 739
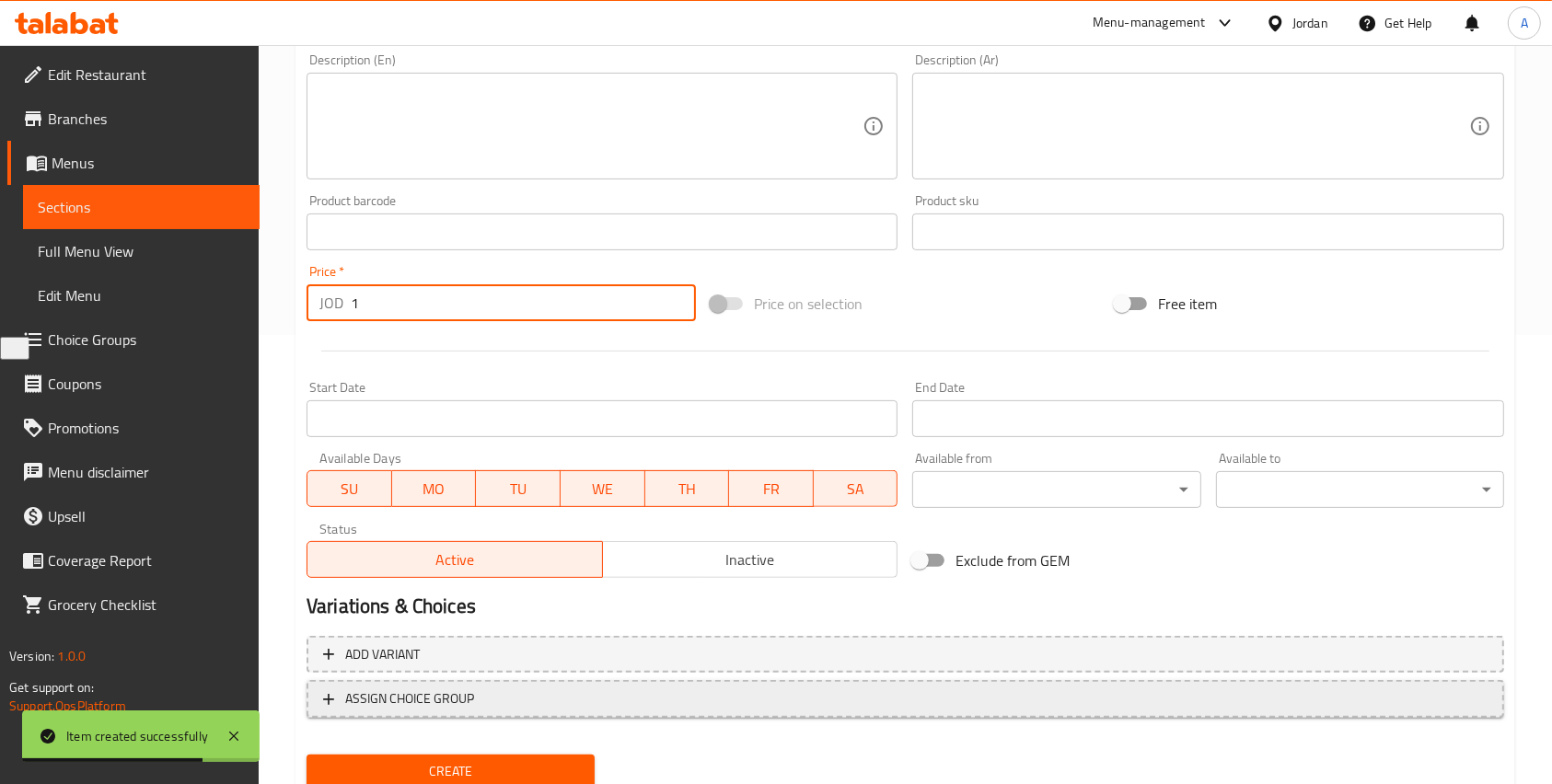
scroll to position [516, 0]
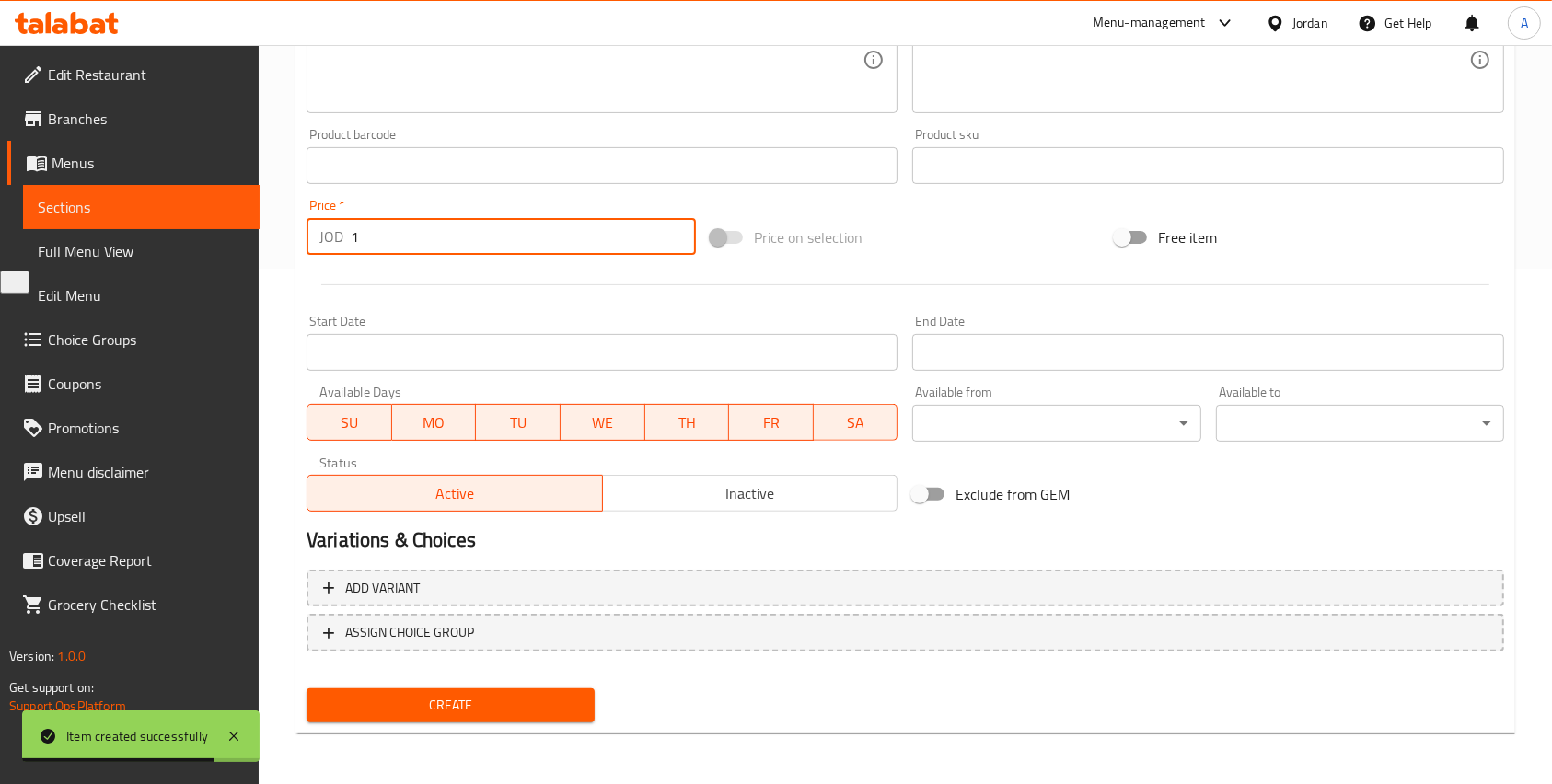
type input "1"
click at [443, 735] on div "Home / Restaurants management / Menus / Sections / item / create Ice Cream sect…" at bounding box center [905, 157] width 1220 height 1181
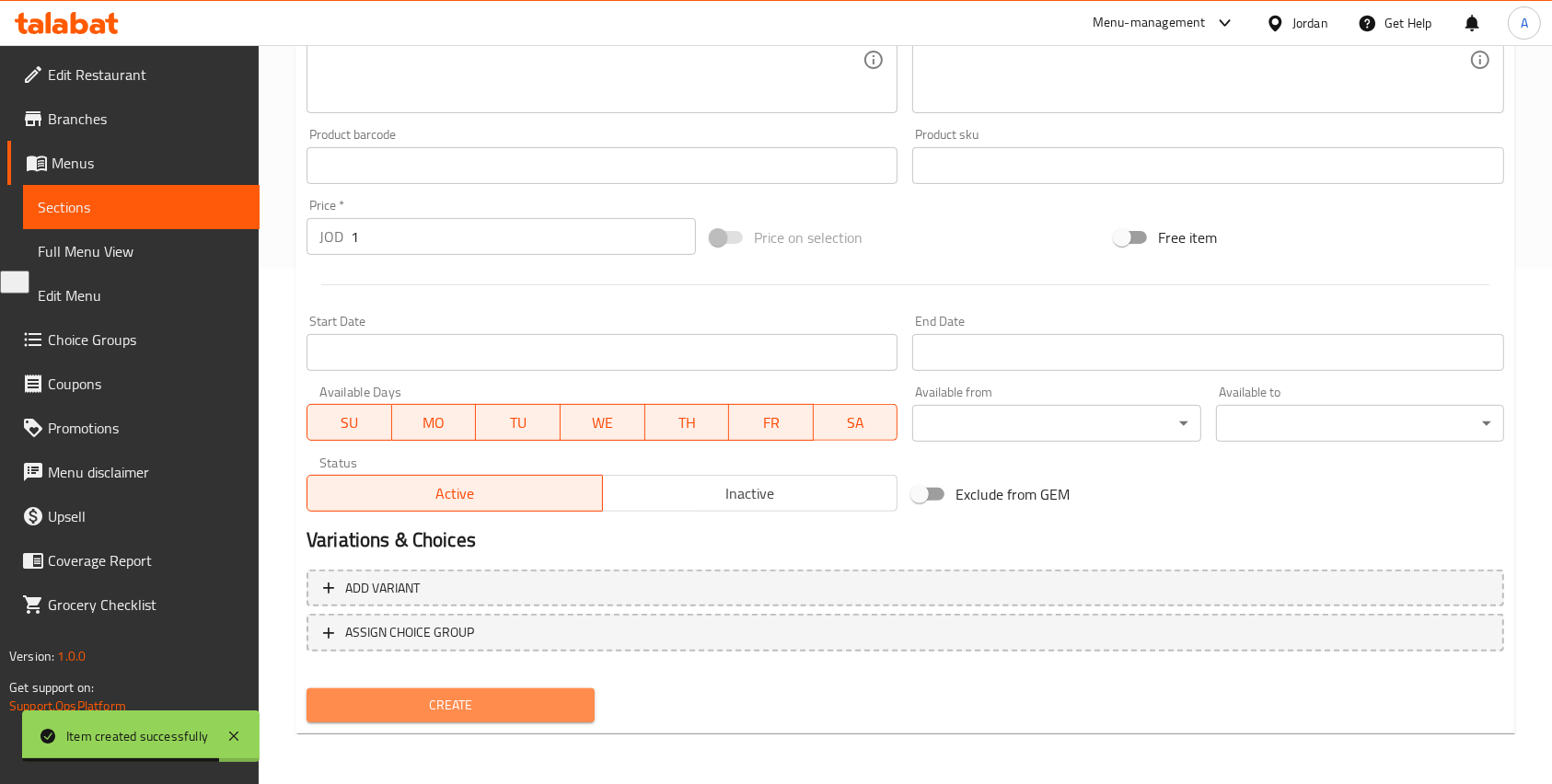
click at [427, 716] on span "Create" at bounding box center [450, 705] width 258 height 23
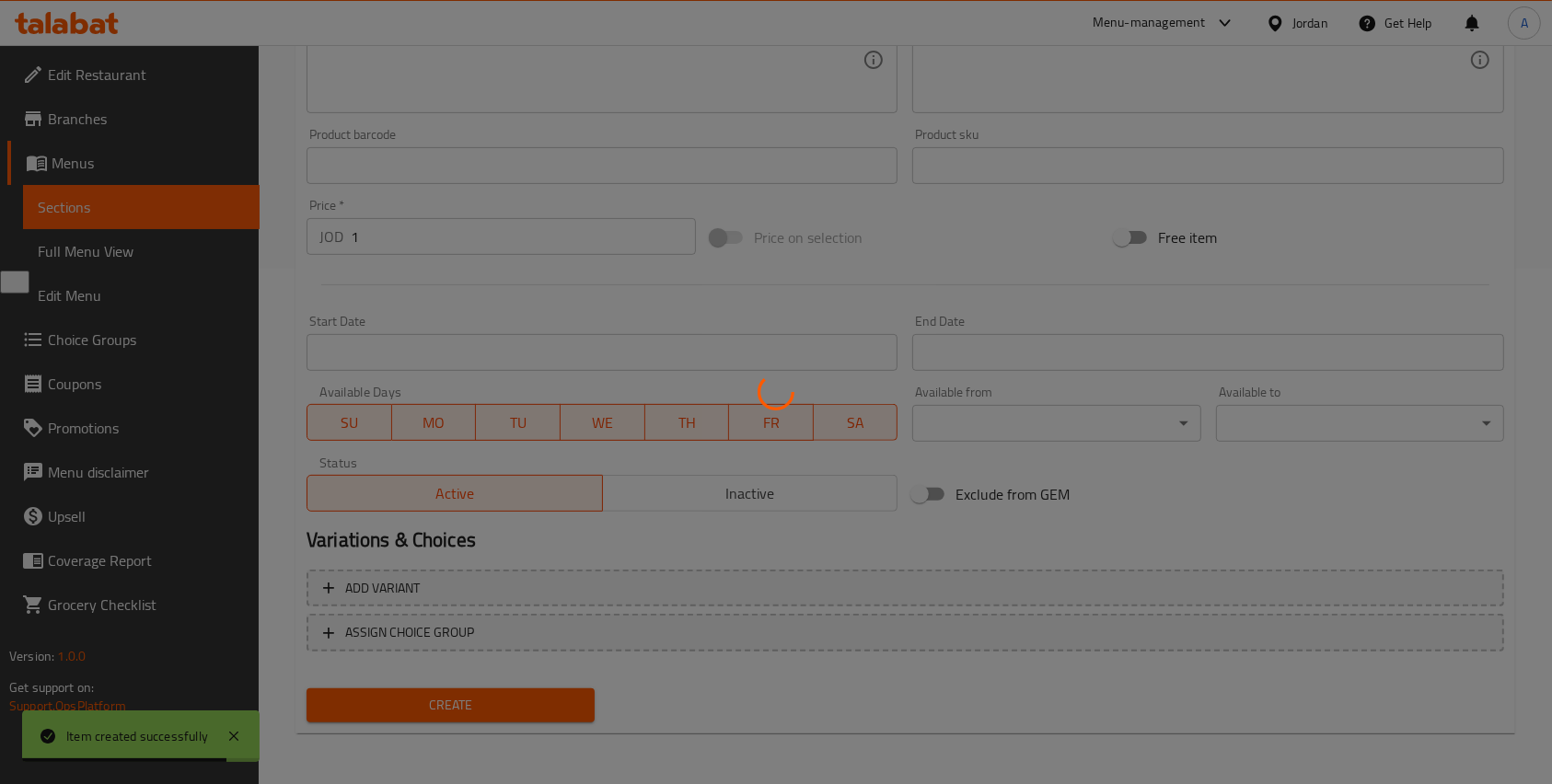
type input "0"
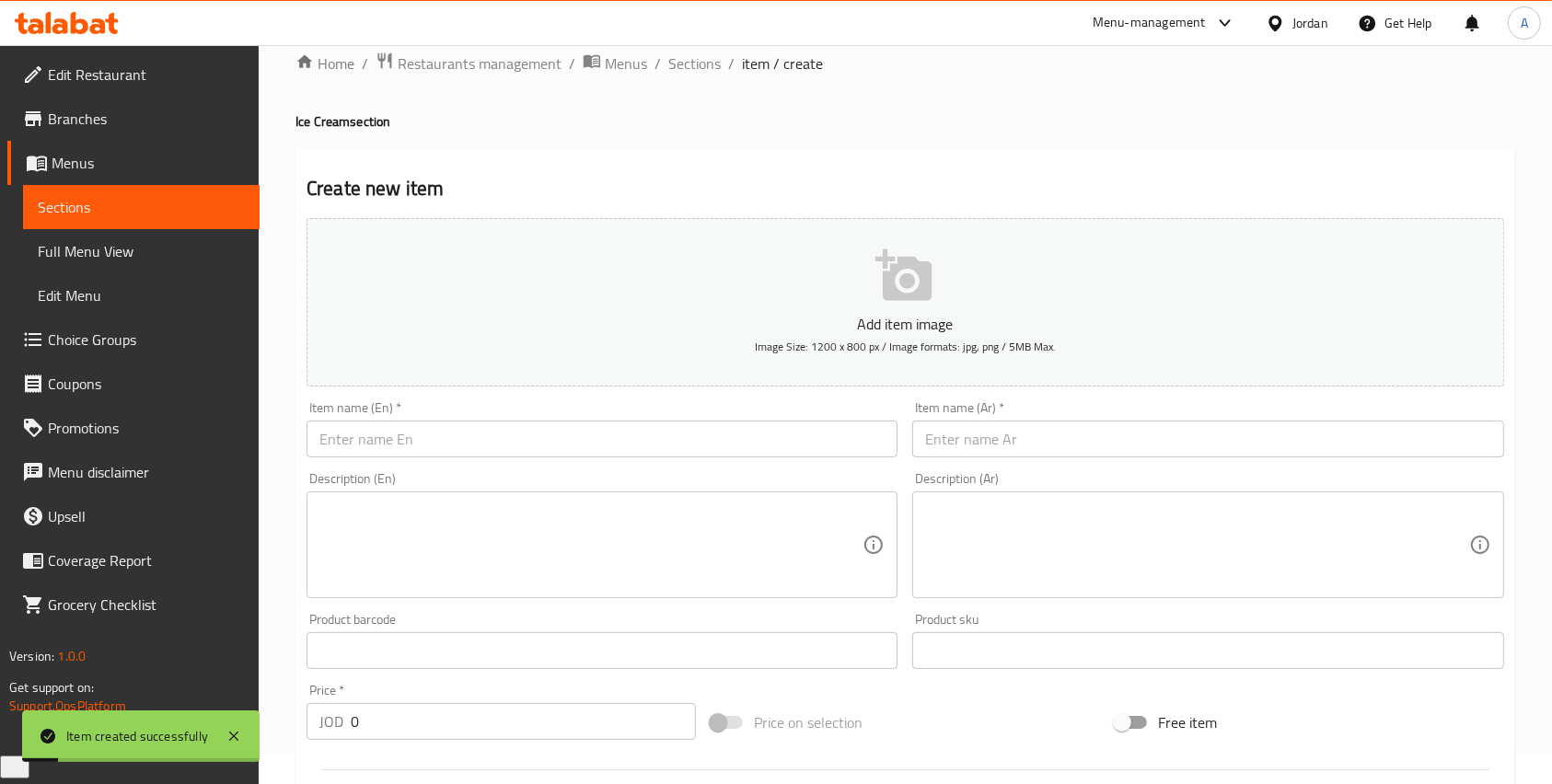
scroll to position [0, 0]
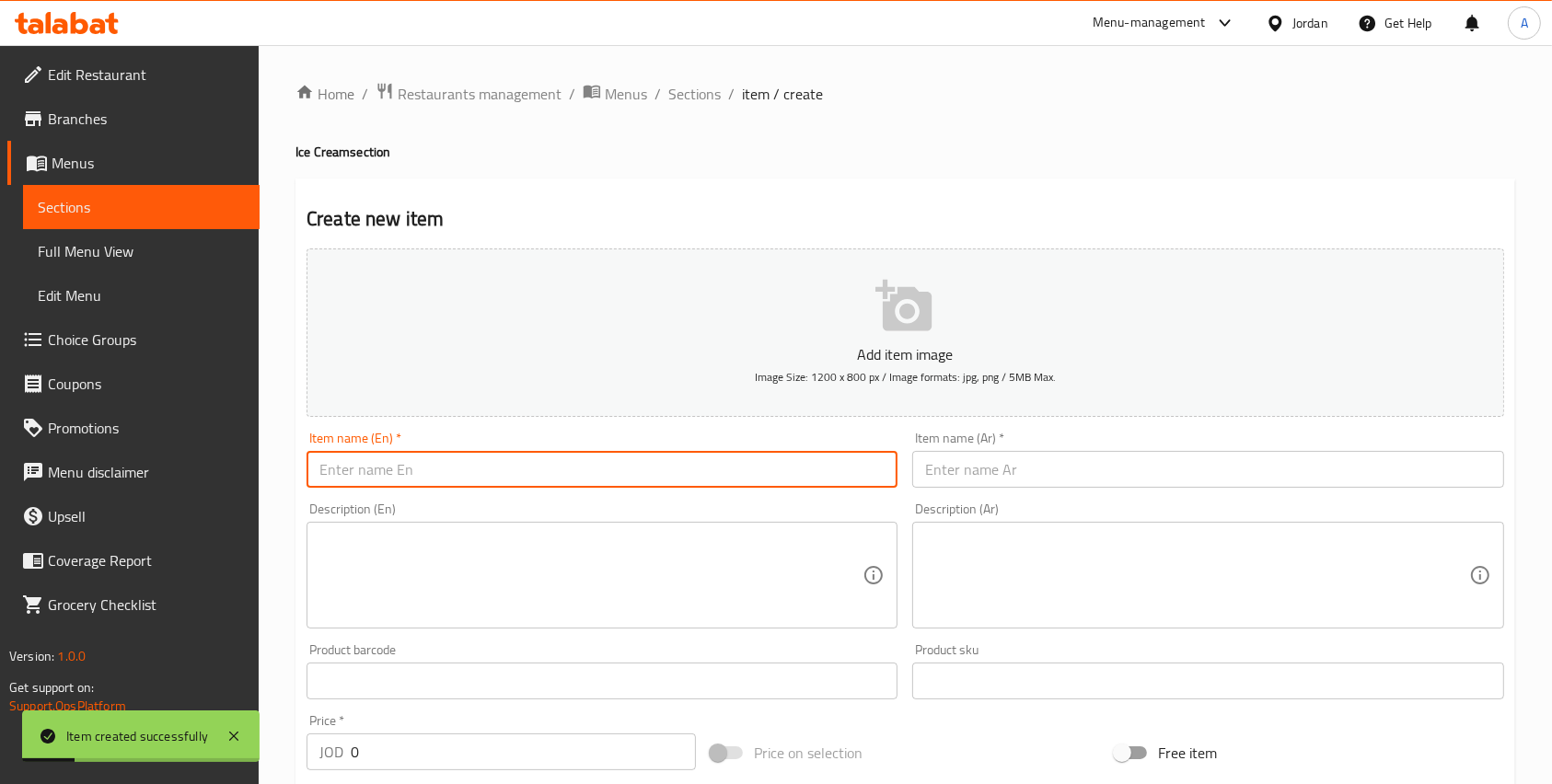
click at [501, 467] on input "text" at bounding box center [602, 469] width 591 height 37
paste input "Mango Ice Cream - Scoop"
type input "Mango Ice Cream - Scoop"
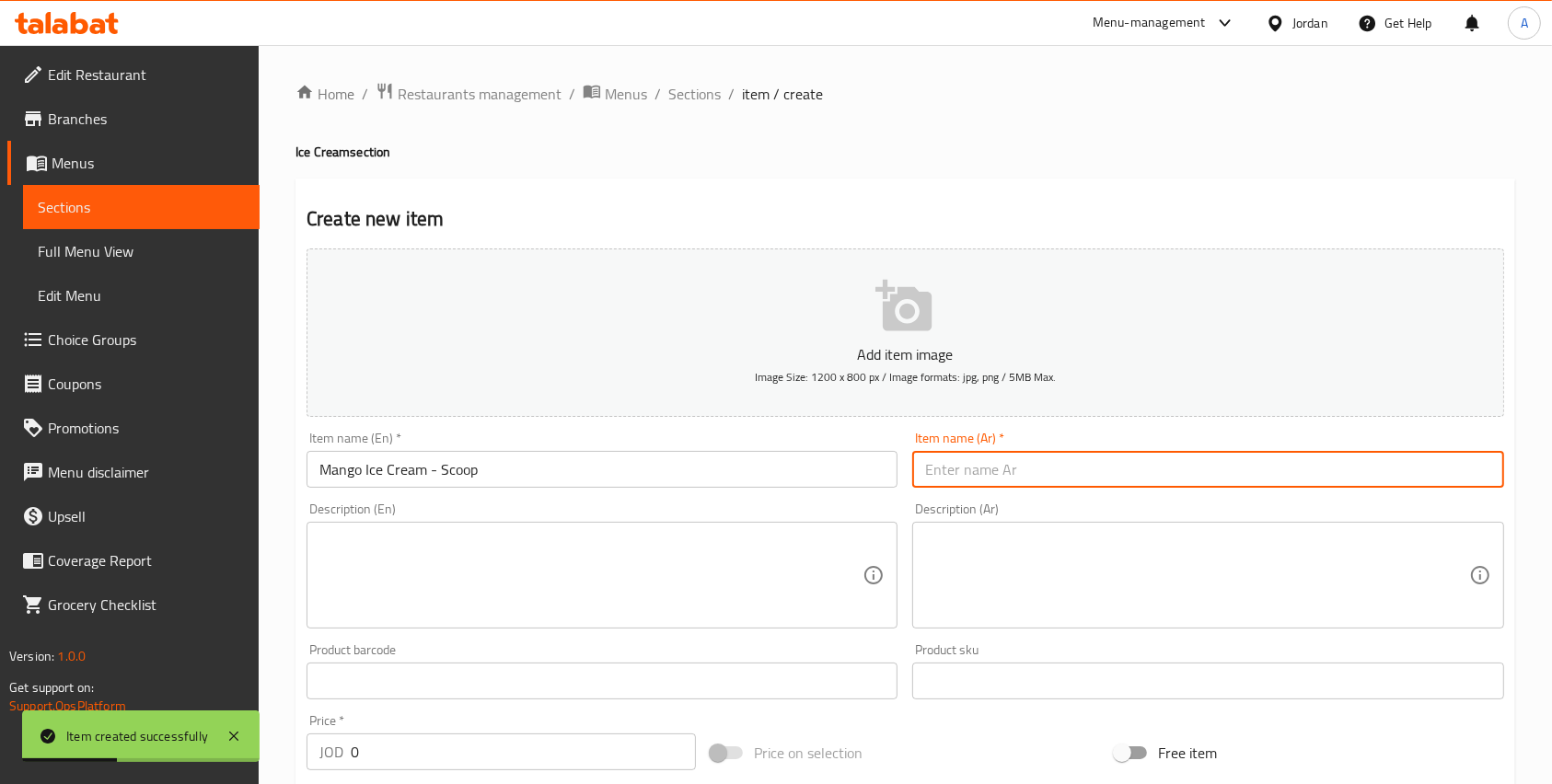
click at [1036, 488] on input "text" at bounding box center [1208, 469] width 591 height 37
paste input "بوظة المانغا - بولة"
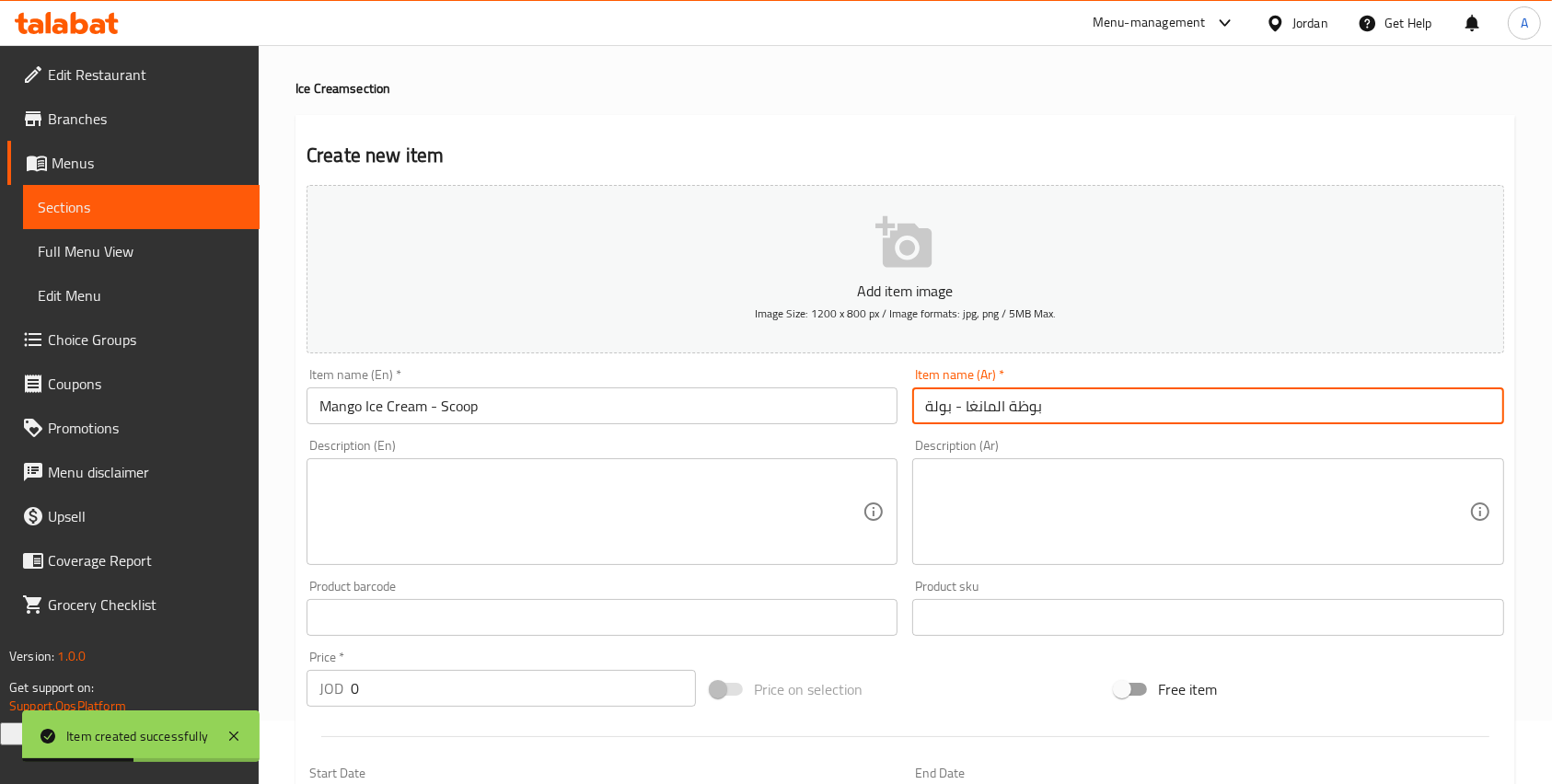
scroll to position [516, 0]
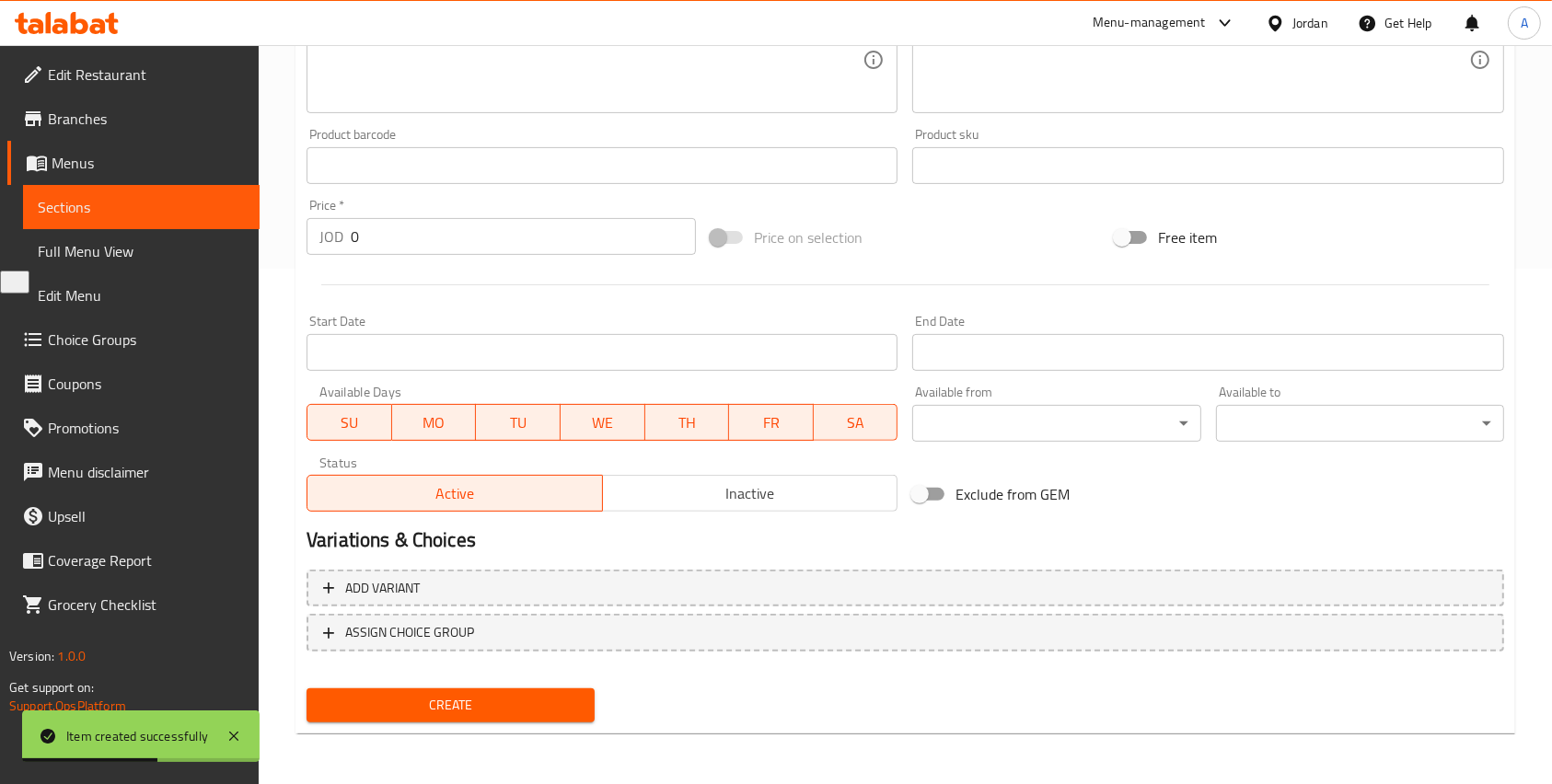
type input "بوظة المانغا - بولة"
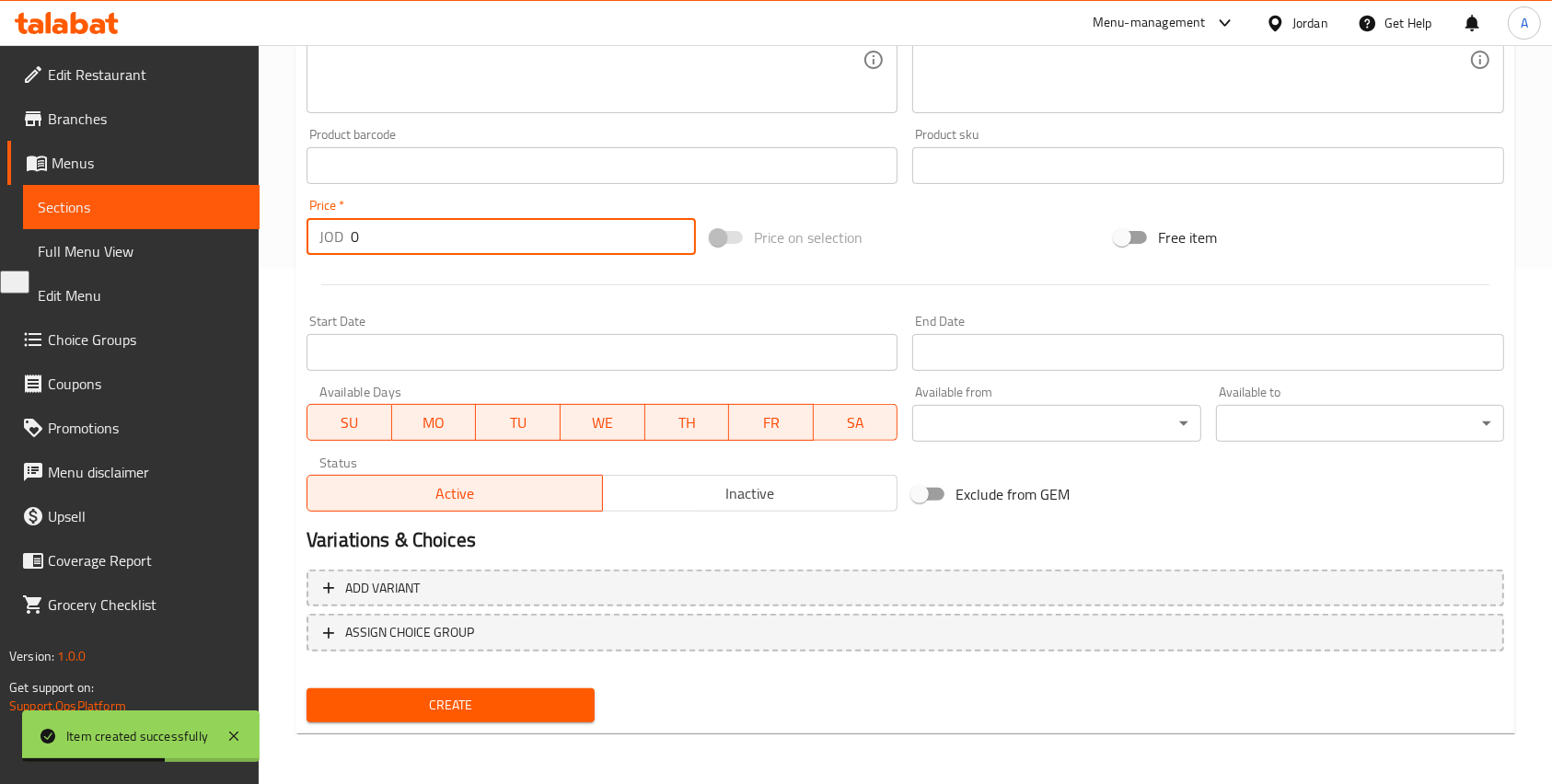
drag, startPoint x: 400, startPoint y: 230, endPoint x: 235, endPoint y: 232, distance: 165.0
click at [253, 232] on div "Edit Restaurant Branches Menus Sections Full Menu View Edit Menu Choice Groups …" at bounding box center [776, 157] width 1552 height 1255
type input "1"
click at [536, 681] on div "Create" at bounding box center [450, 705] width 303 height 49
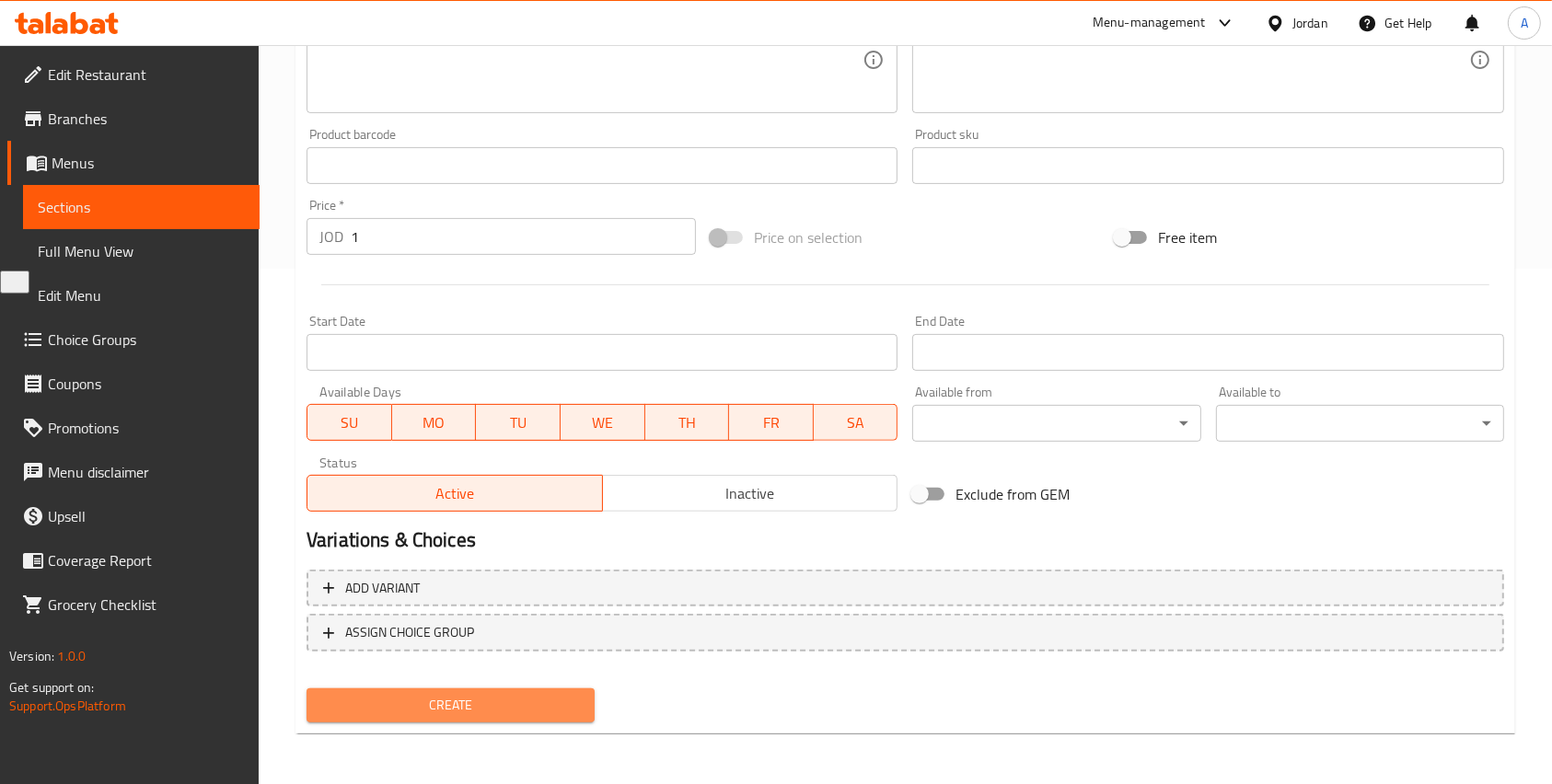
click at [540, 697] on span "Create" at bounding box center [450, 705] width 258 height 23
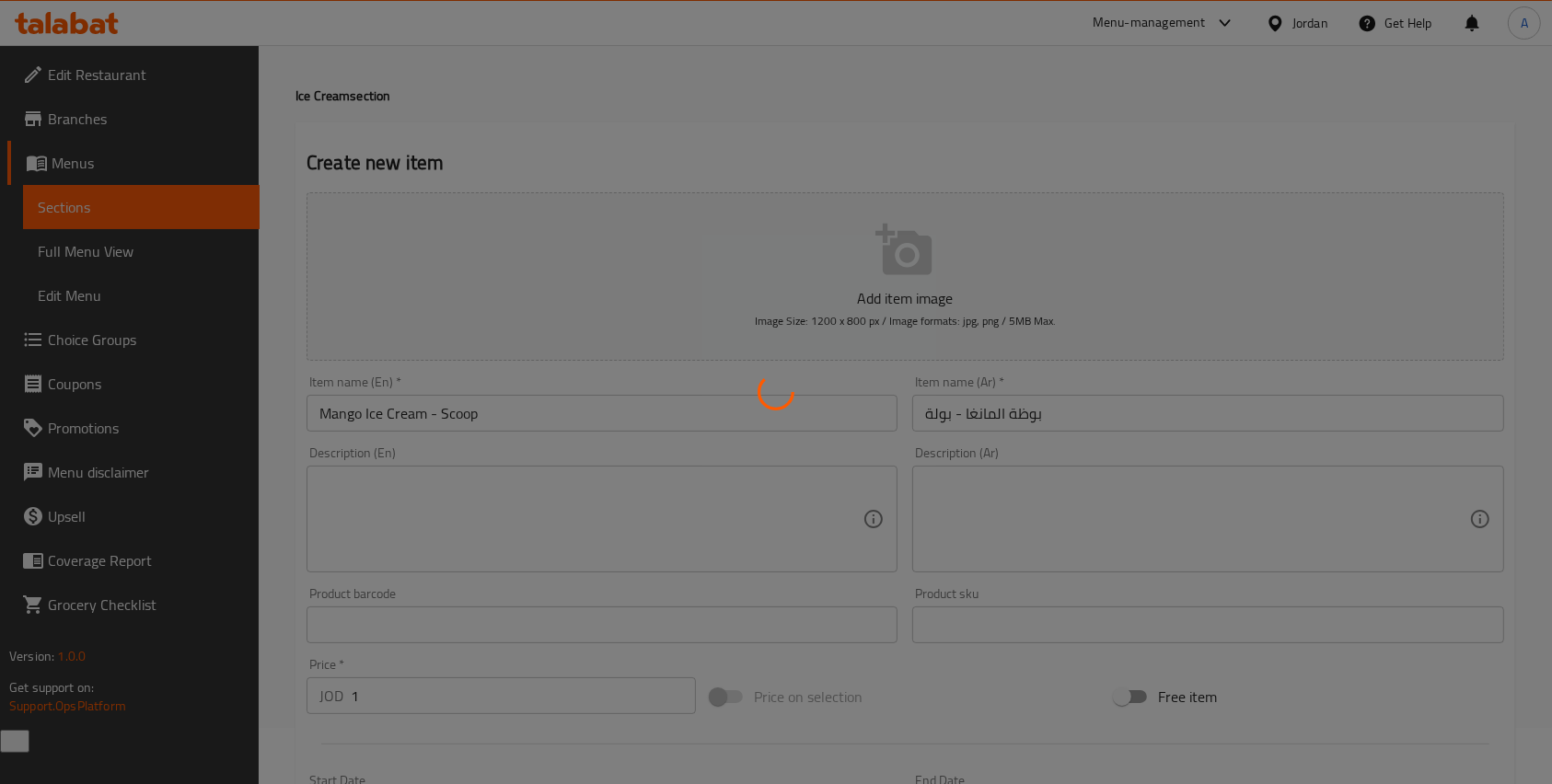
scroll to position [0, 0]
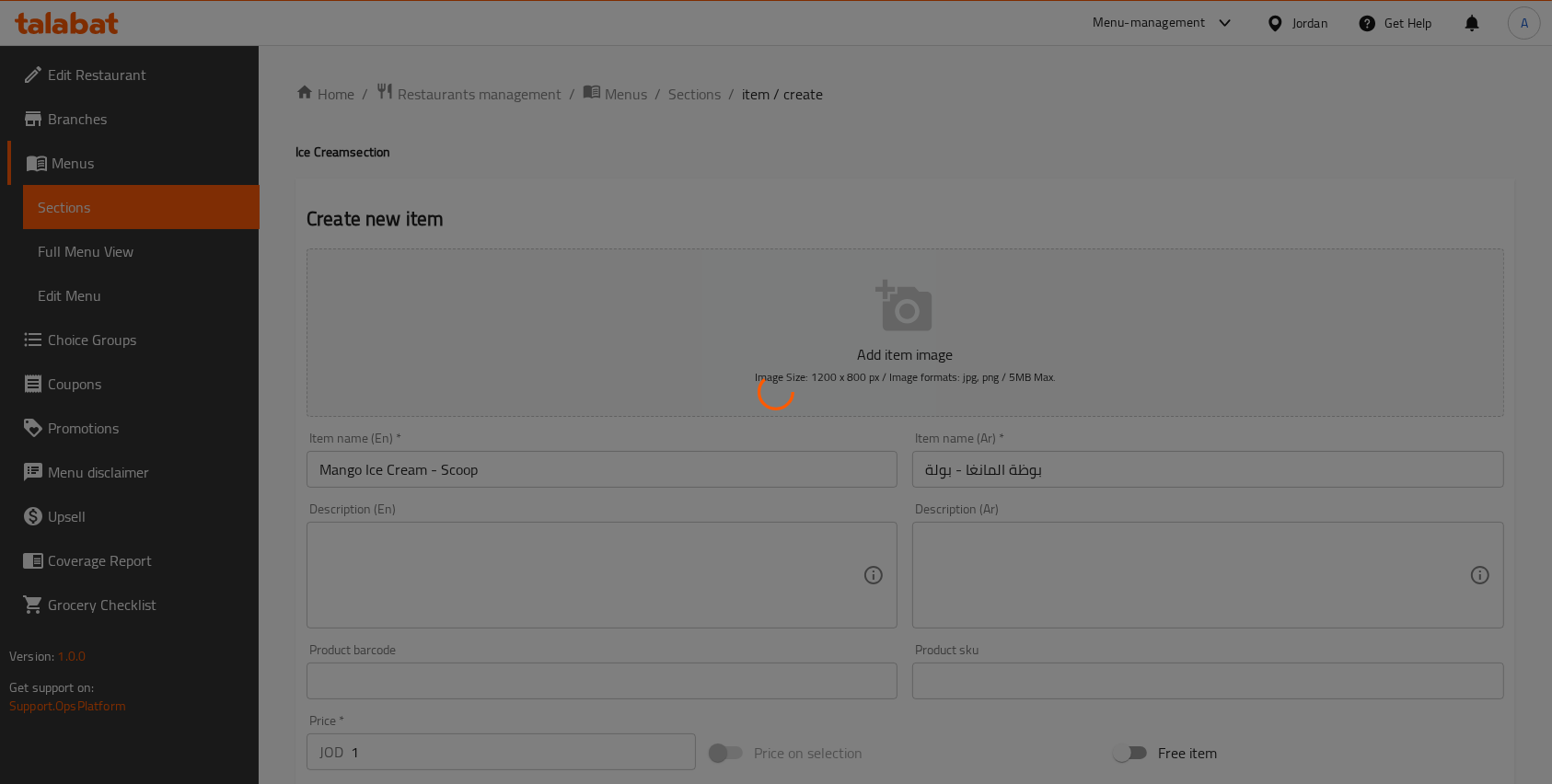
type input "0"
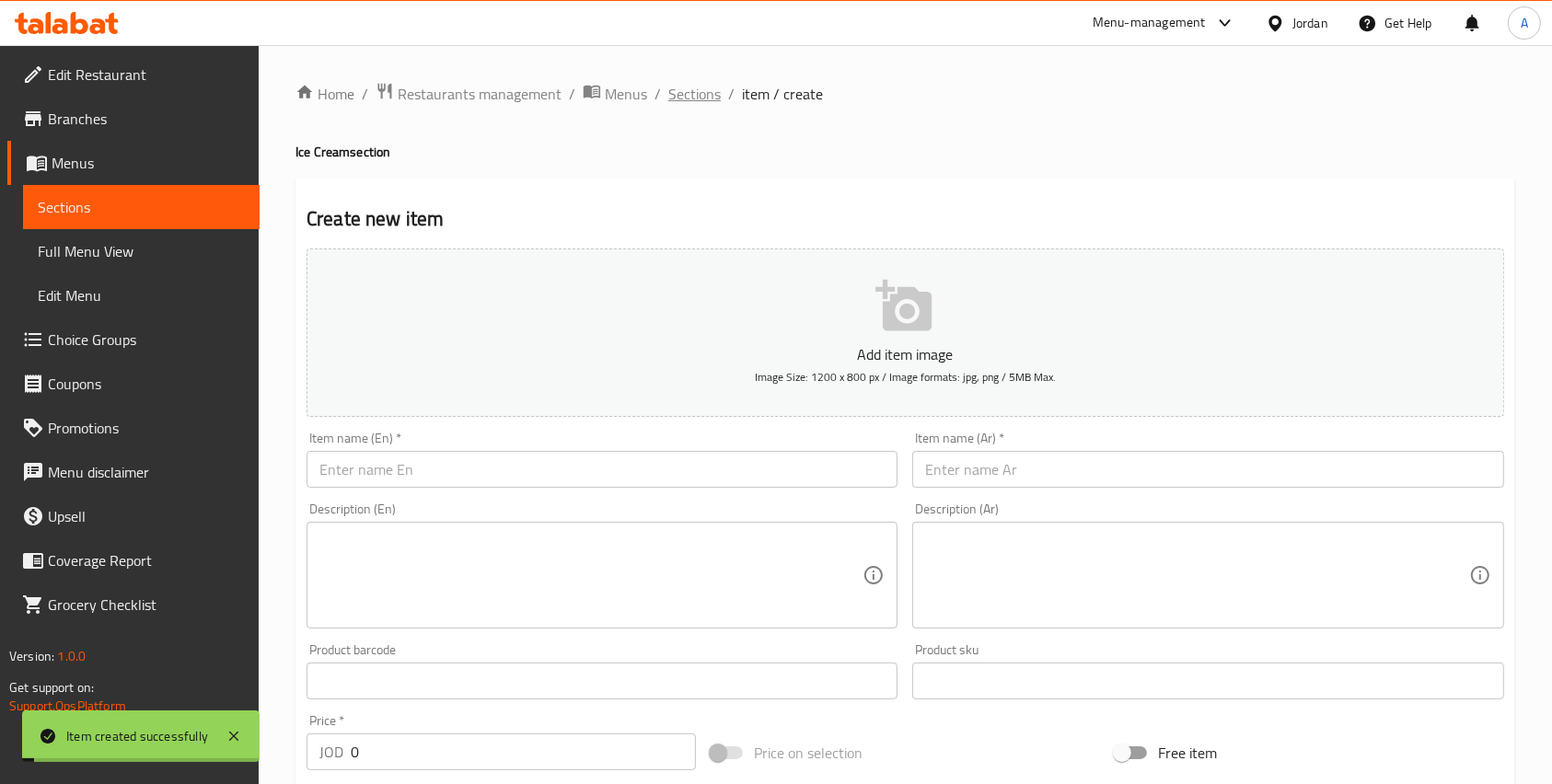
click at [693, 96] on span "Sections" at bounding box center [695, 93] width 53 height 22
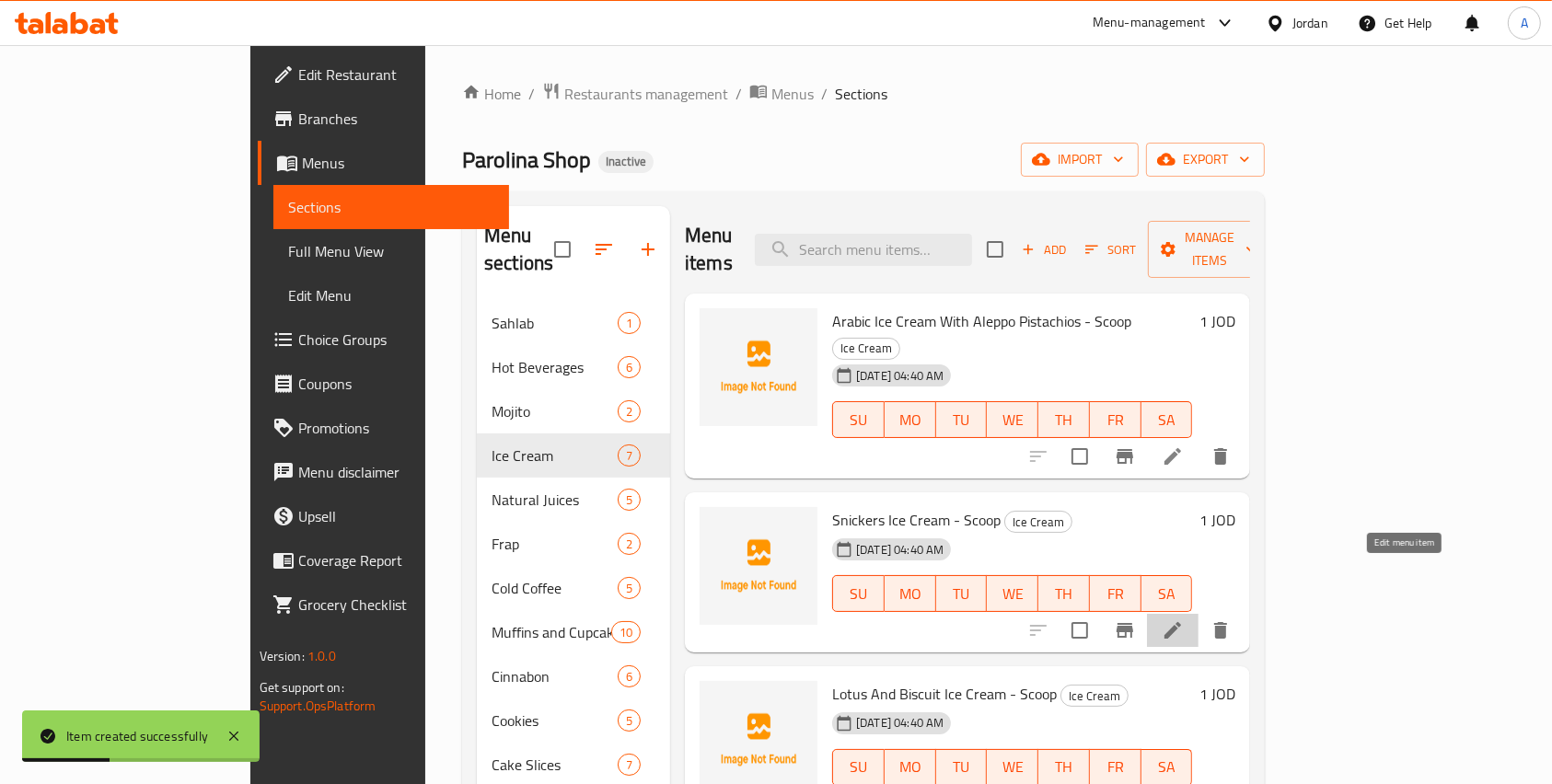
click at [1183, 619] on icon at bounding box center [1173, 630] width 22 height 22
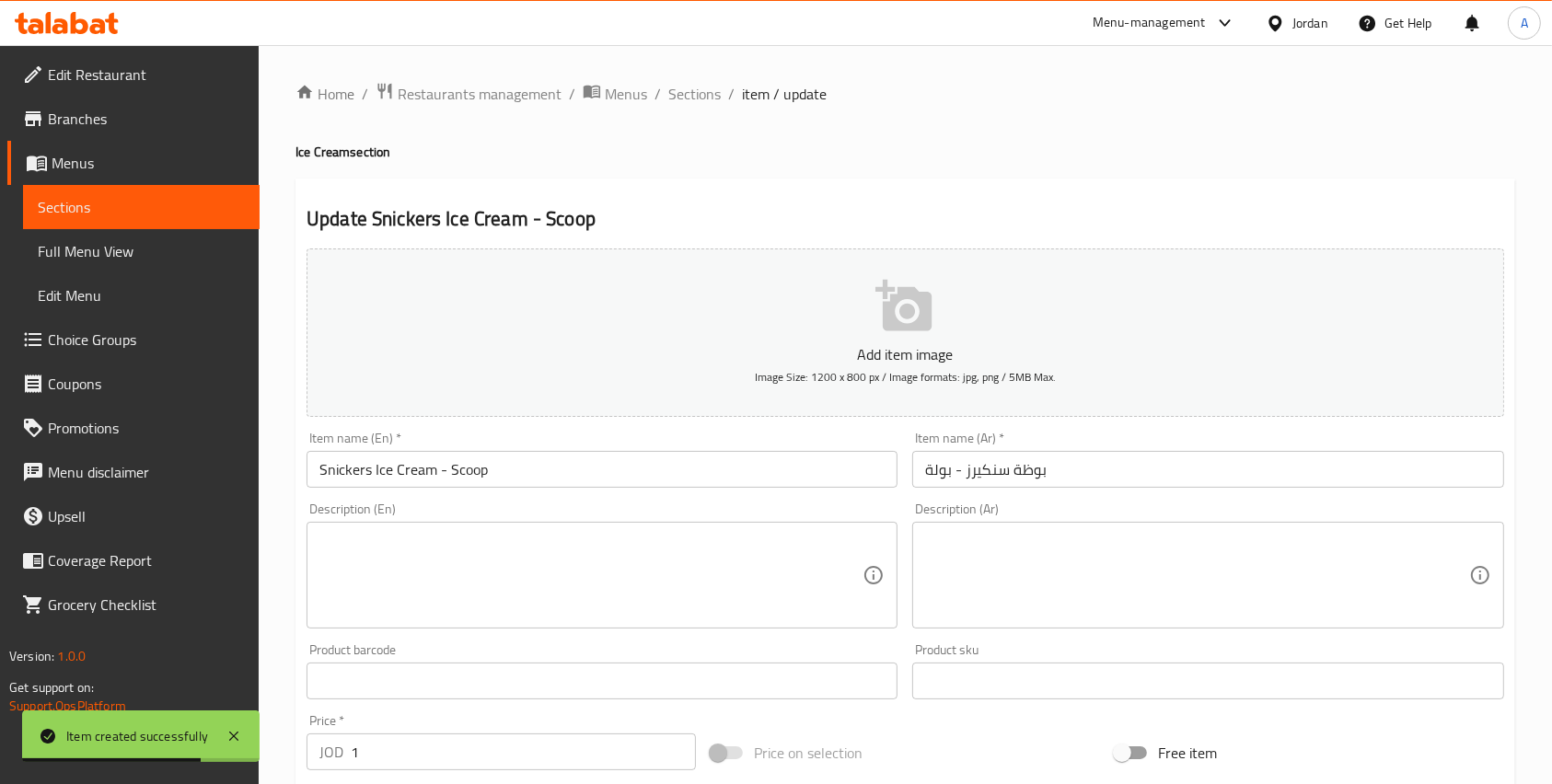
click at [721, 105] on ol "Home / Restaurants management / Menus / Sections / item / update" at bounding box center [905, 93] width 1220 height 24
click at [697, 104] on span "Sections" at bounding box center [695, 93] width 53 height 22
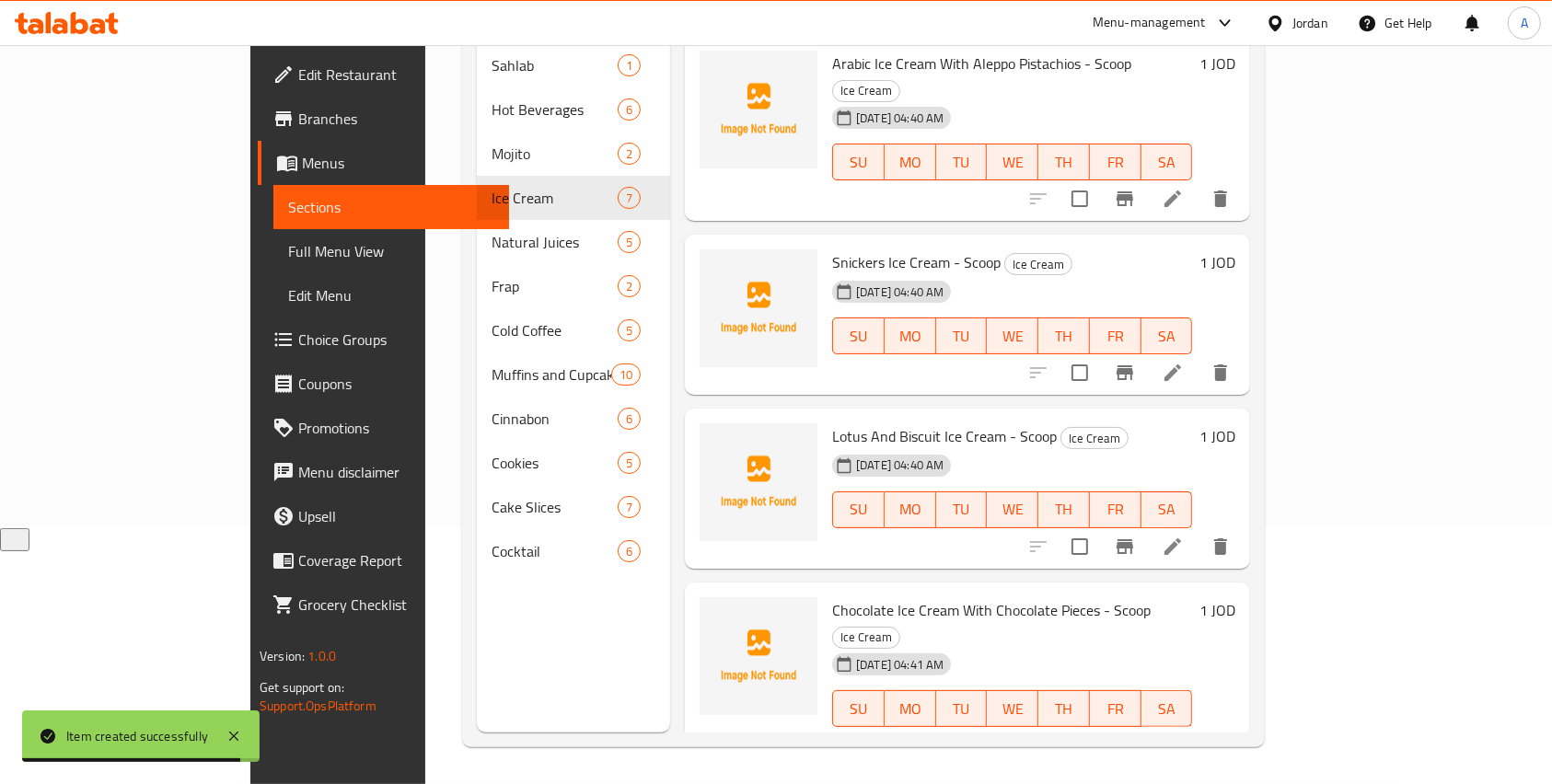
scroll to position [476, 0]
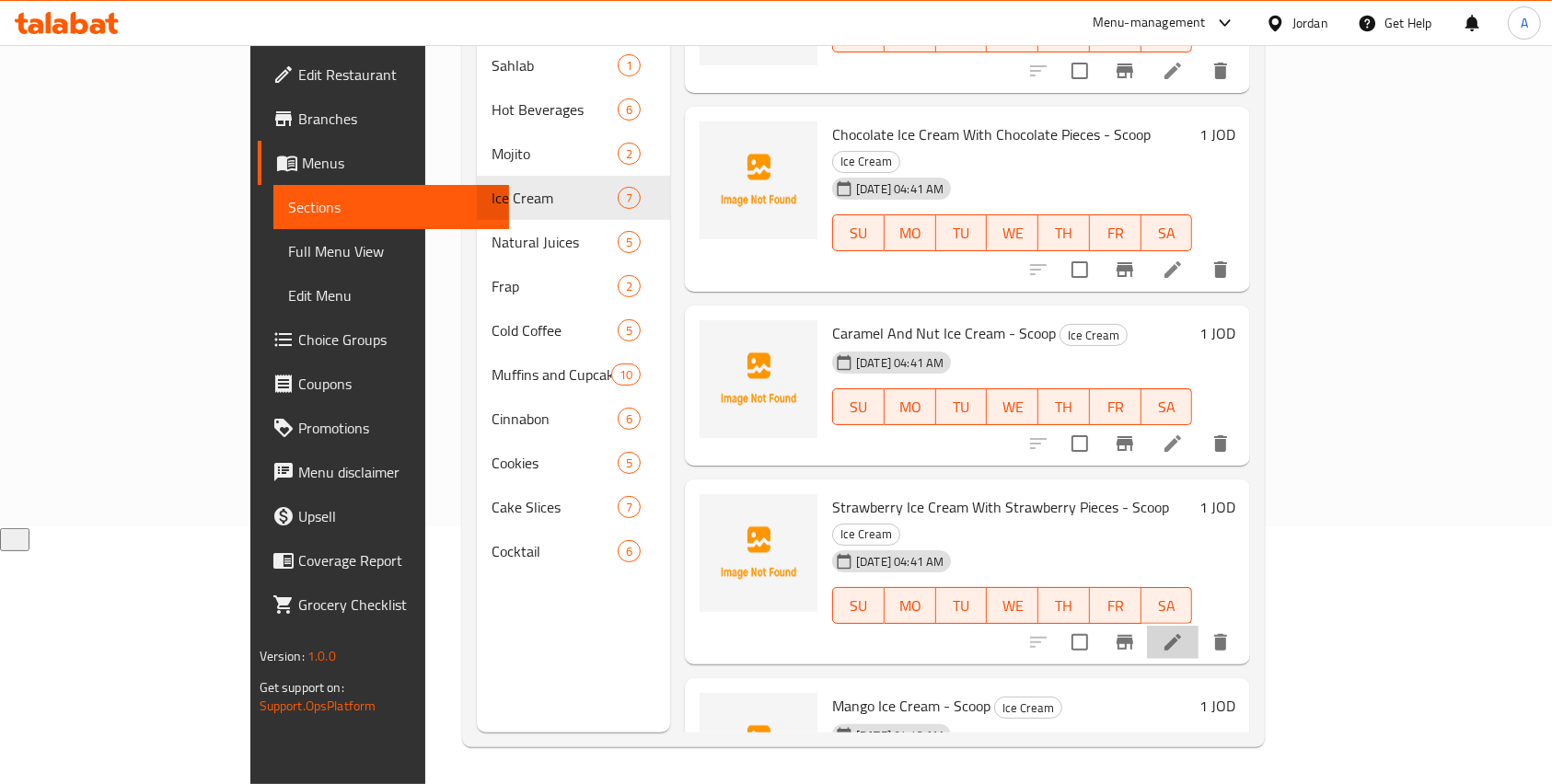
click at [1198, 626] on li at bounding box center [1173, 642] width 52 height 33
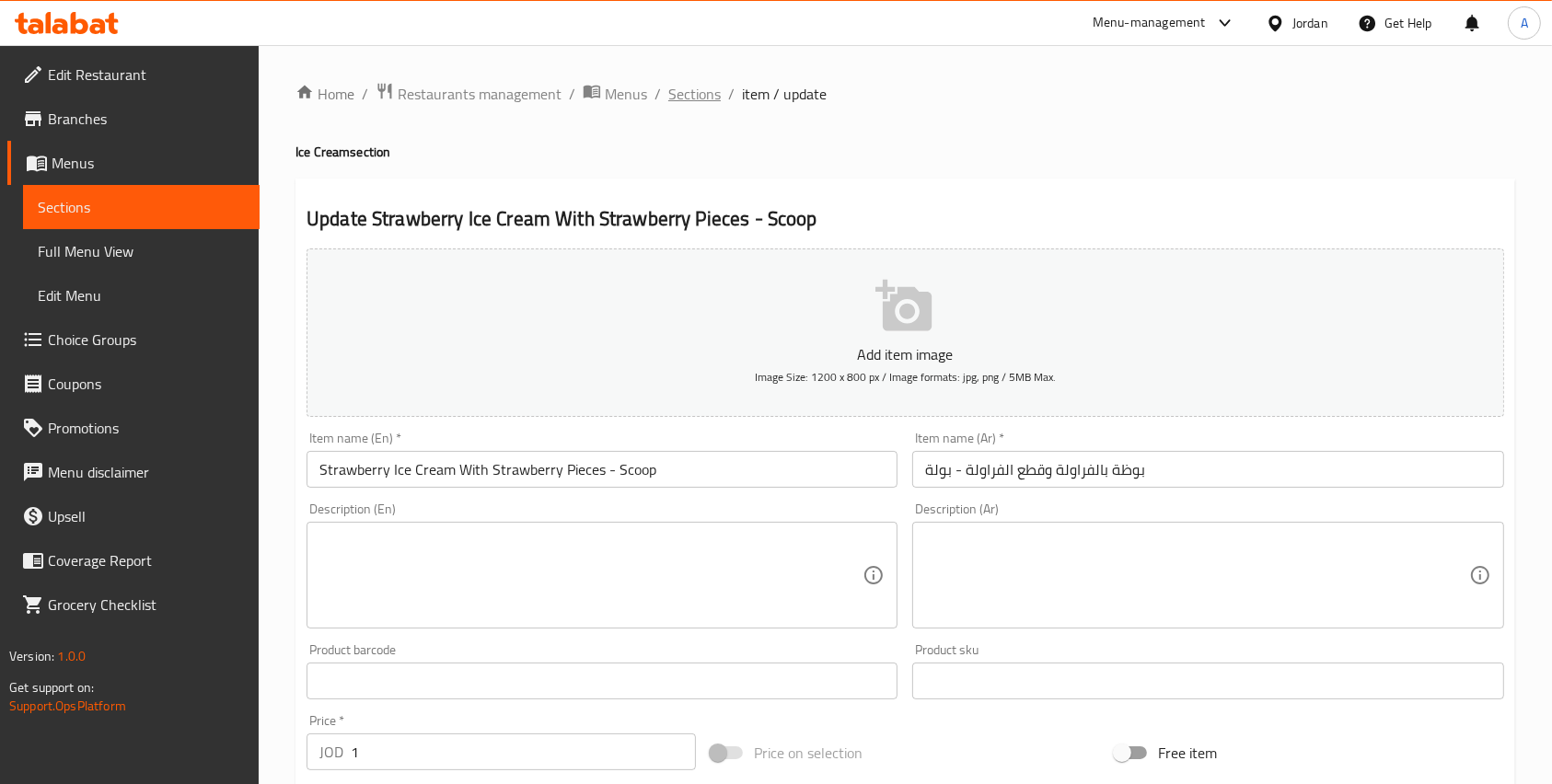
click at [709, 82] on span "Sections" at bounding box center [695, 93] width 53 height 22
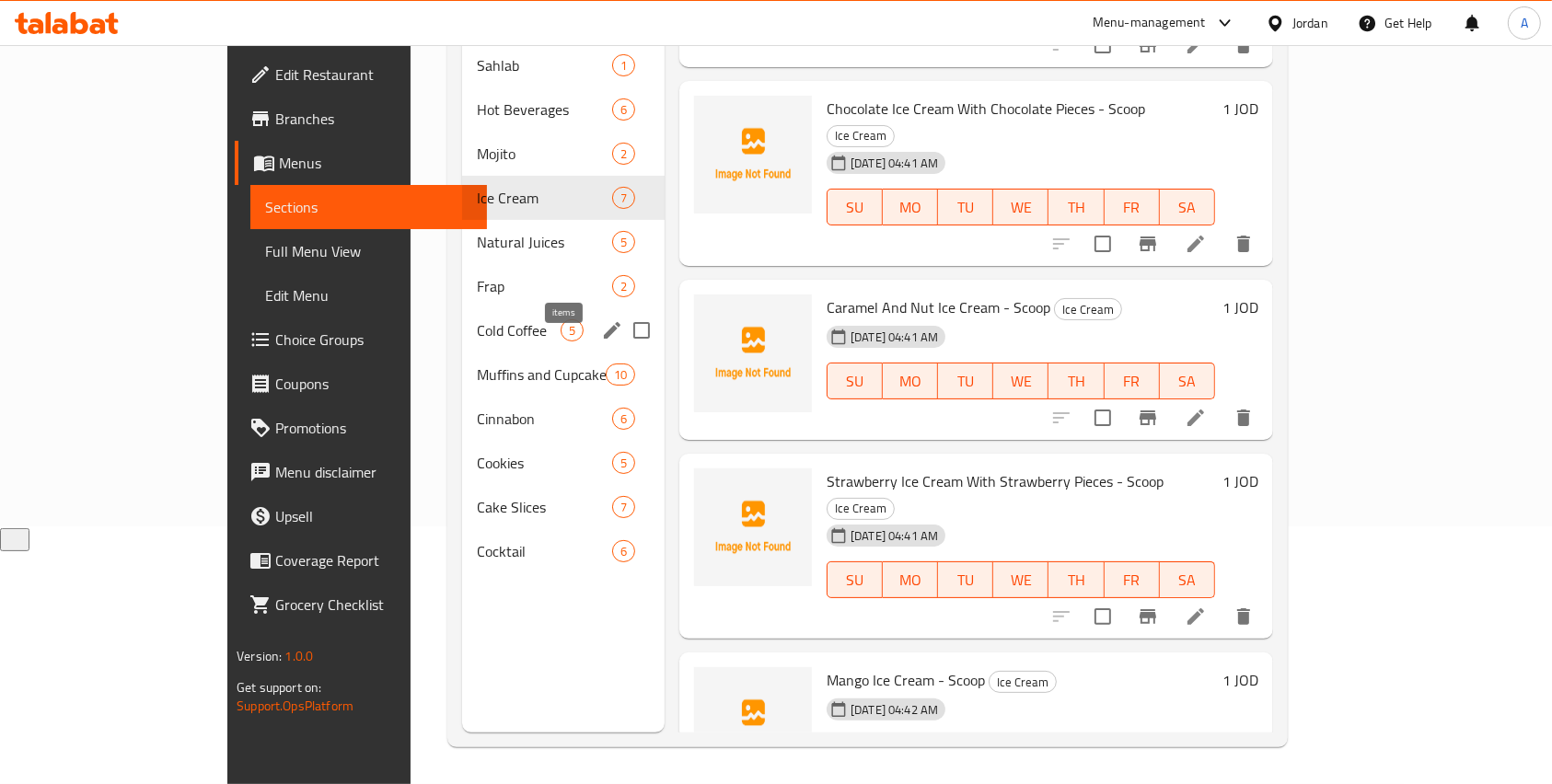
scroll to position [12, 0]
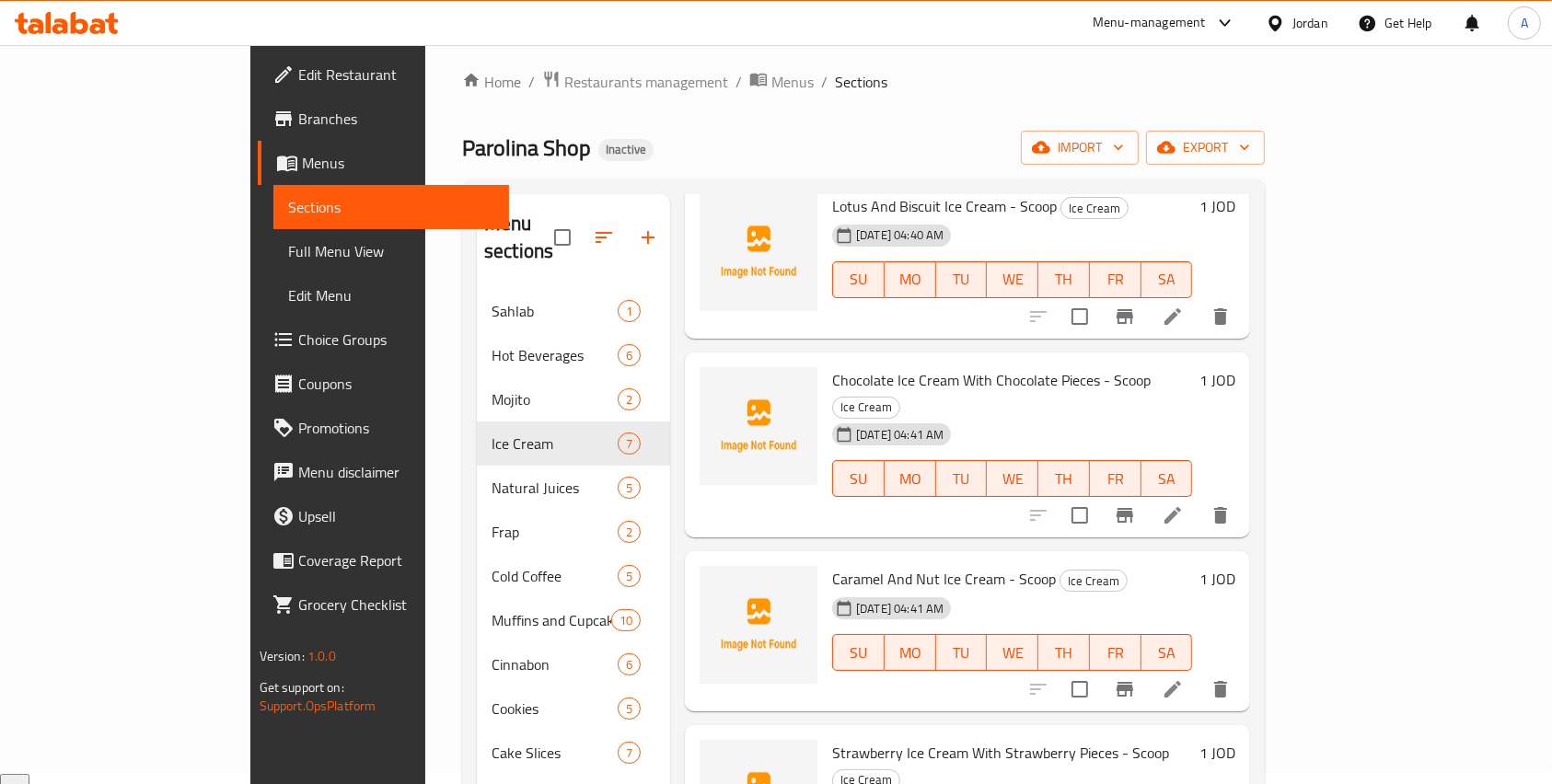
click at [288, 255] on span "Full Menu View" at bounding box center [392, 251] width 207 height 22
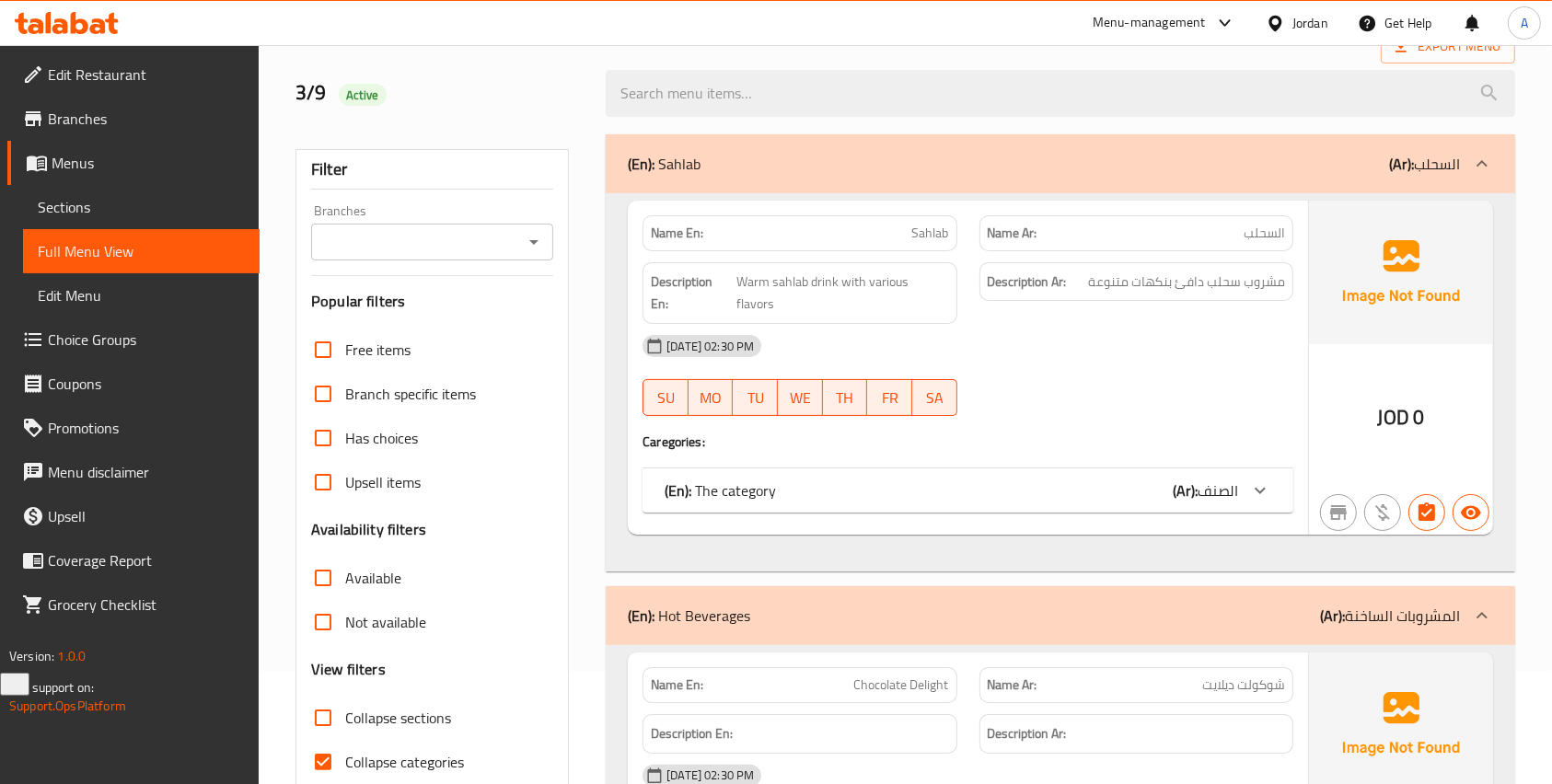
scroll to position [257, 0]
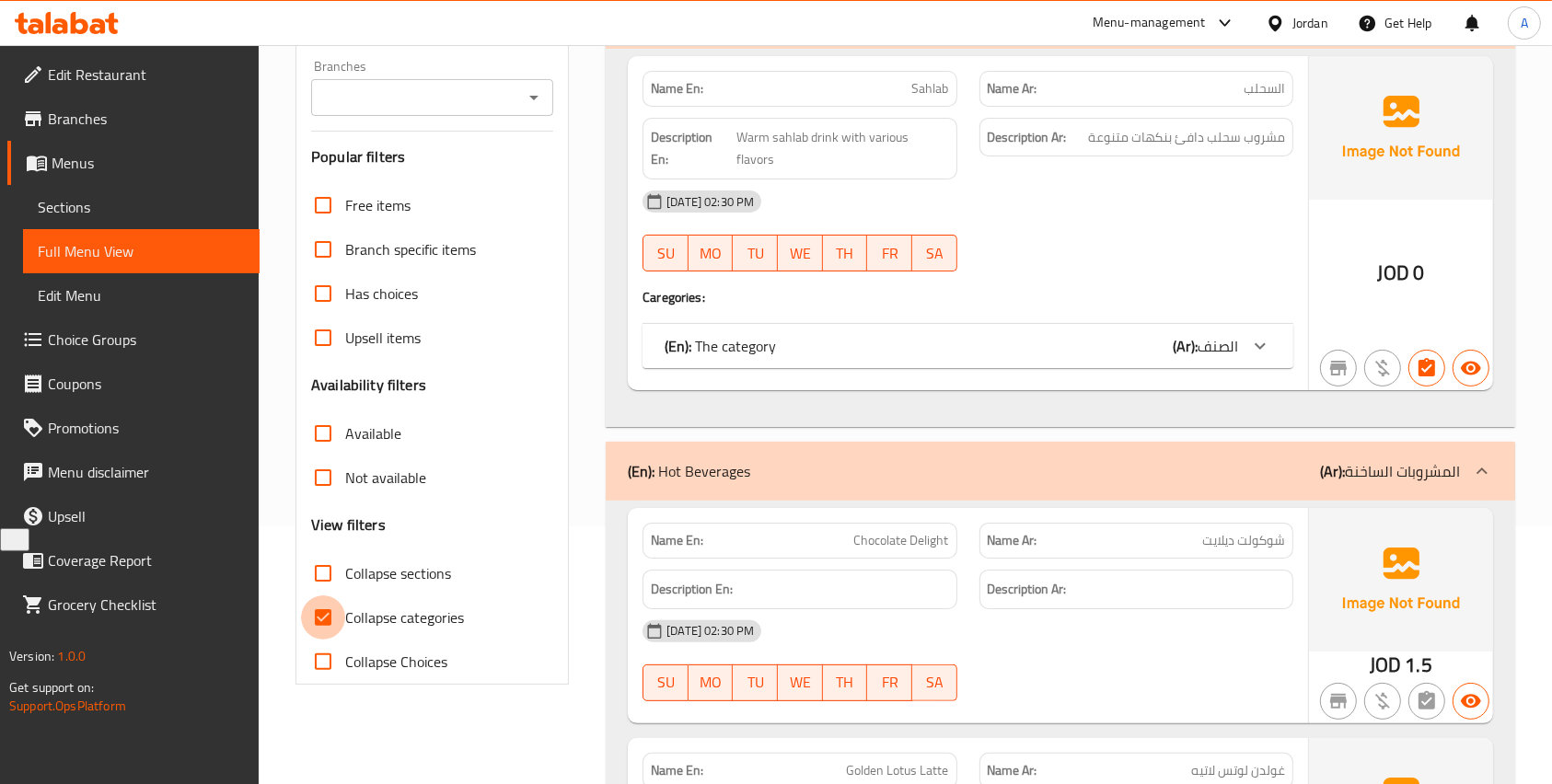
click at [340, 619] on input "Collapse categories" at bounding box center [323, 617] width 44 height 44
checkbox input "false"
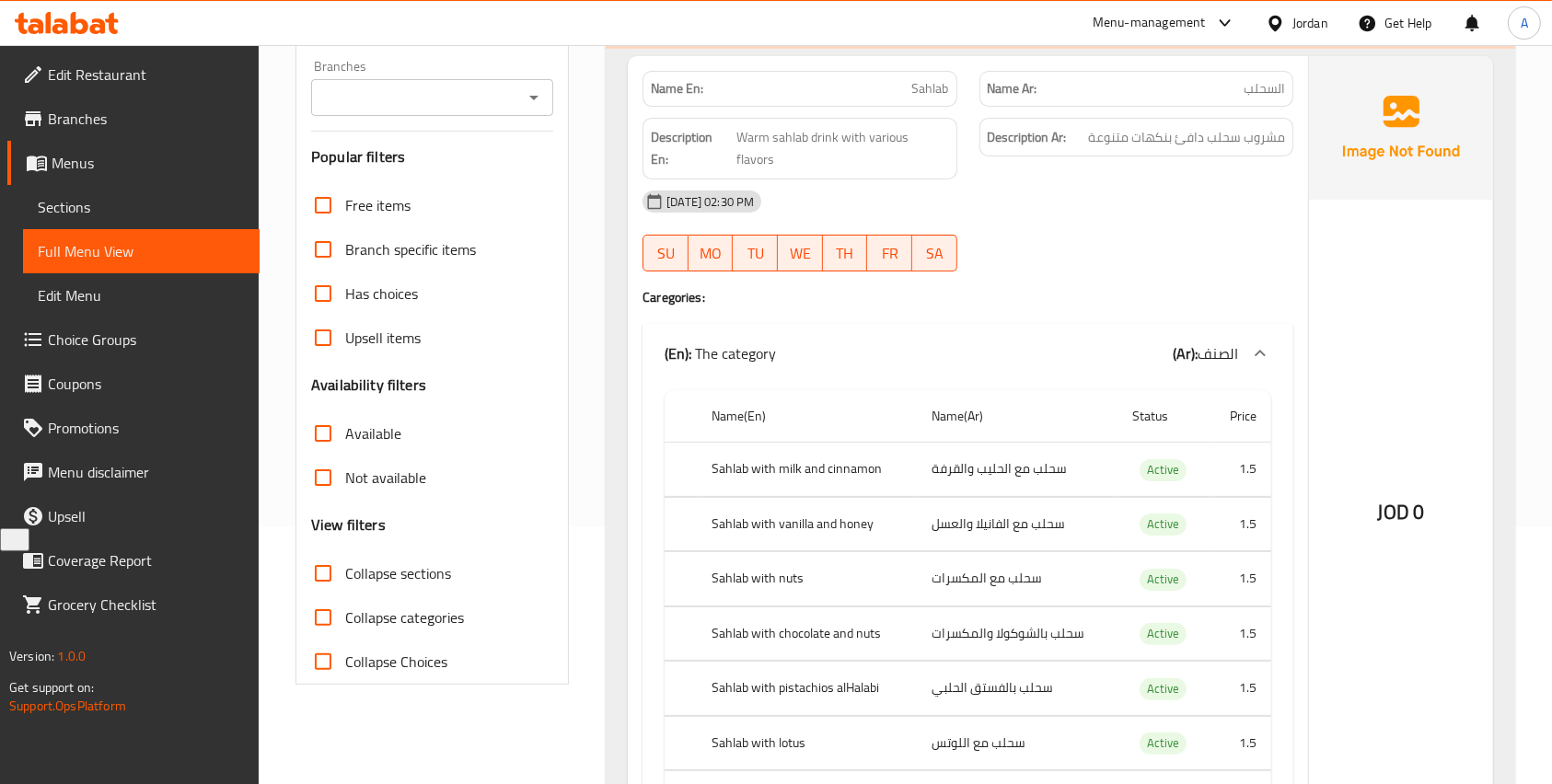
click at [396, 566] on span "Collapse sections" at bounding box center [398, 573] width 106 height 22
click at [345, 566] on input "Collapse sections" at bounding box center [323, 573] width 44 height 44
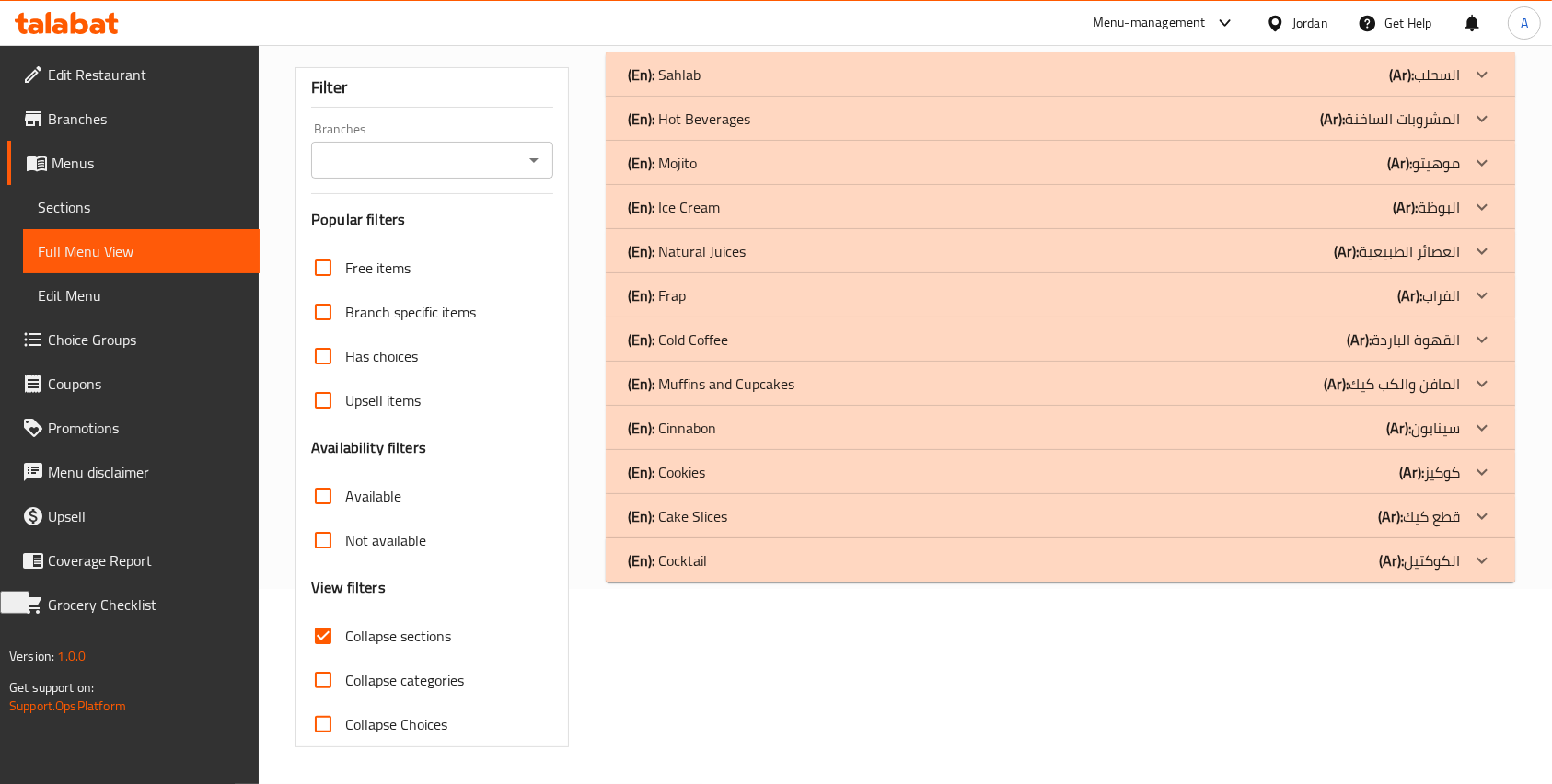
scroll to position [194, 0]
click at [1083, 217] on div "(En): Ice Cream (Ar): البوظة" at bounding box center [1044, 208] width 832 height 22
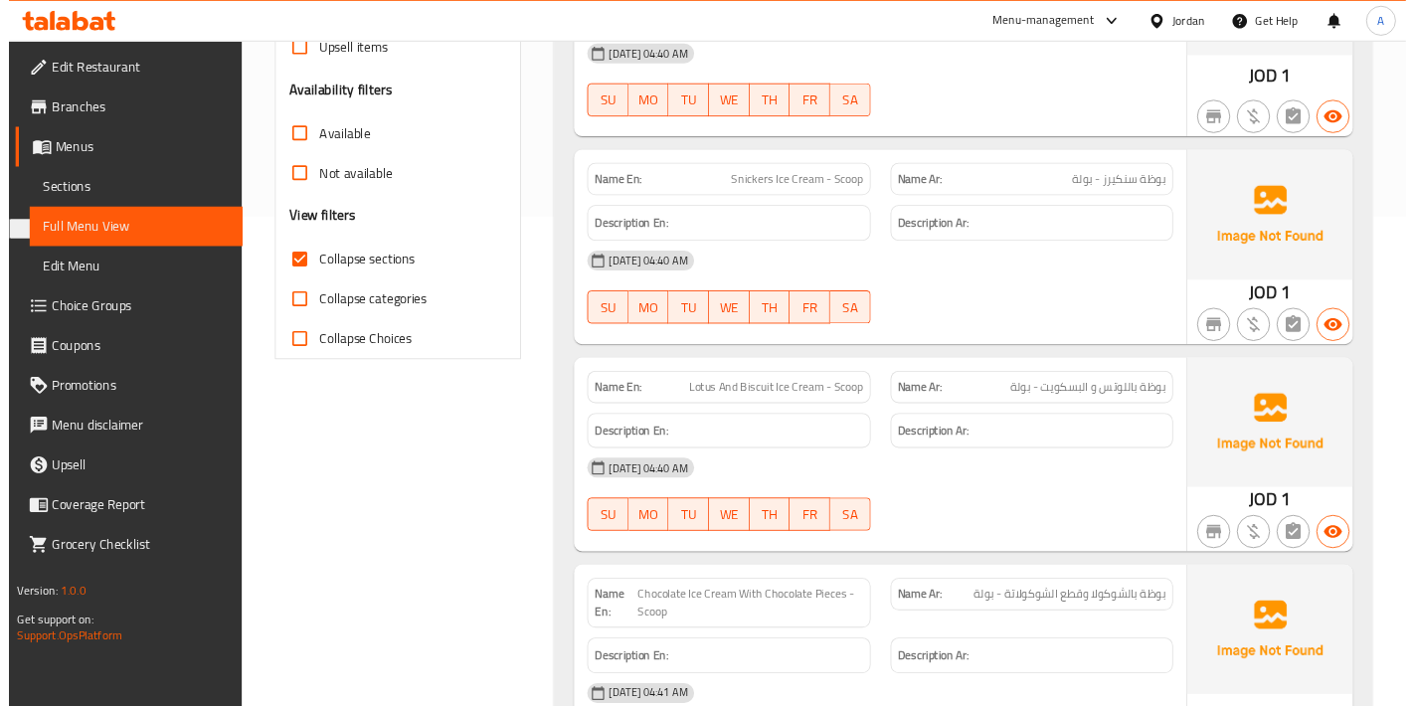
scroll to position [0, 0]
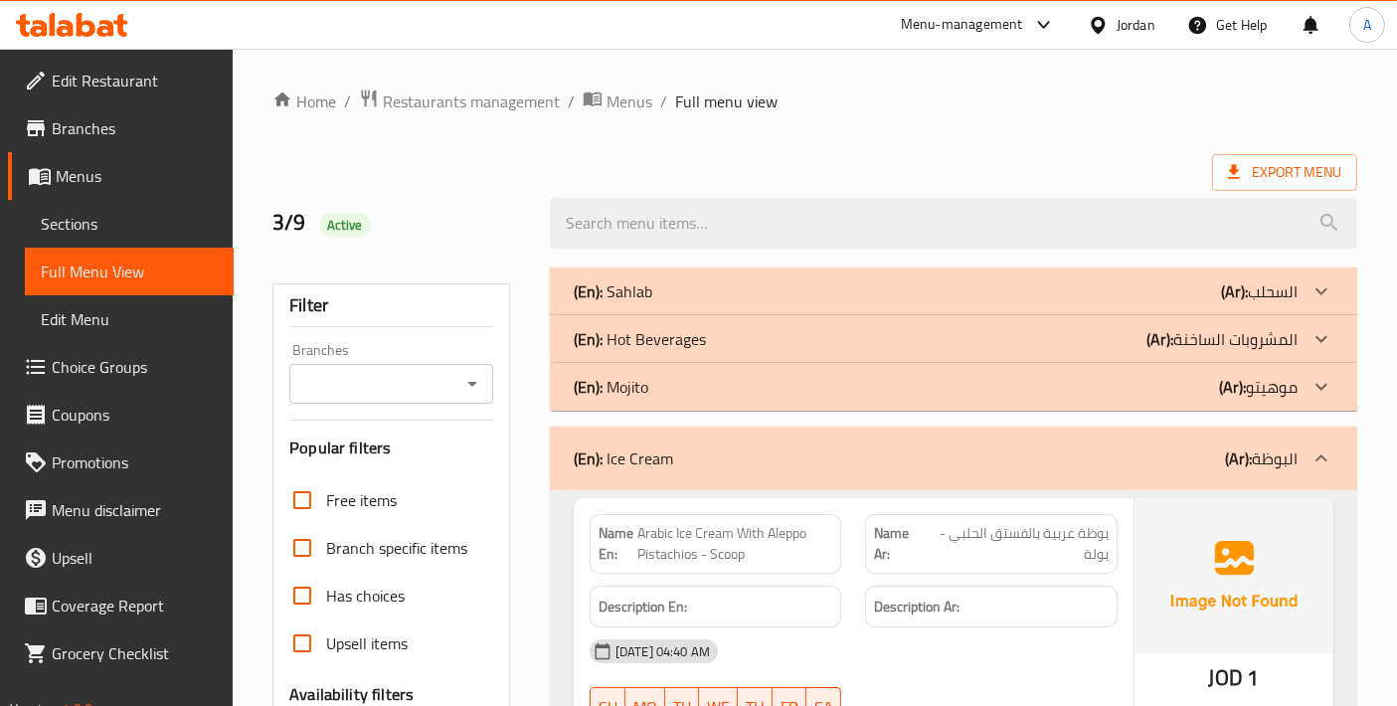
drag, startPoint x: 1504, startPoint y: 0, endPoint x: 870, endPoint y: 116, distance: 644.8
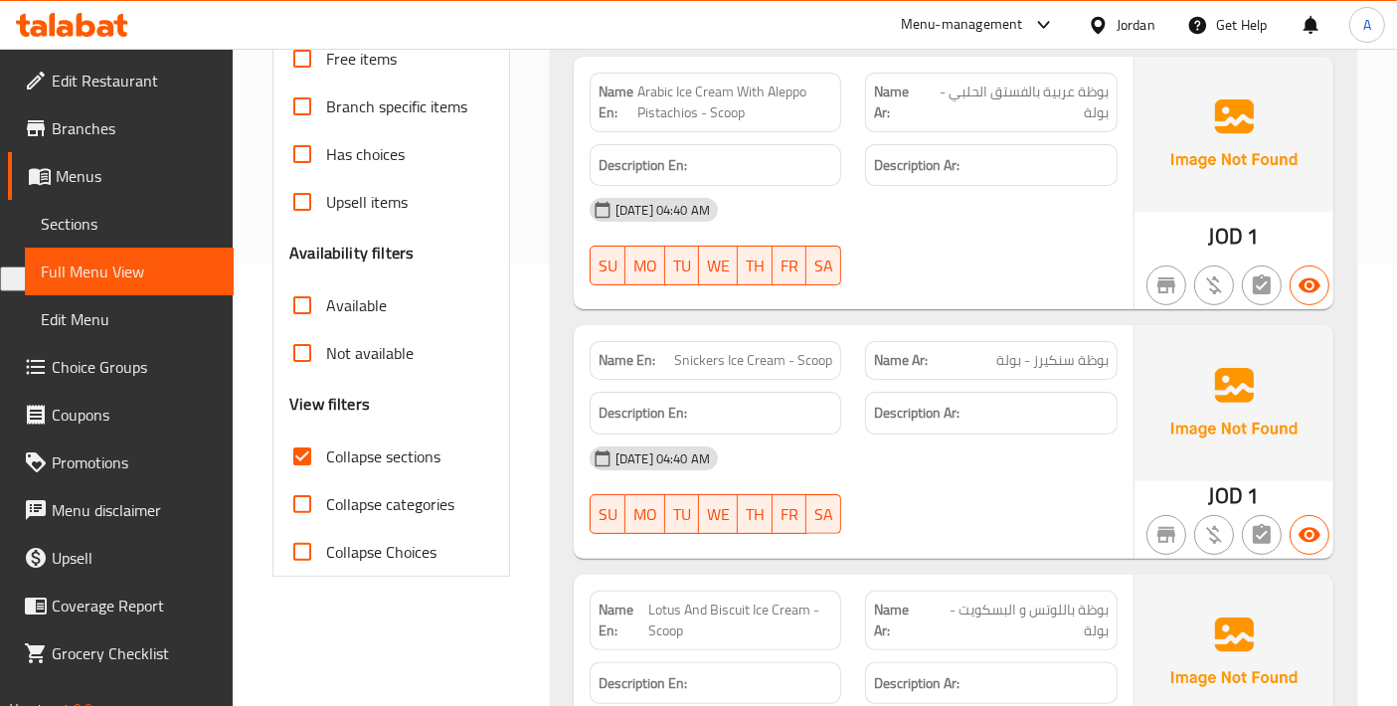
click at [306, 457] on input "Collapse sections" at bounding box center [302, 456] width 48 height 48
checkbox input "false"
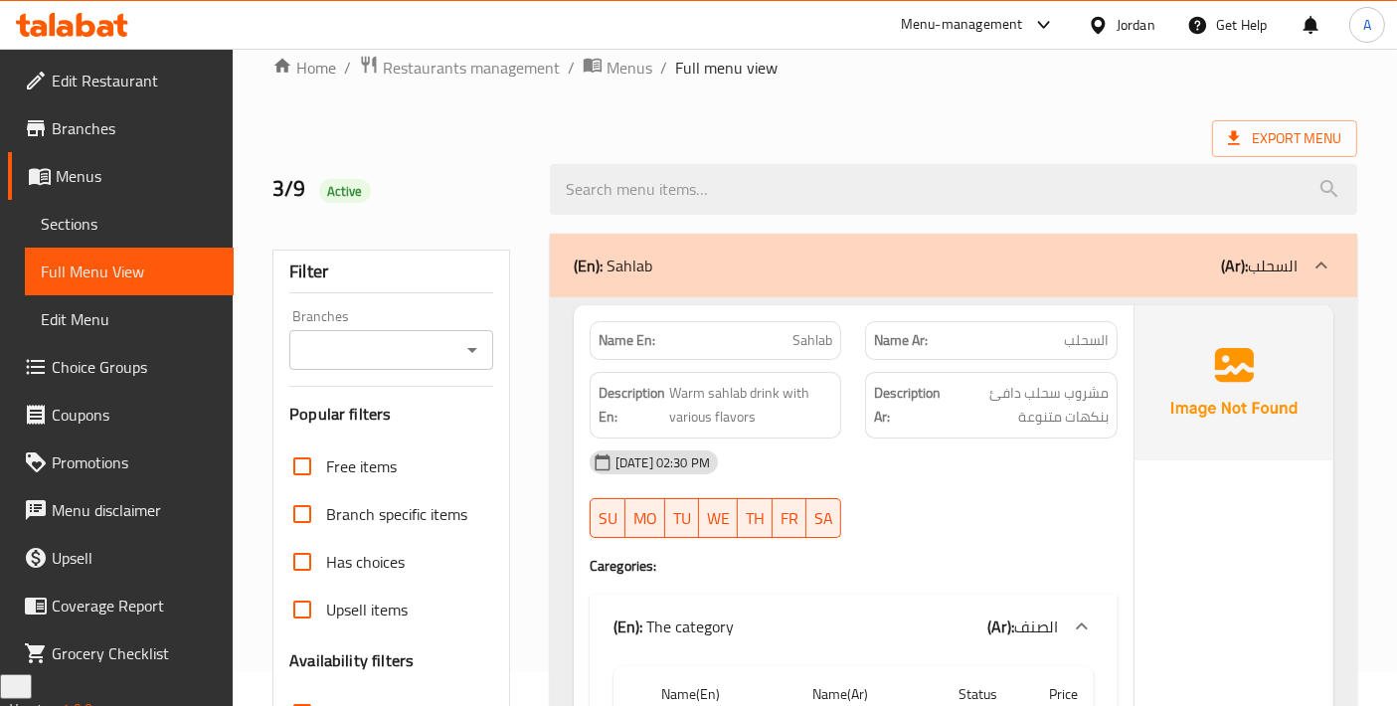
scroll to position [0, 0]
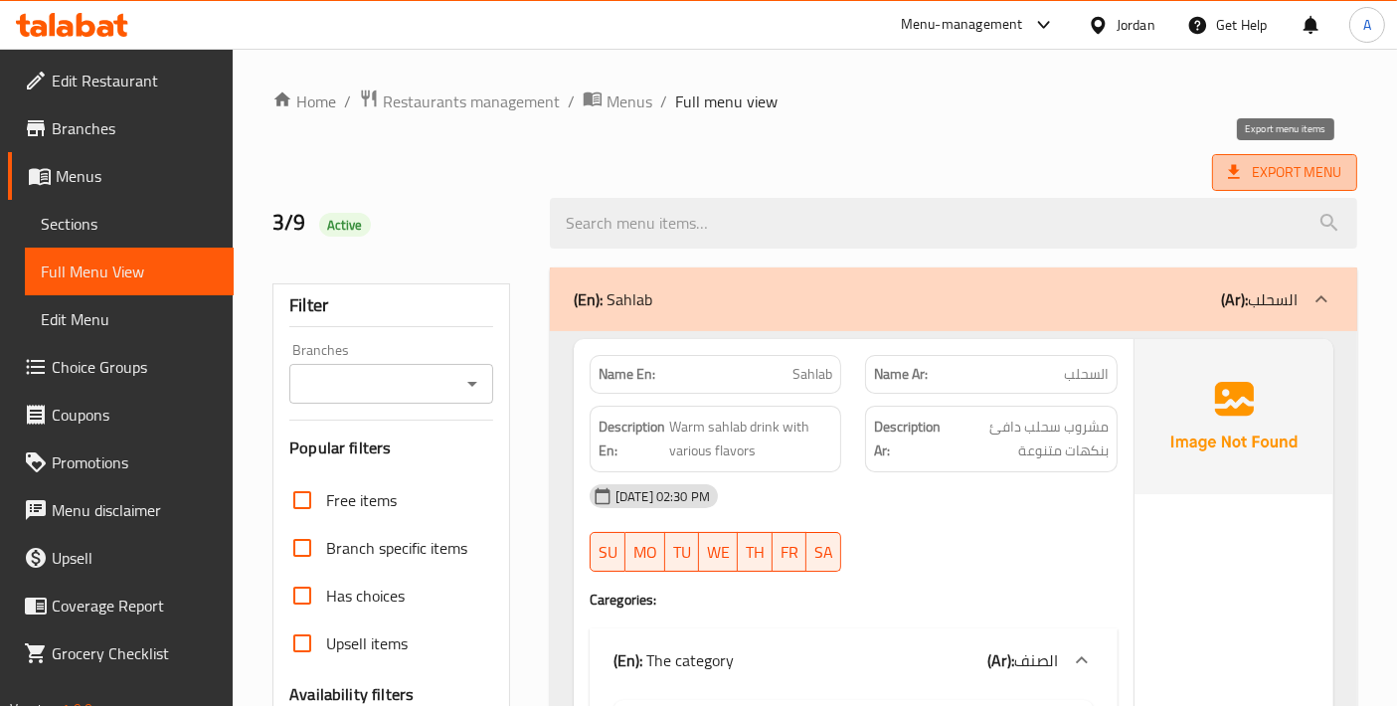
click at [1269, 160] on span "Export Menu" at bounding box center [1284, 172] width 113 height 25
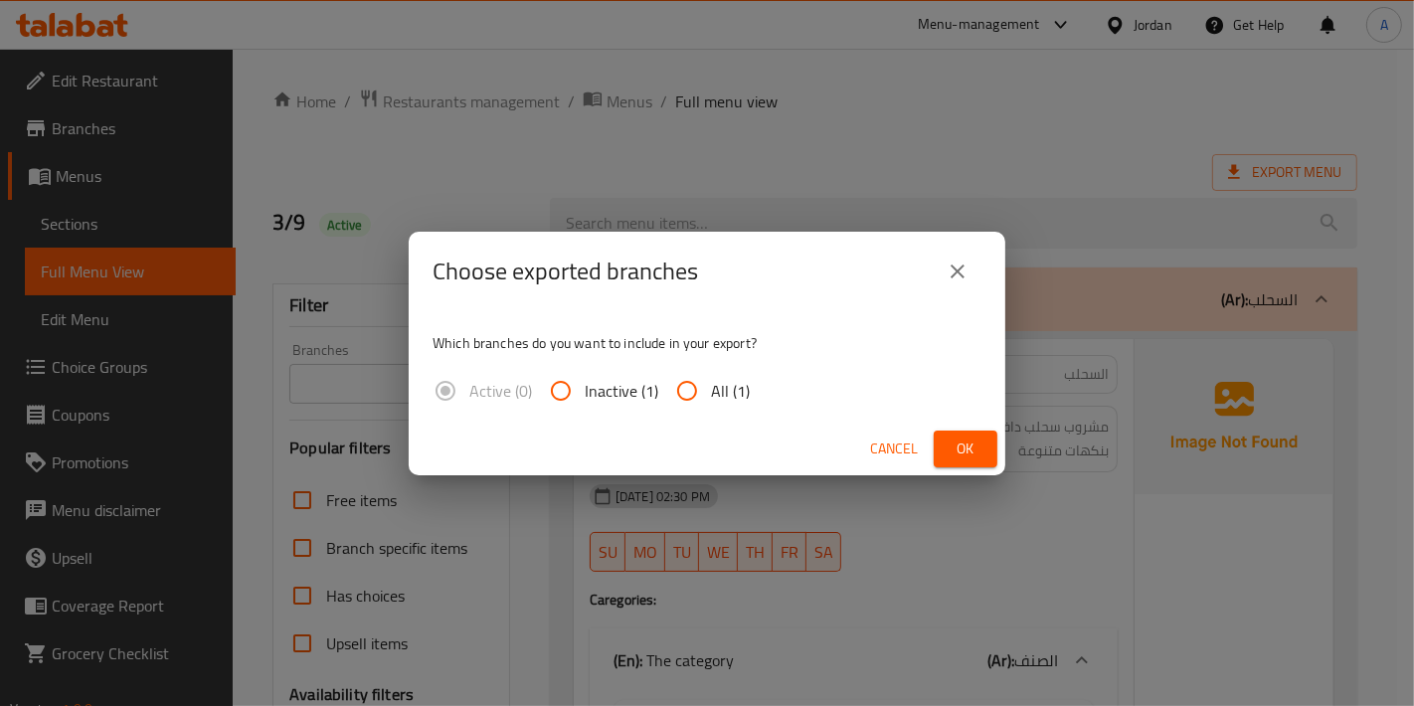
click at [724, 398] on span "All (1)" at bounding box center [730, 391] width 39 height 24
click at [711, 398] on input "All (1)" at bounding box center [687, 391] width 48 height 48
radio input "true"
click at [962, 454] on span "Ok" at bounding box center [965, 448] width 32 height 25
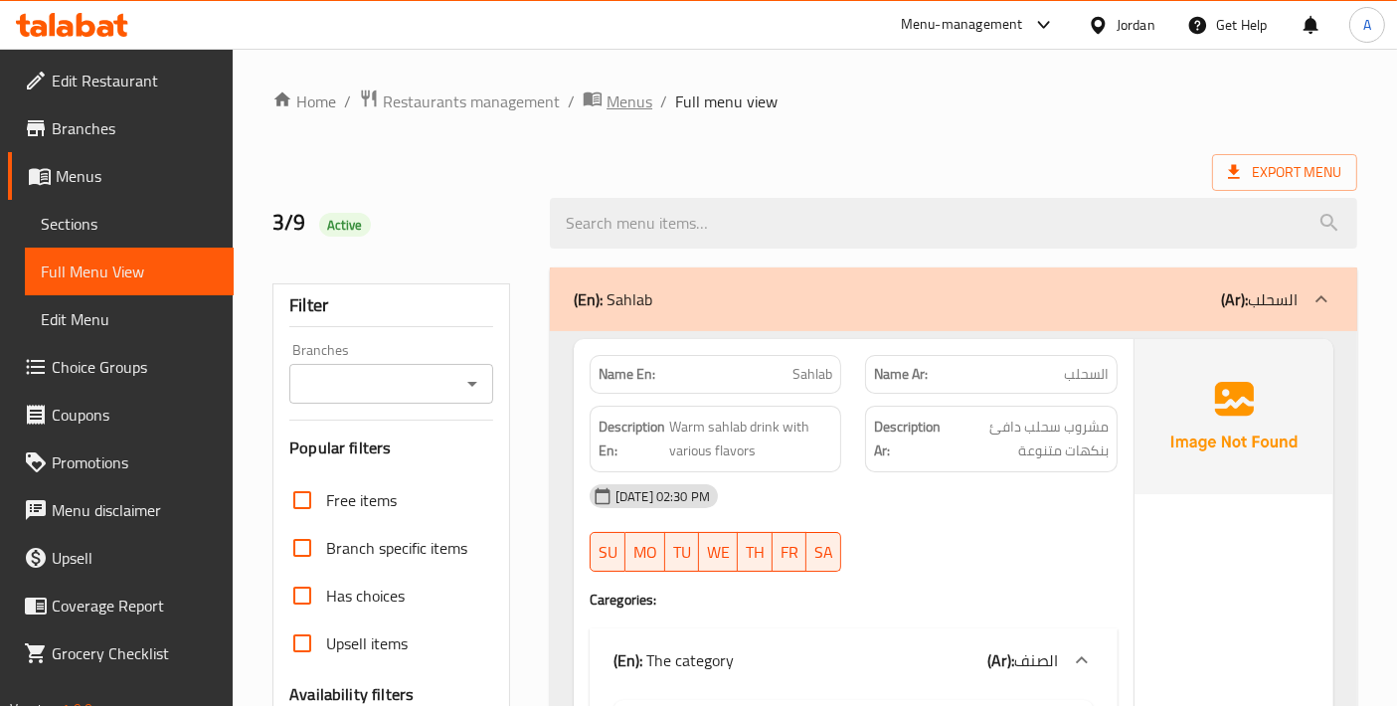
click at [630, 97] on span "Menus" at bounding box center [629, 101] width 46 height 24
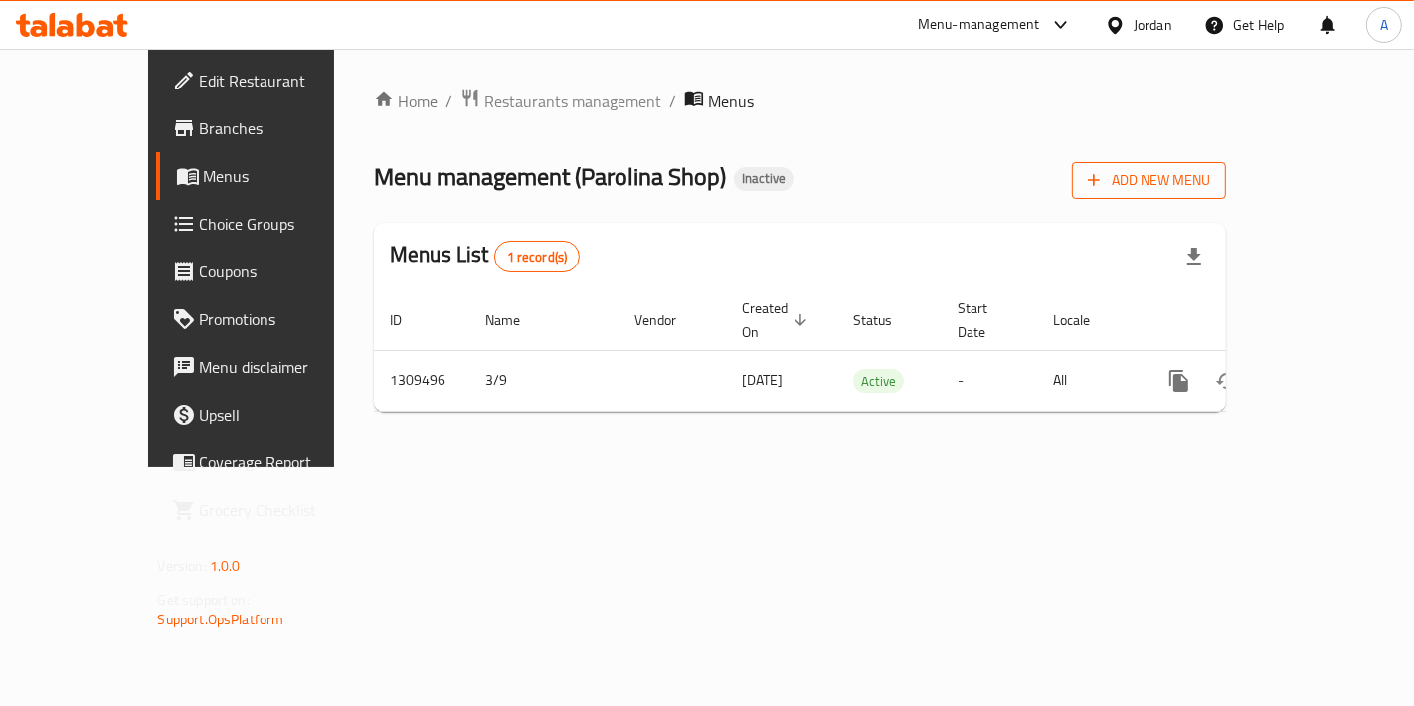
click at [1226, 195] on button "Add New Menu" at bounding box center [1149, 180] width 154 height 37
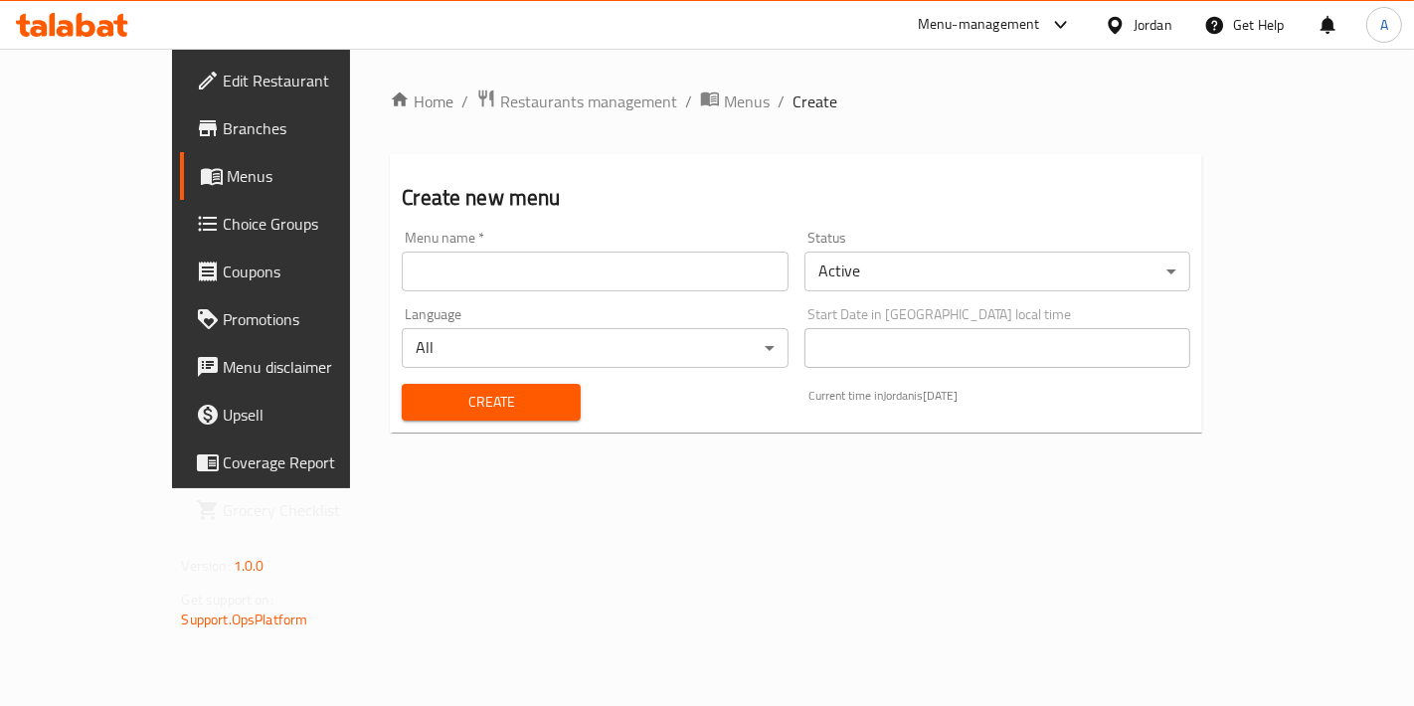
click at [499, 270] on input "text" at bounding box center [595, 271] width 386 height 40
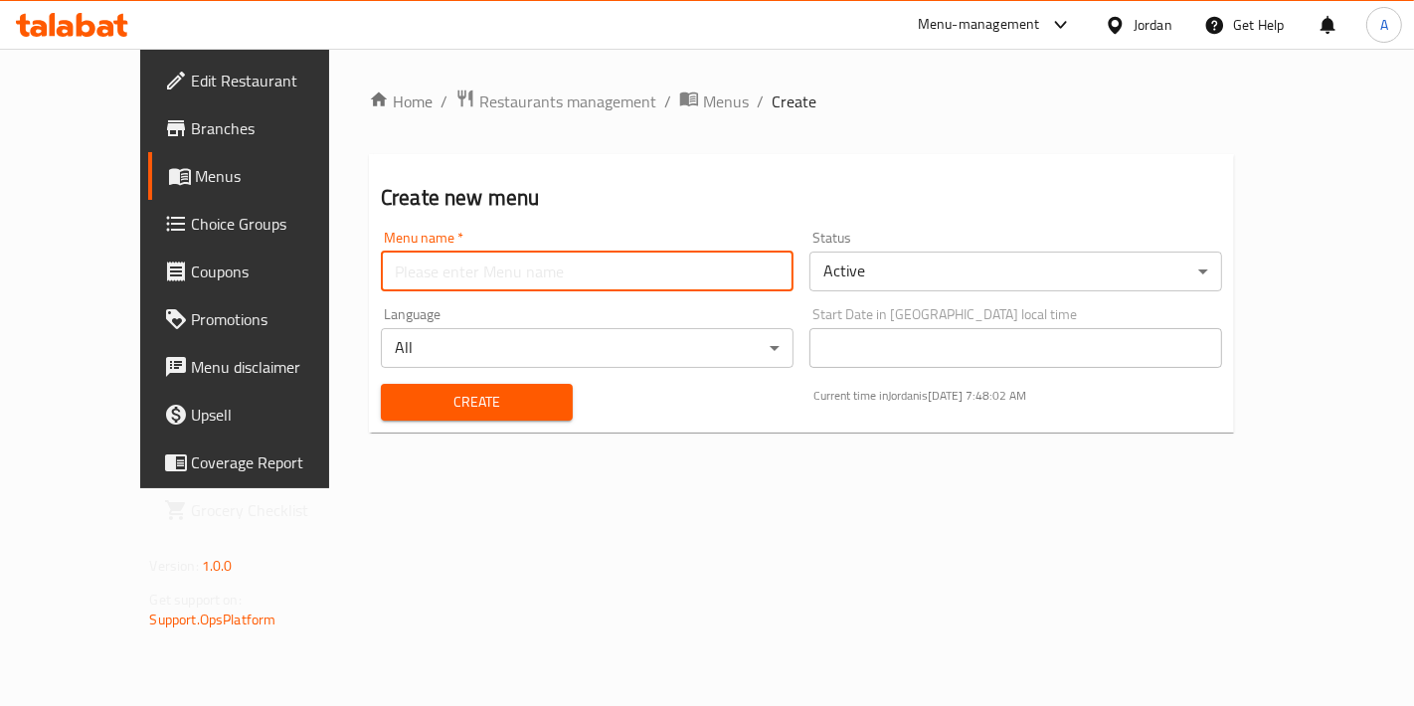
type input "New Menu"
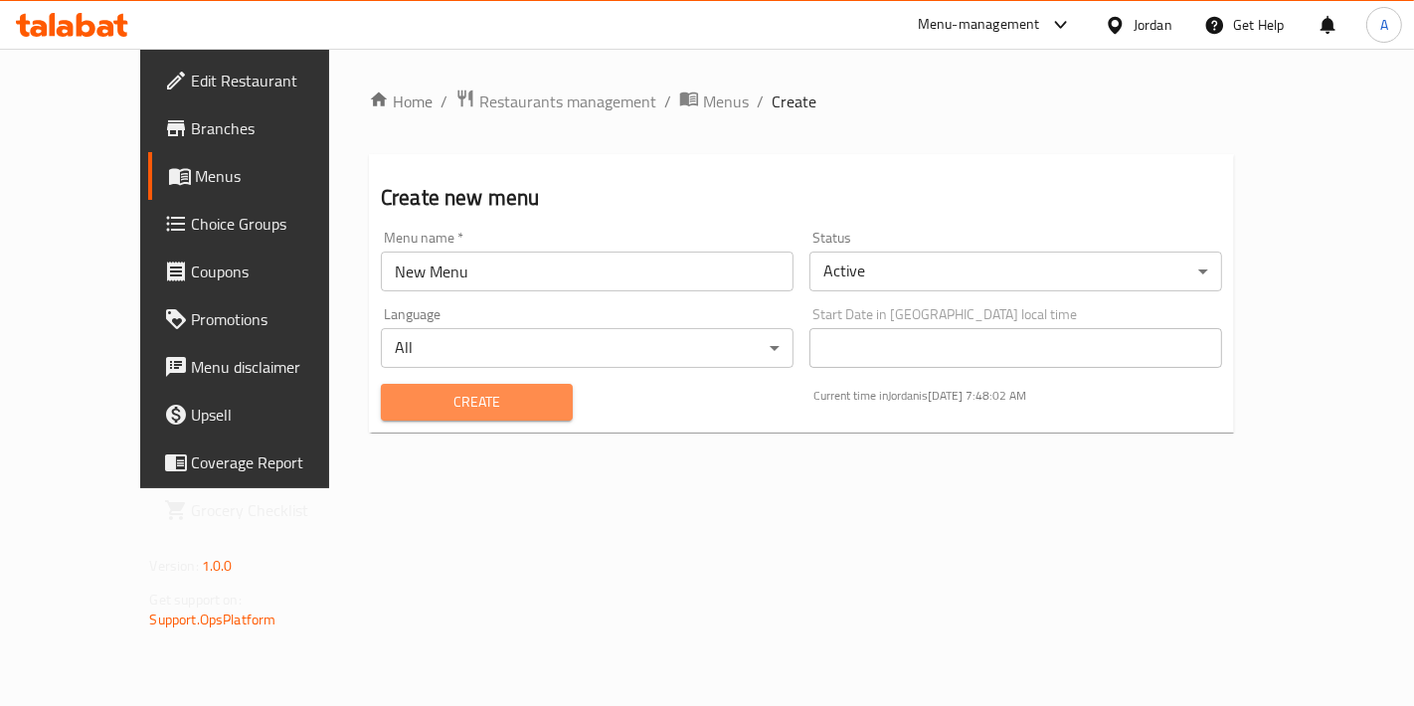
click at [415, 390] on span "Create" at bounding box center [477, 402] width 160 height 25
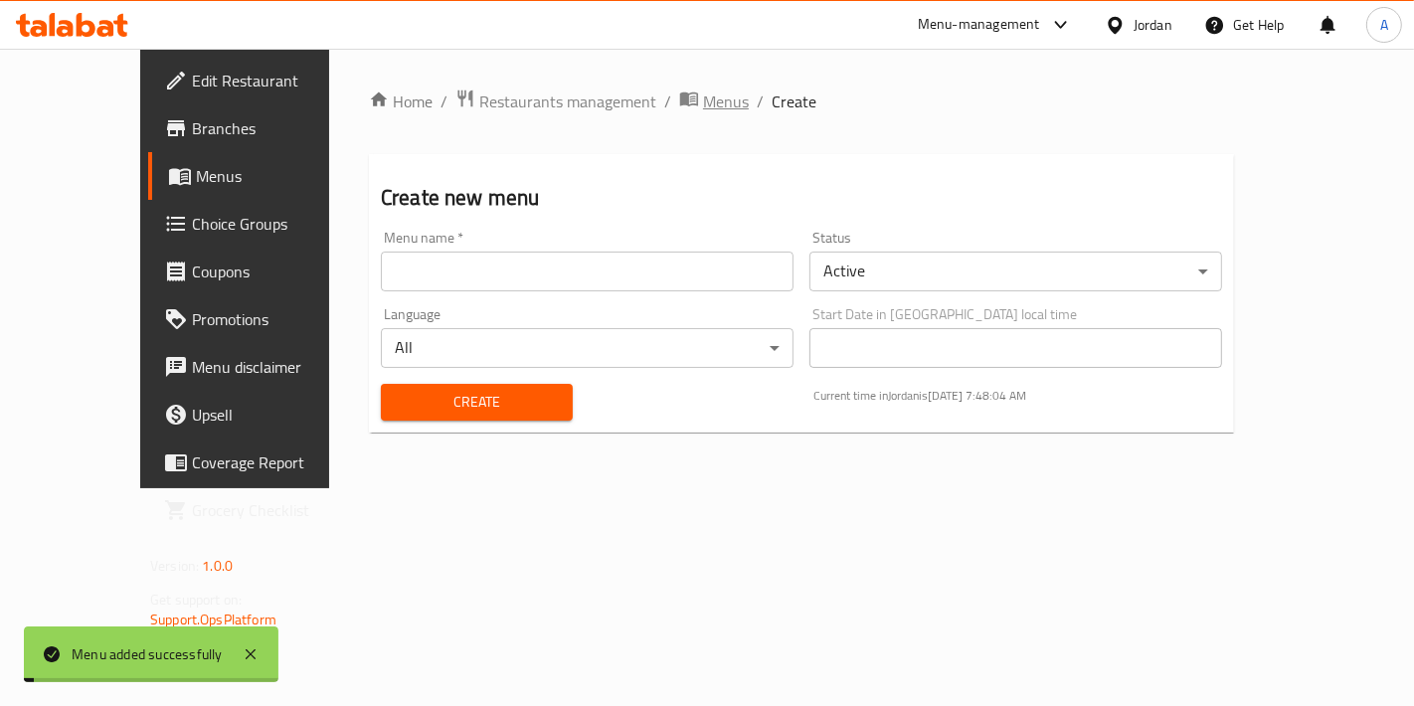
click at [703, 106] on span "Menus" at bounding box center [726, 101] width 46 height 24
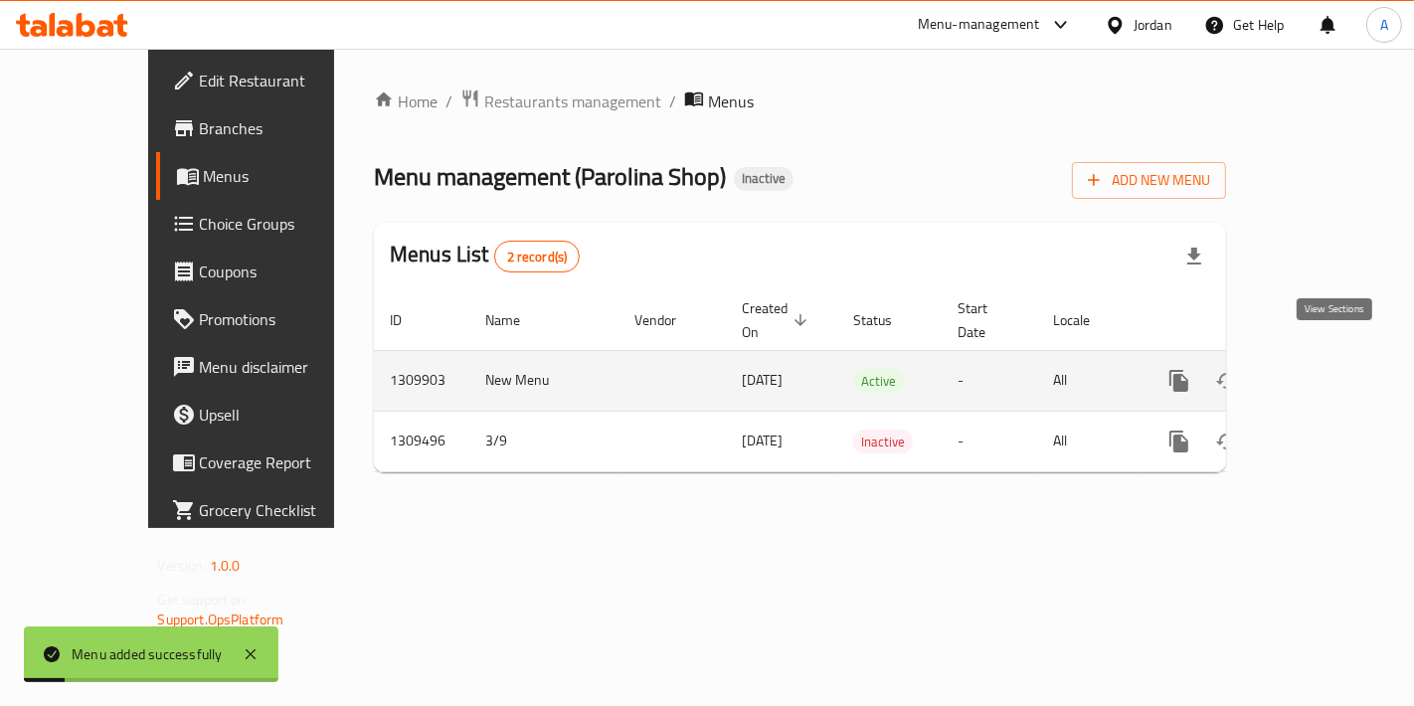
click at [1334, 369] on icon "enhanced table" at bounding box center [1322, 381] width 24 height 24
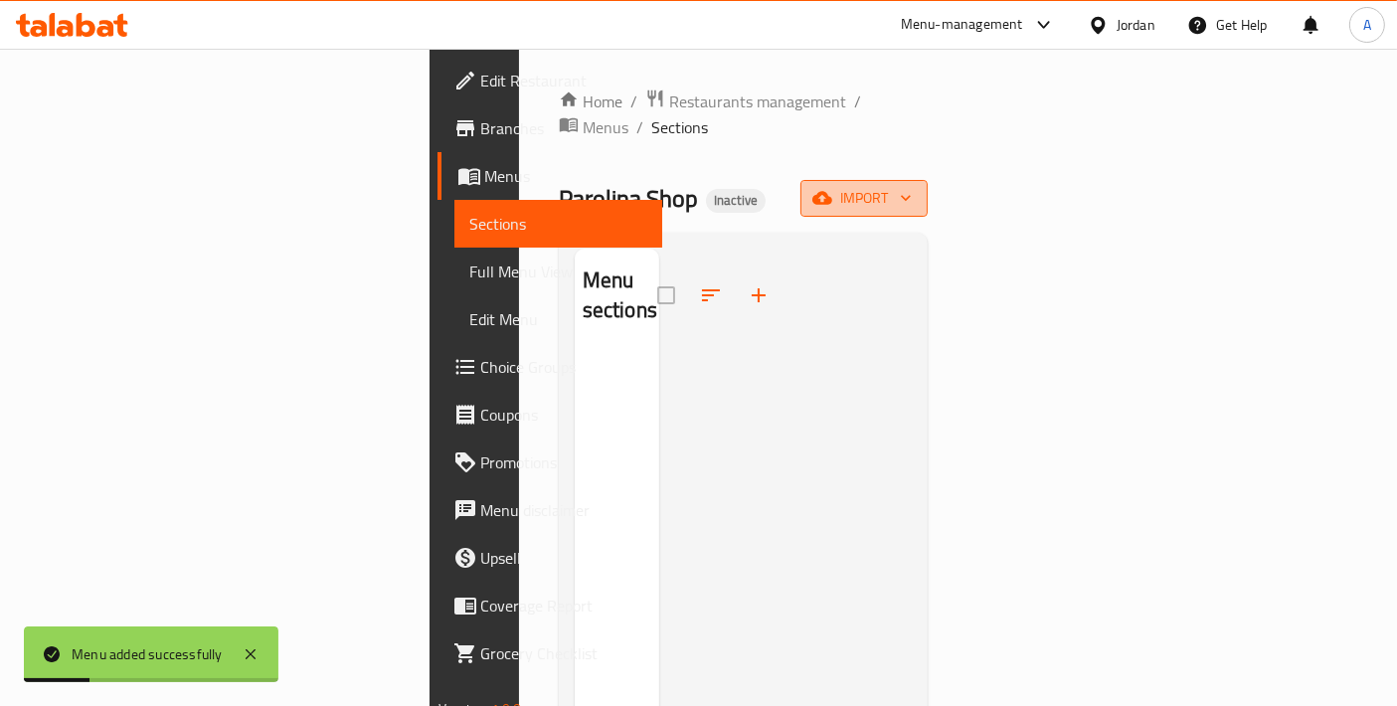
click at [927, 185] on button "import" at bounding box center [863, 198] width 127 height 37
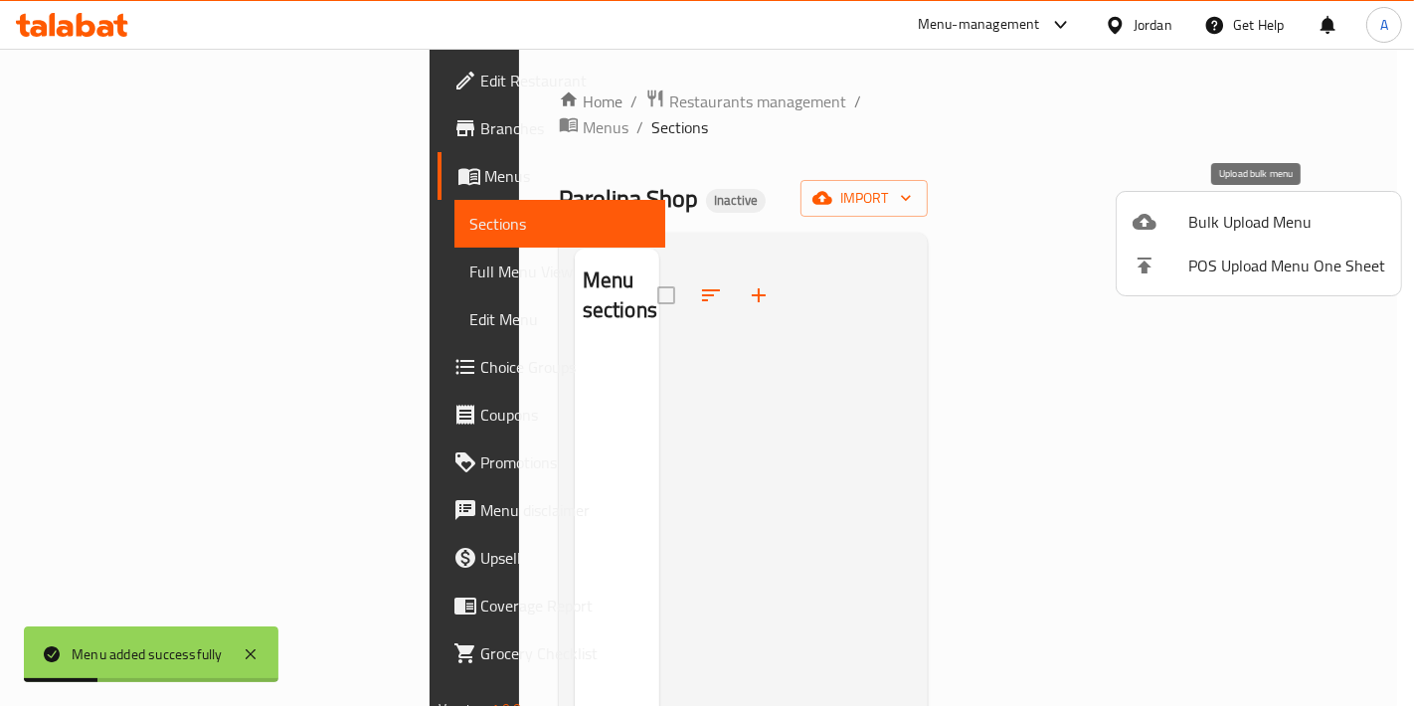
click at [1238, 221] on span "Bulk Upload Menu" at bounding box center [1286, 222] width 197 height 24
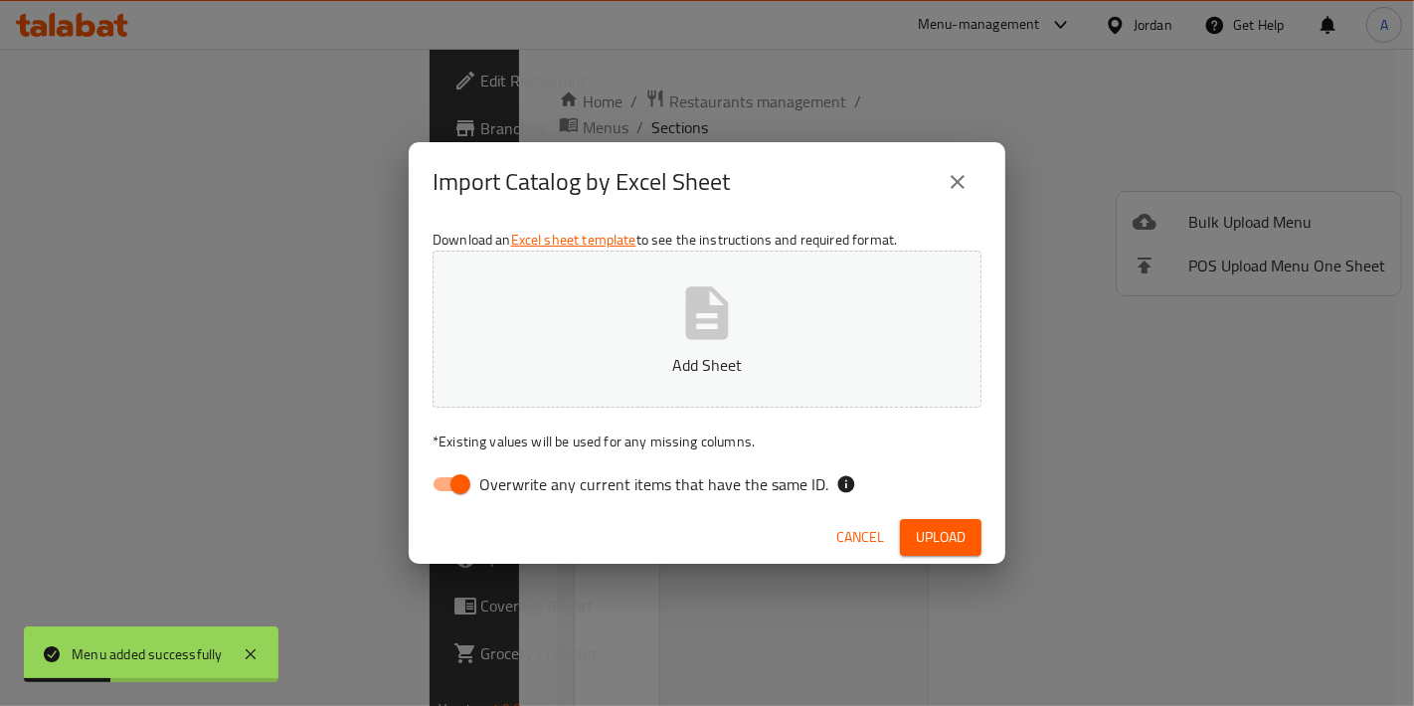
click at [630, 397] on button "Add Sheet" at bounding box center [706, 329] width 549 height 157
click at [446, 472] on input "Overwrite any current items that have the same ID." at bounding box center [460, 484] width 113 height 38
checkbox input "false"
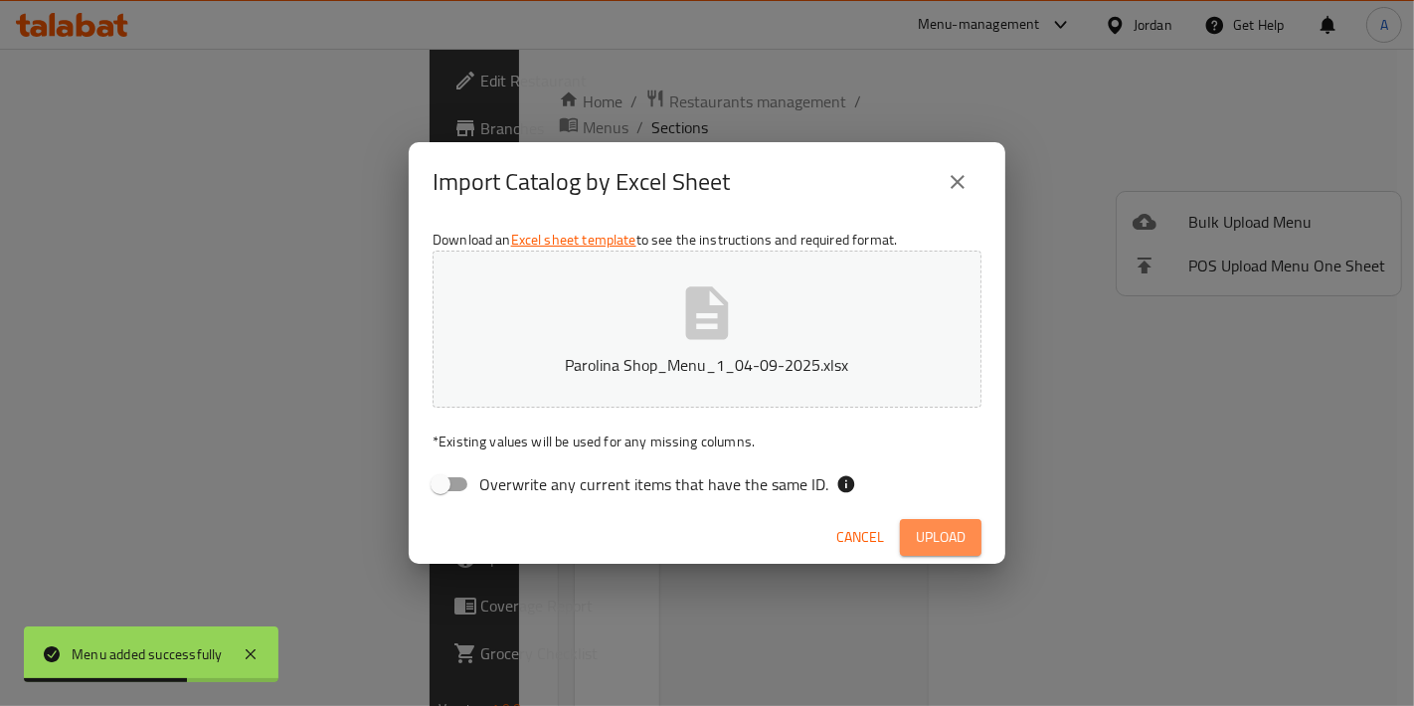
click at [954, 532] on span "Upload" at bounding box center [941, 537] width 50 height 25
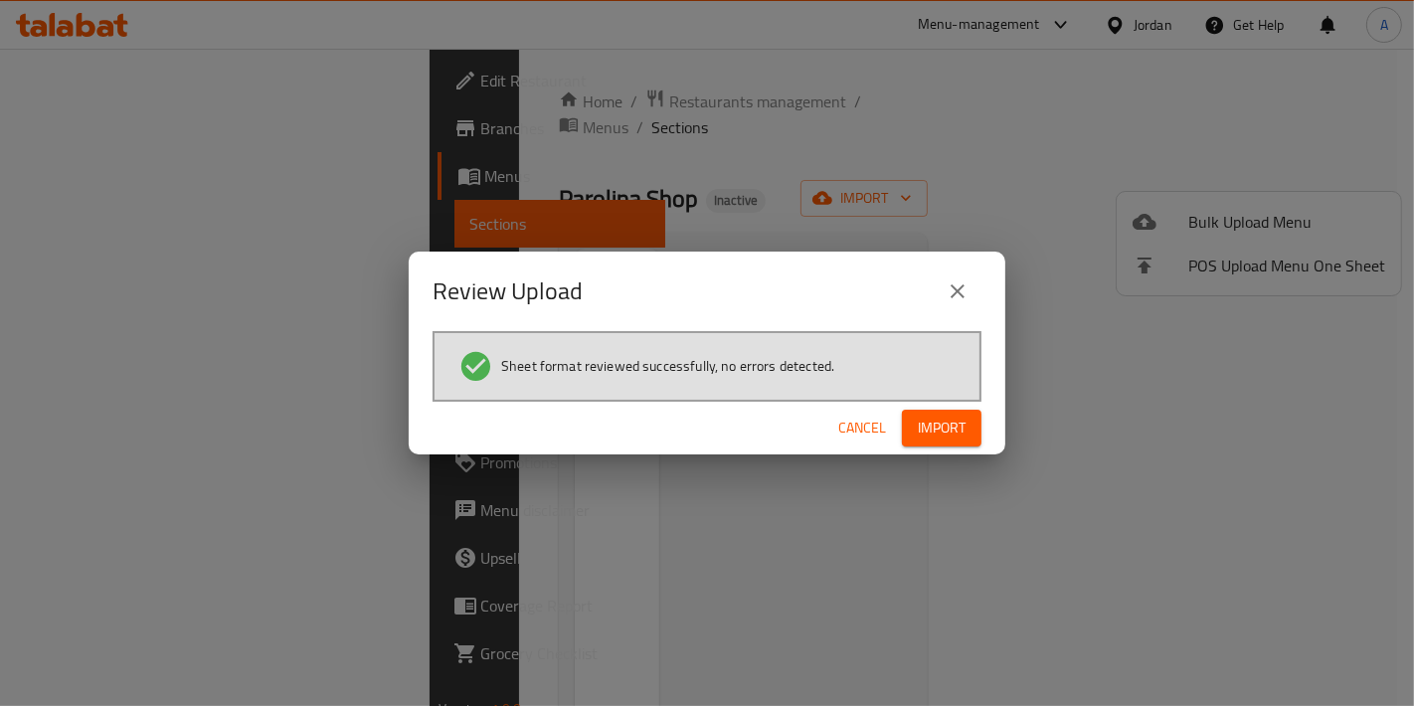
click at [923, 424] on span "Import" at bounding box center [942, 428] width 48 height 25
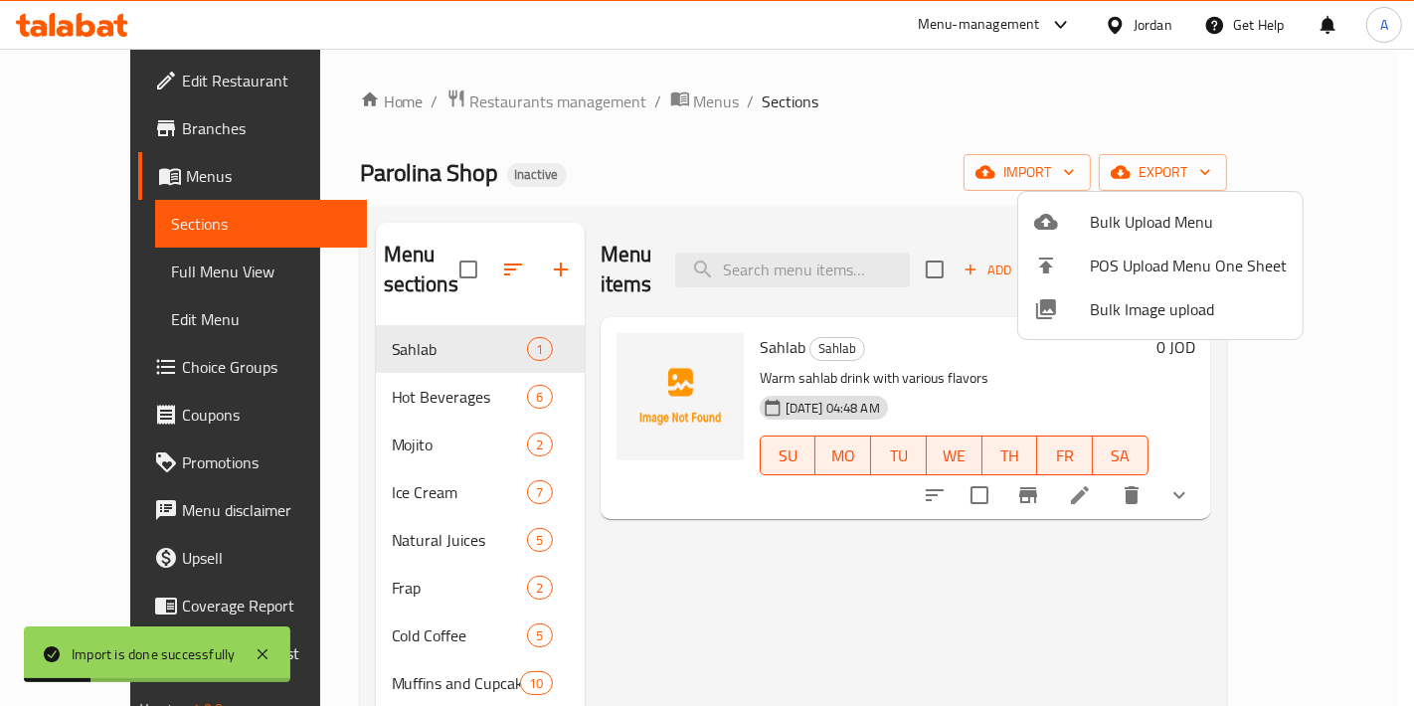
click at [811, 339] on div at bounding box center [707, 353] width 1414 height 706
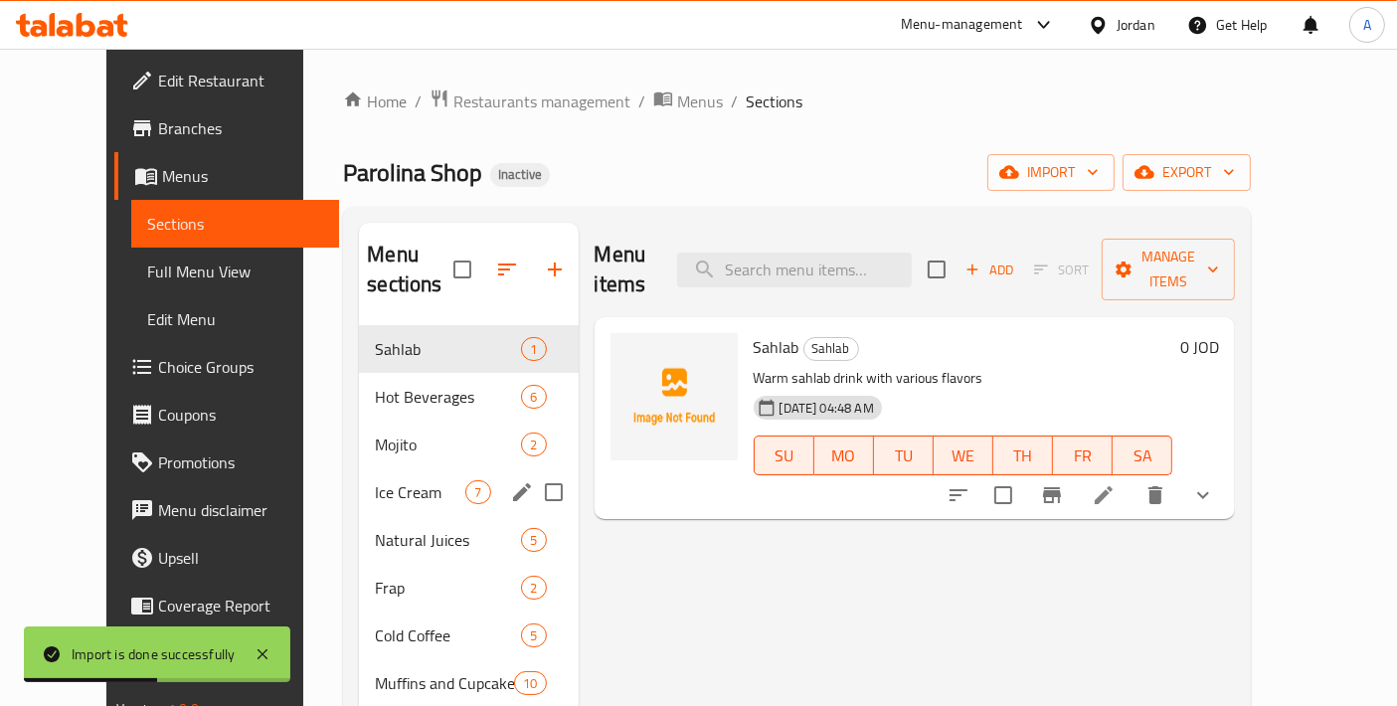
click at [375, 480] on span "Ice Cream" at bounding box center [420, 492] width 90 height 24
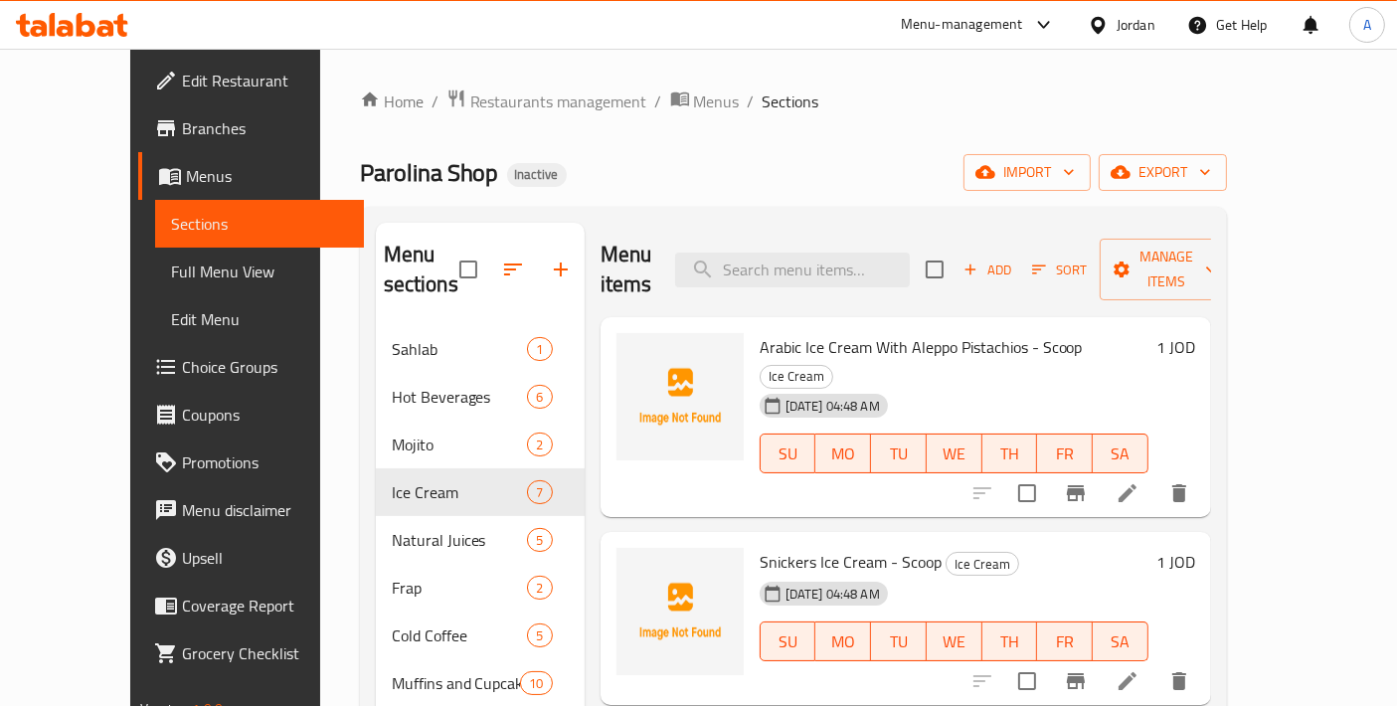
click at [171, 277] on span "Full Menu View" at bounding box center [259, 271] width 177 height 24
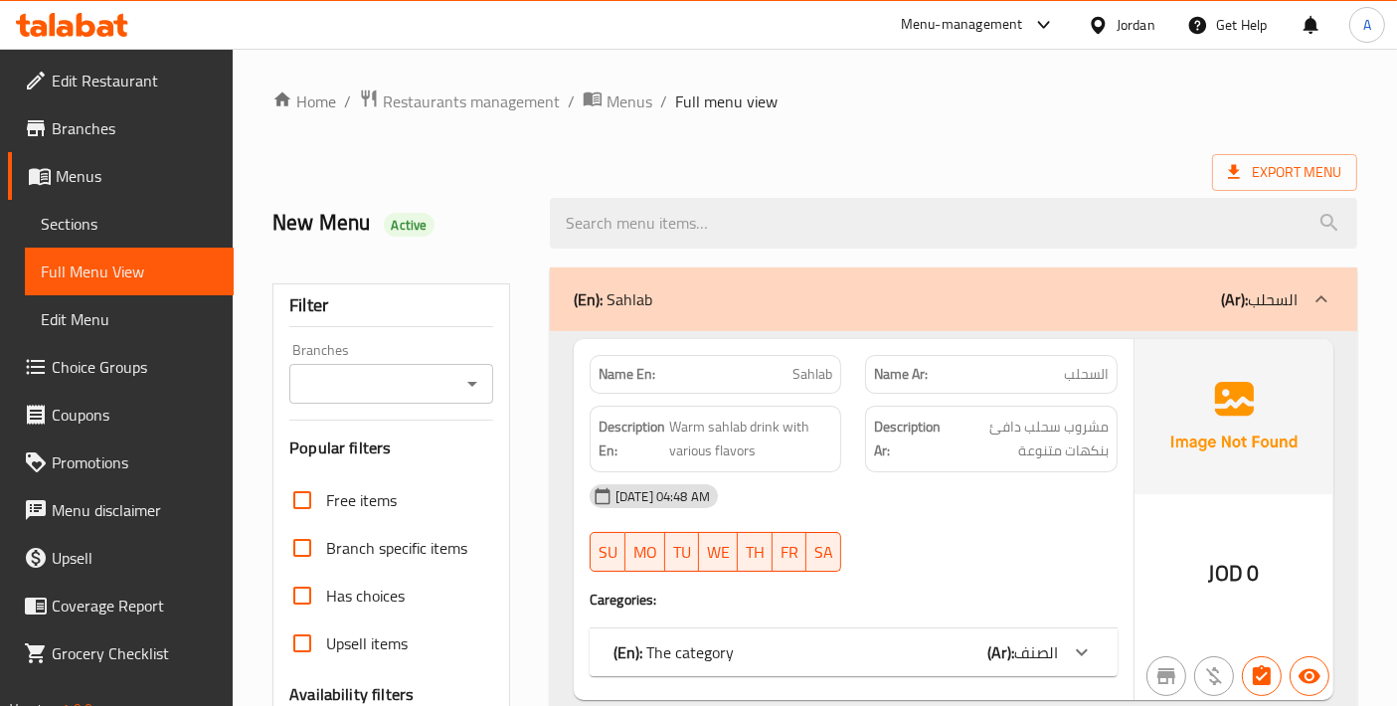
scroll to position [662, 0]
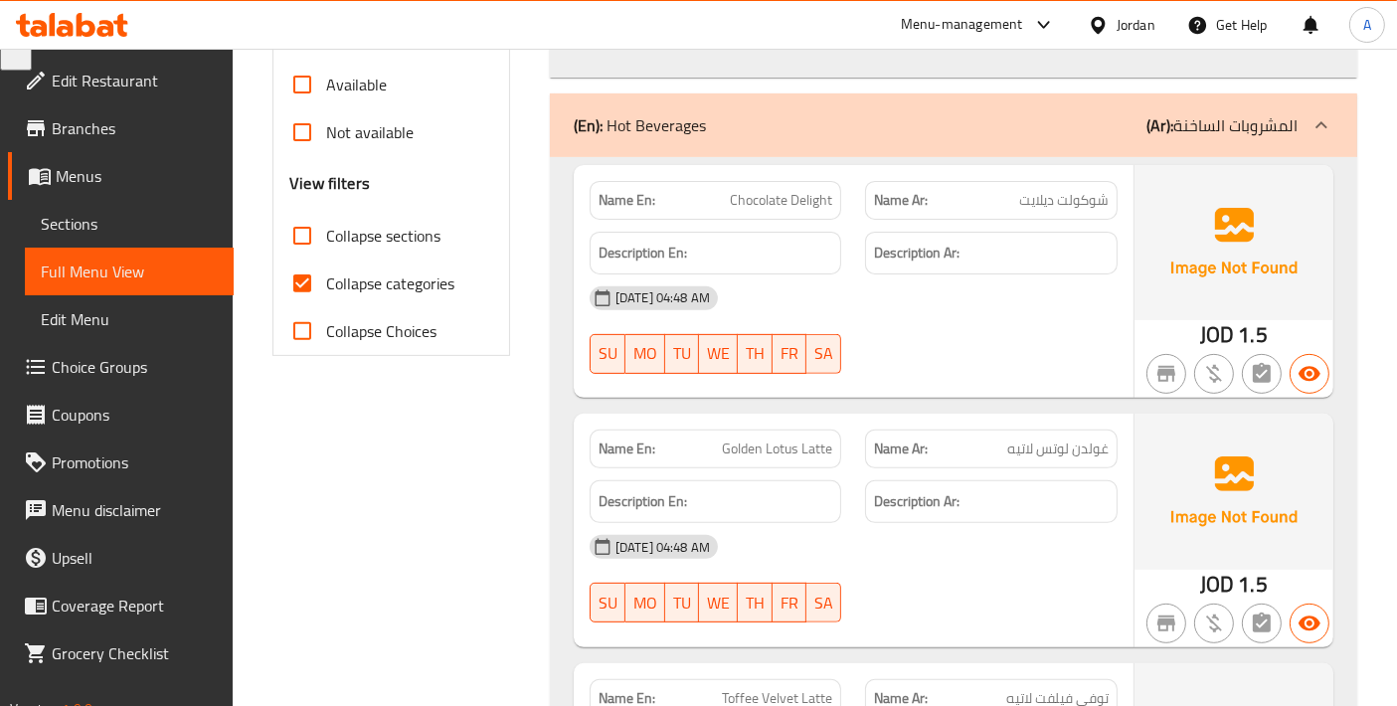
click at [296, 290] on input "Collapse categories" at bounding box center [302, 283] width 48 height 48
checkbox input "false"
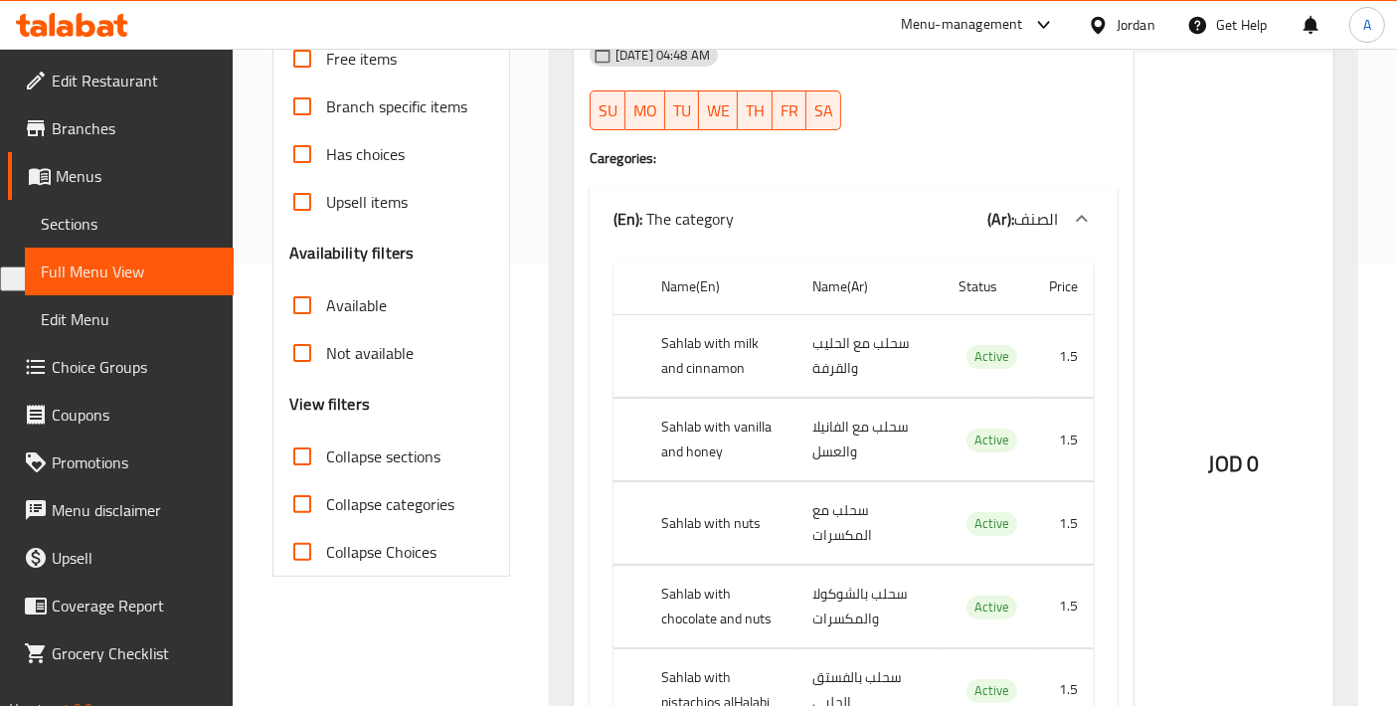
scroll to position [0, 0]
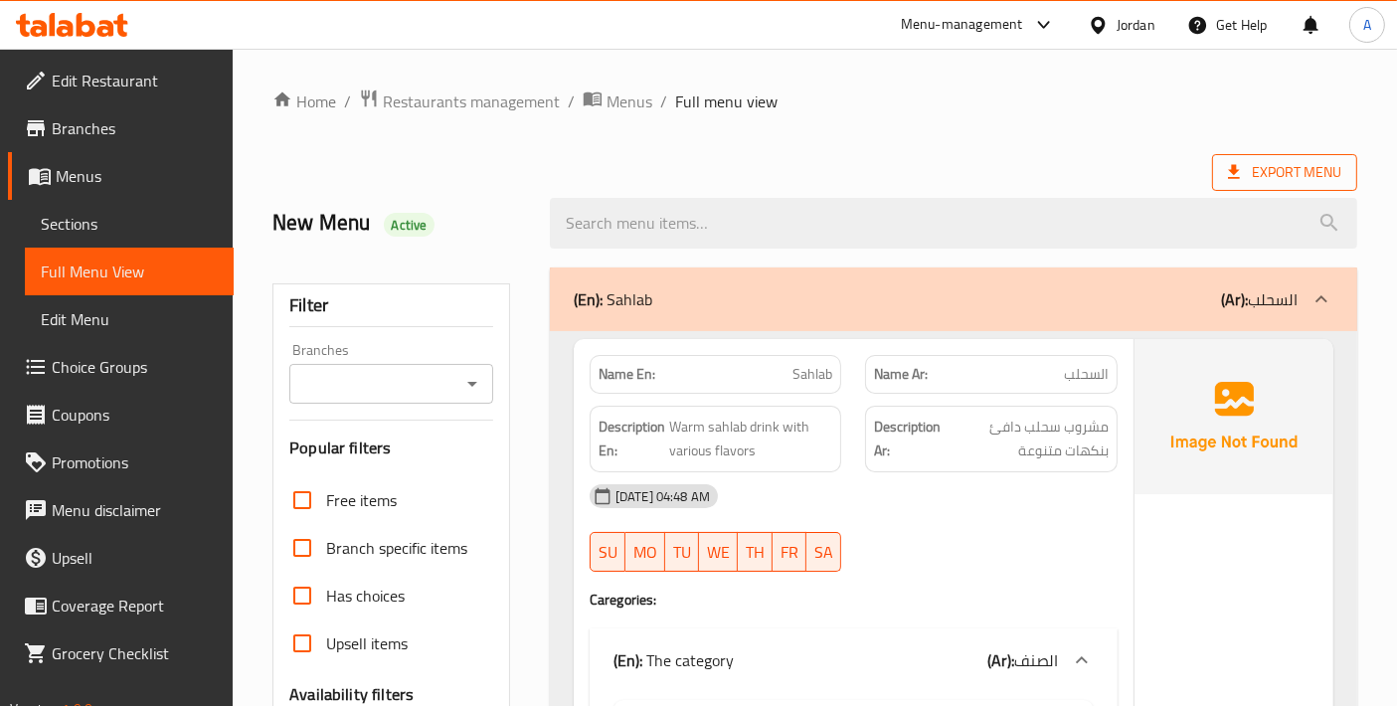
click at [1227, 156] on span "Export Menu" at bounding box center [1284, 172] width 145 height 37
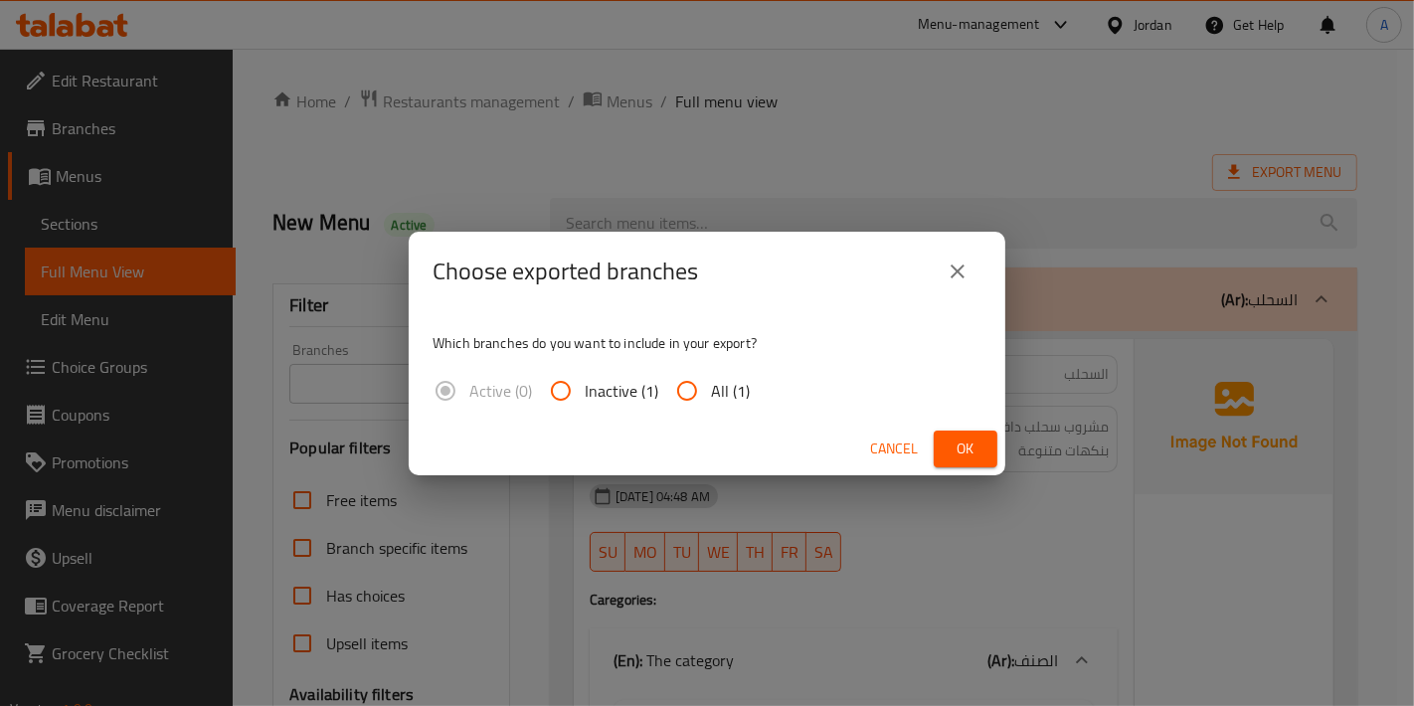
click at [719, 379] on span "All (1)" at bounding box center [730, 391] width 39 height 24
click at [711, 378] on input "All (1)" at bounding box center [687, 391] width 48 height 48
radio input "true"
click at [954, 444] on span "Ok" at bounding box center [965, 448] width 32 height 25
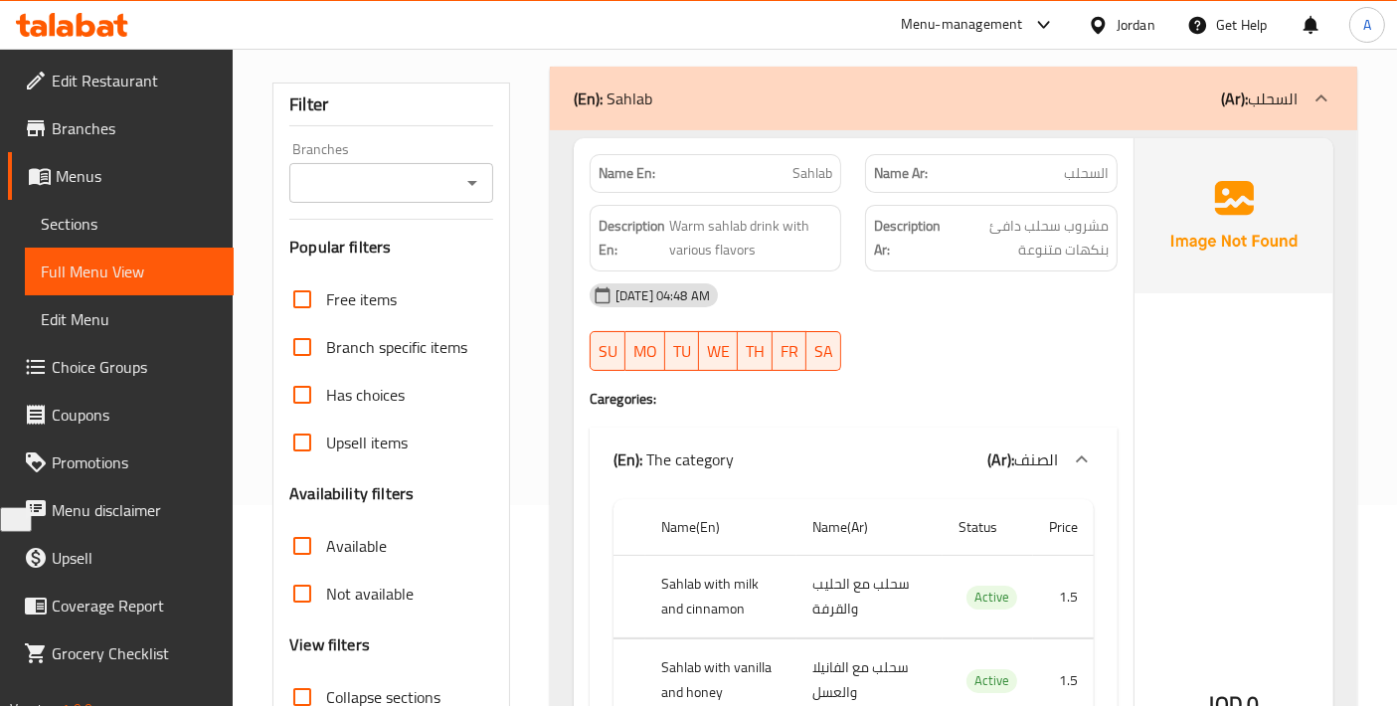
scroll to position [221, 0]
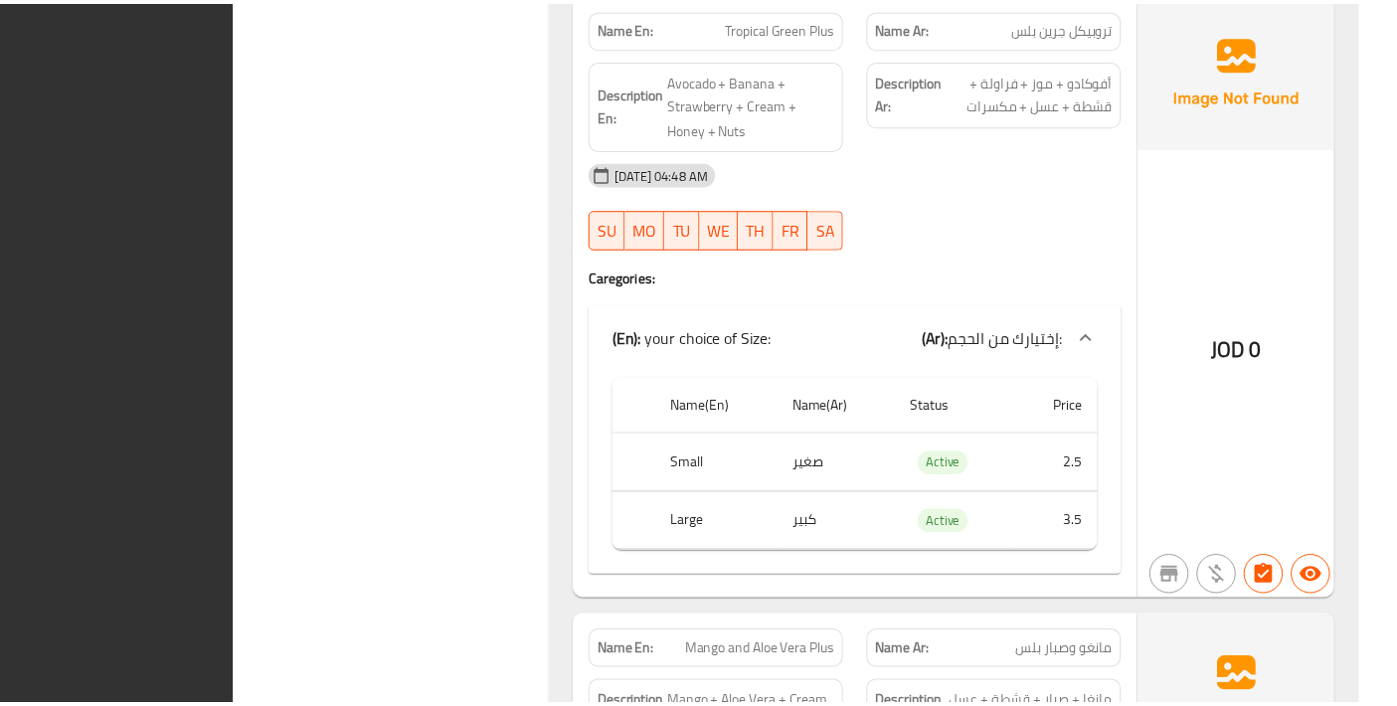
scroll to position [21137, 0]
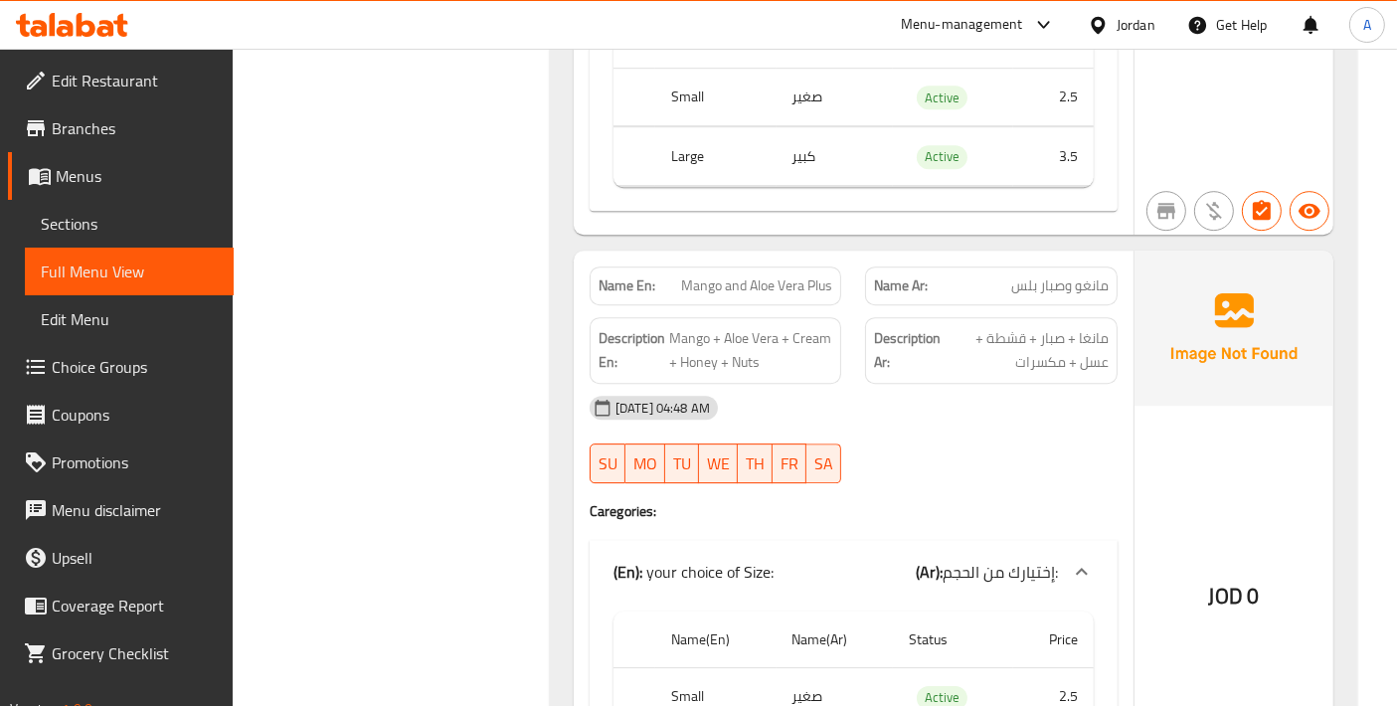
click at [152, 226] on span "Sections" at bounding box center [129, 224] width 177 height 24
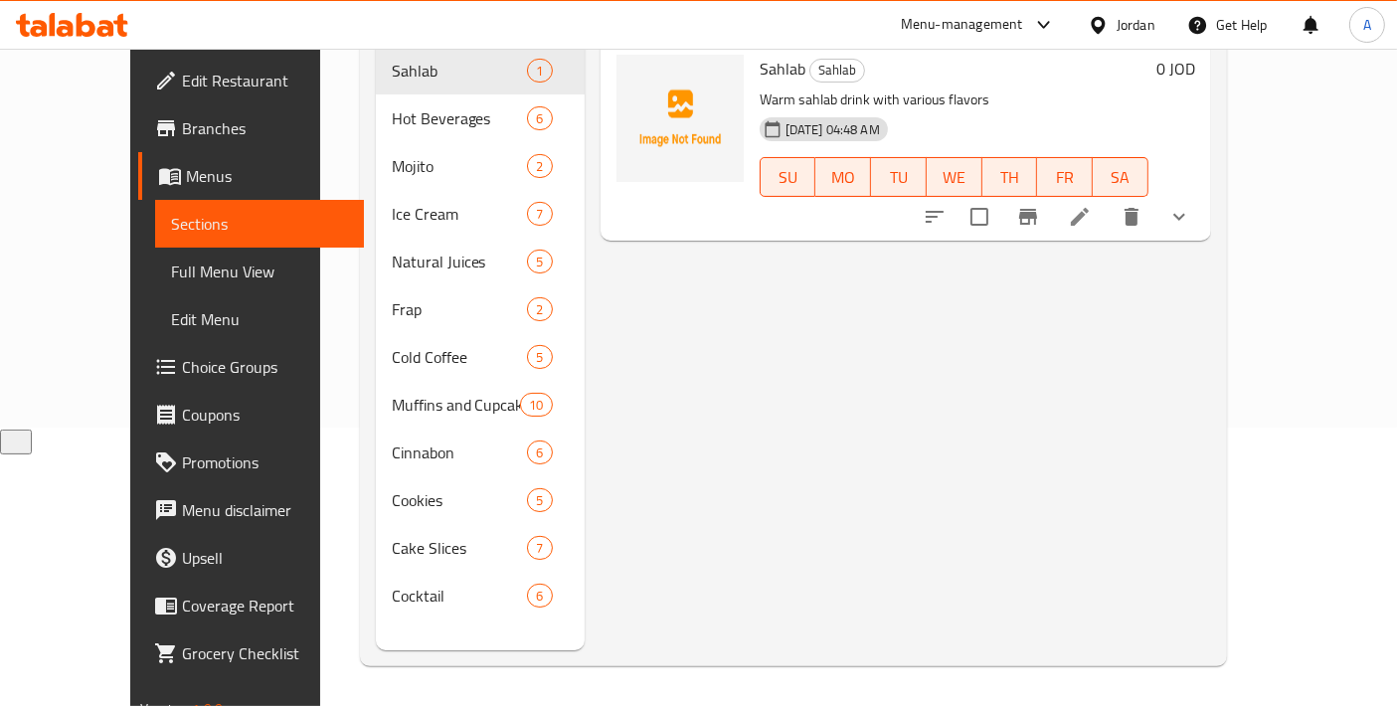
scroll to position [277, 0]
